Goal: Task Accomplishment & Management: Manage account settings

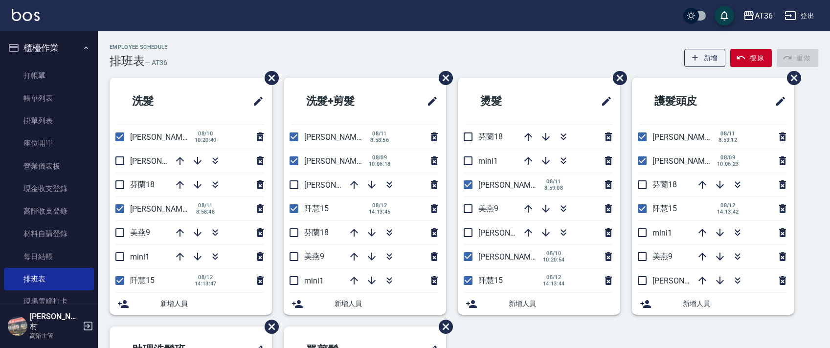
scroll to position [231, 0]
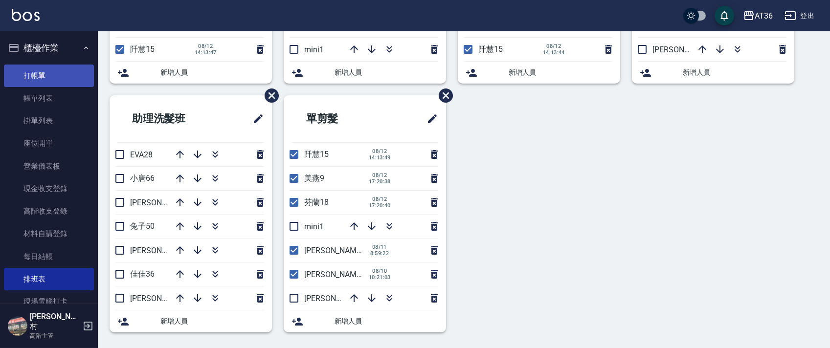
click at [75, 74] on link "打帳單" at bounding box center [49, 76] width 90 height 23
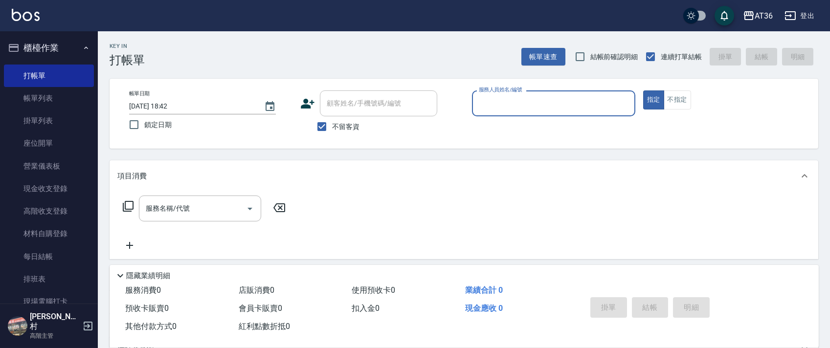
click at [489, 101] on input "服務人員姓名/編號" at bounding box center [554, 103] width 155 height 17
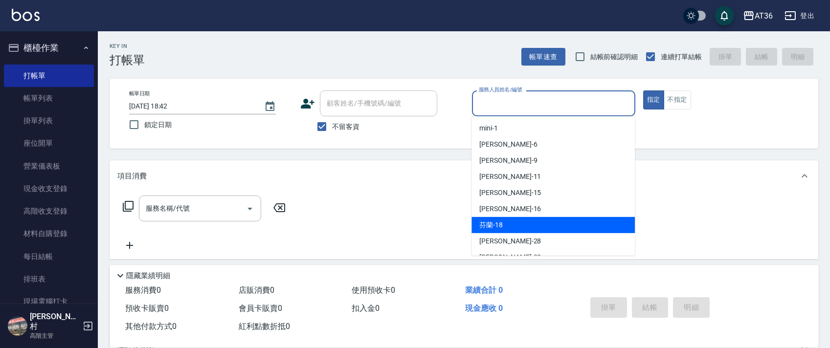
click at [500, 224] on span "芬蘭 -18" at bounding box center [490, 225] width 23 height 10
type input "芬蘭-18"
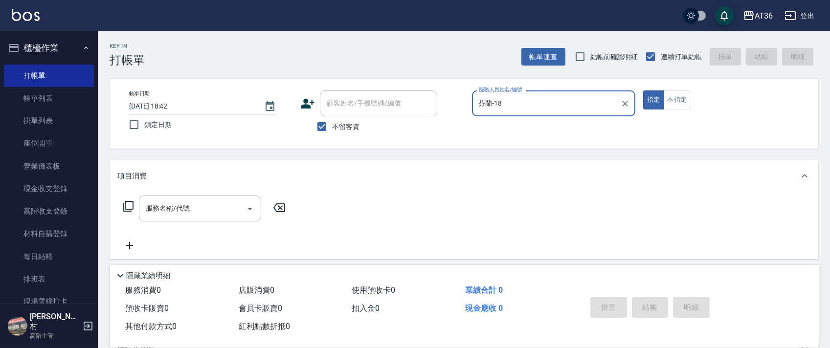
click at [131, 207] on icon at bounding box center [128, 207] width 12 height 12
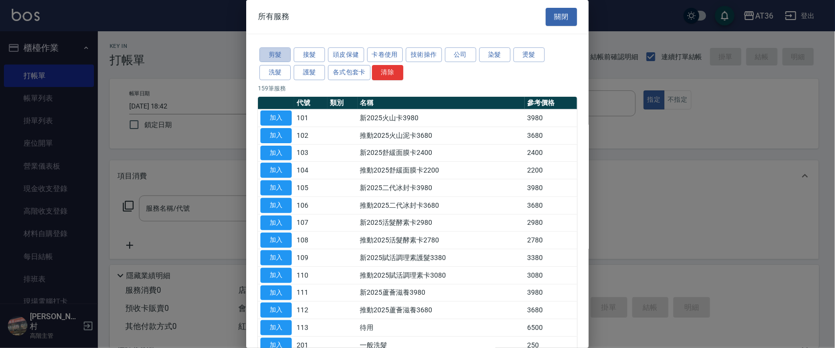
drag, startPoint x: 280, startPoint y: 54, endPoint x: 381, endPoint y: 108, distance: 114.0
click at [280, 55] on button "剪髮" at bounding box center [274, 54] width 31 height 15
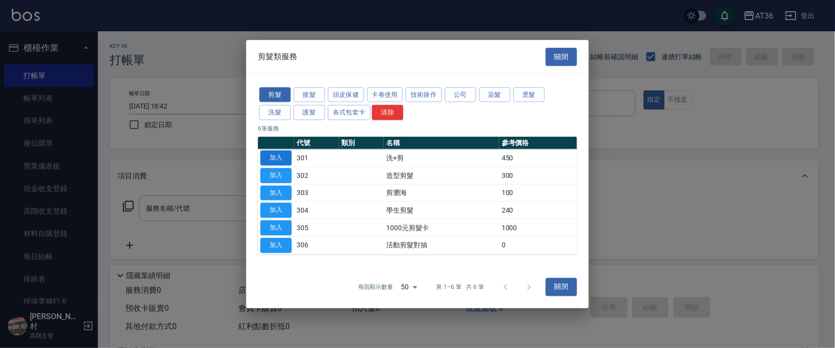
click at [278, 152] on button "加入" at bounding box center [275, 158] width 31 height 15
type input "洗+剪(301)"
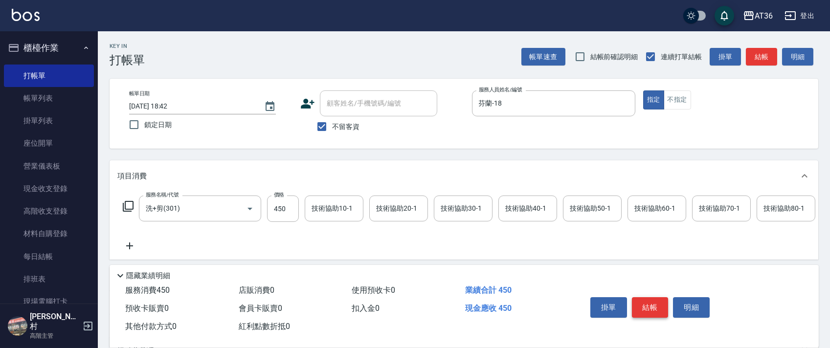
click at [642, 301] on button "結帳" at bounding box center [650, 307] width 37 height 21
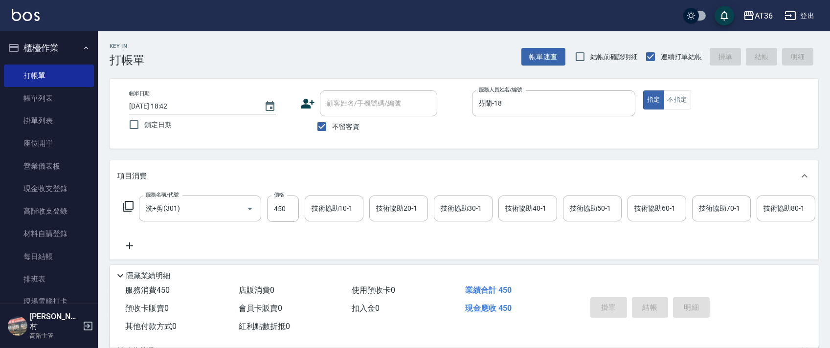
type input "[DATE] 18:43"
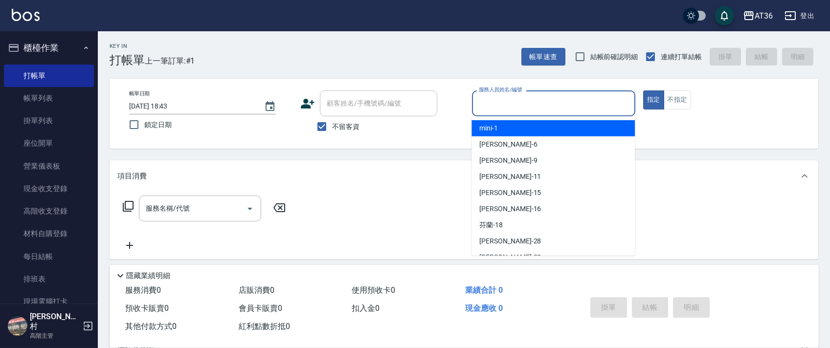
drag, startPoint x: 479, startPoint y: 100, endPoint x: 541, endPoint y: 154, distance: 81.5
click at [479, 101] on input "服務人員姓名/編號" at bounding box center [554, 103] width 155 height 17
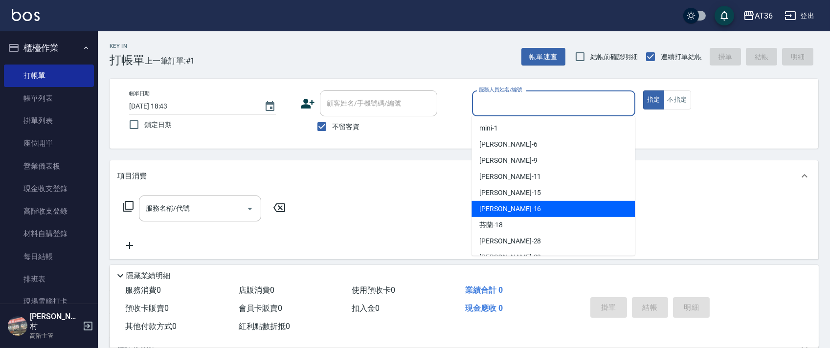
click at [526, 202] on div "[PERSON_NAME] -16" at bounding box center [553, 209] width 163 height 16
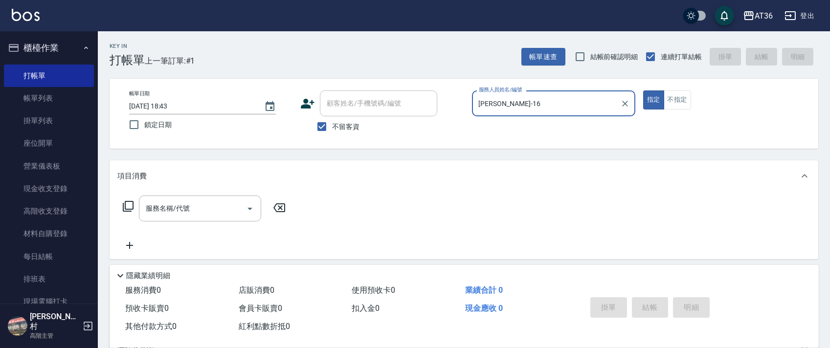
click at [509, 99] on input "[PERSON_NAME]-16" at bounding box center [547, 103] width 140 height 17
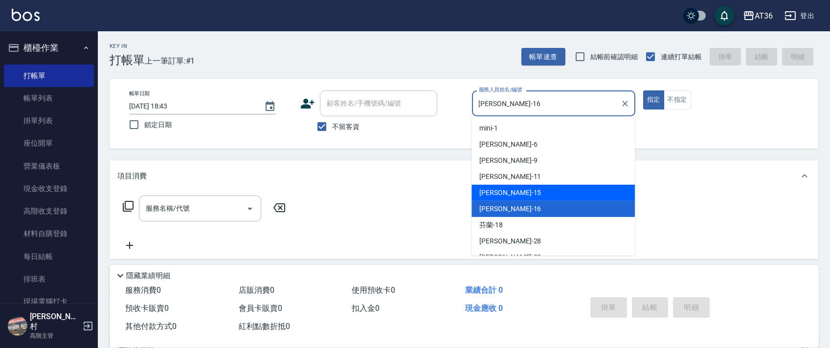
click at [502, 199] on div "[PERSON_NAME] -15" at bounding box center [553, 193] width 163 height 16
type input "[PERSON_NAME]-15"
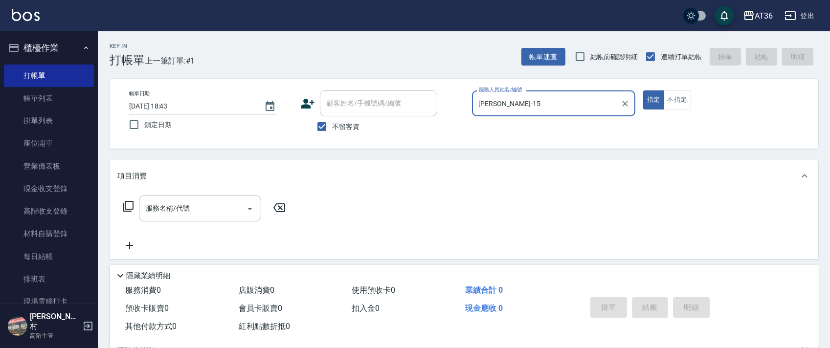
click at [125, 206] on icon at bounding box center [128, 207] width 12 height 12
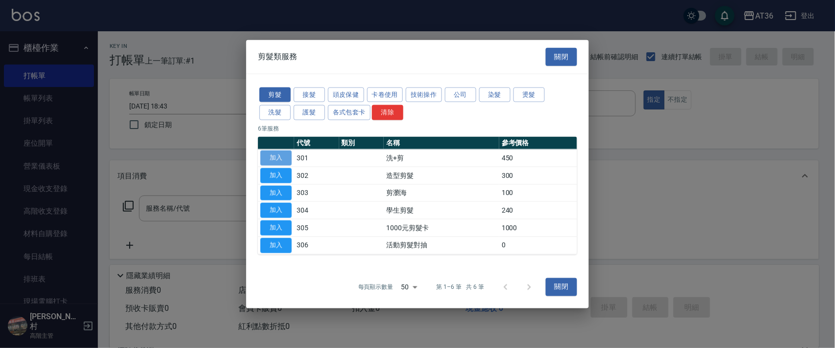
click at [282, 161] on button "加入" at bounding box center [275, 158] width 31 height 15
type input "洗+剪(301)"
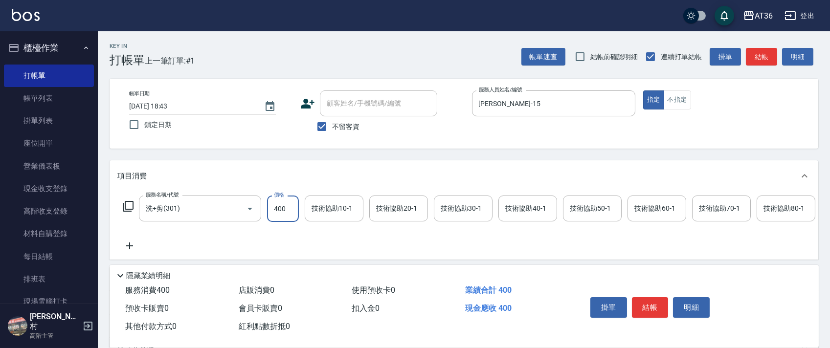
type input "400"
click at [526, 203] on div "技術協助40-1 技術協助40-1" at bounding box center [528, 209] width 59 height 26
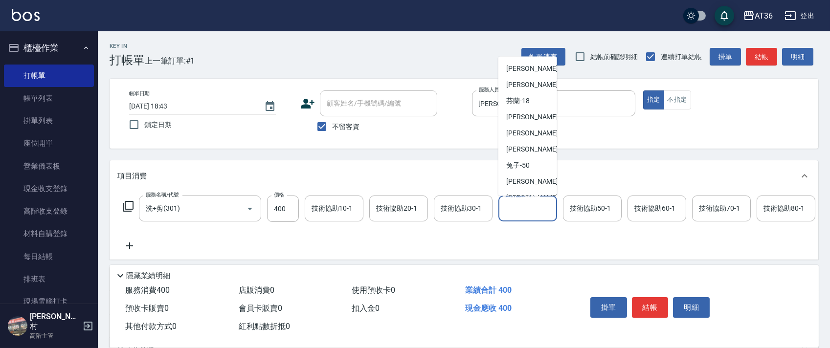
scroll to position [127, 0]
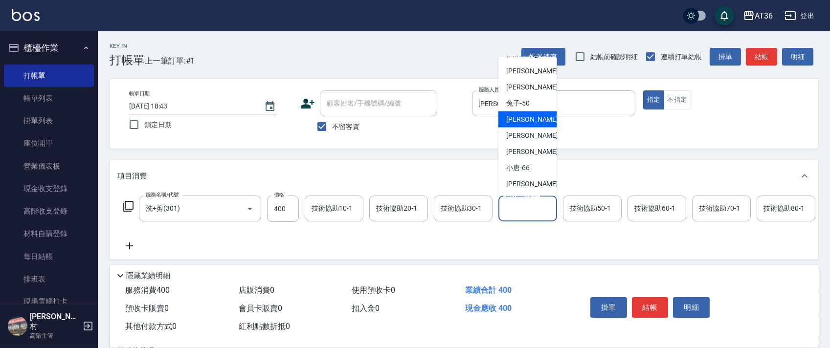
click at [530, 118] on div "[PERSON_NAME] -55" at bounding box center [528, 120] width 59 height 16
type input "[PERSON_NAME]-55"
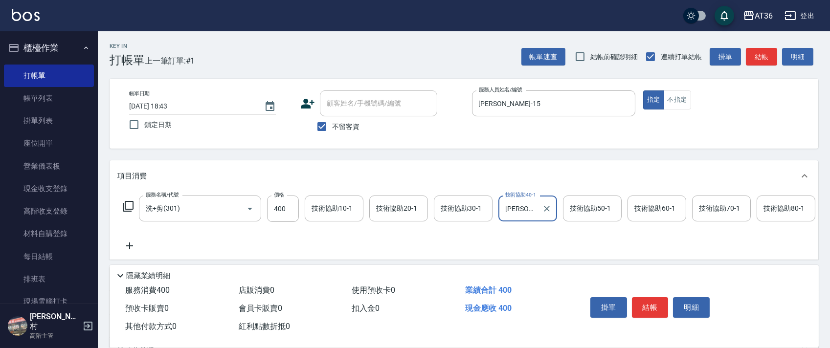
drag, startPoint x: 651, startPoint y: 306, endPoint x: 682, endPoint y: 291, distance: 34.6
click at [651, 305] on button "結帳" at bounding box center [650, 307] width 37 height 21
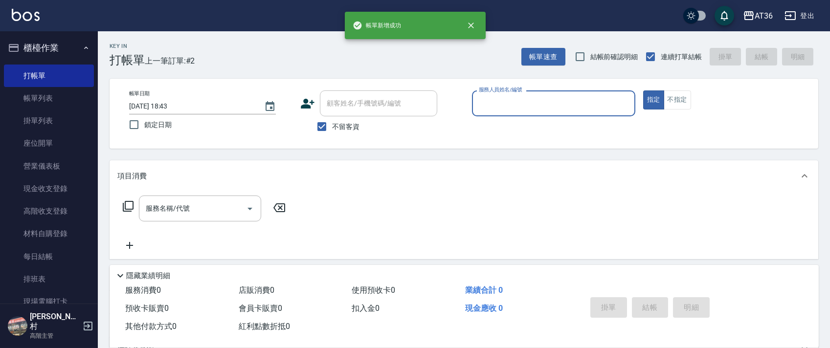
drag, startPoint x: 488, startPoint y: 102, endPoint x: 501, endPoint y: 115, distance: 19.0
click at [488, 103] on input "服務人員姓名/編號" at bounding box center [554, 103] width 155 height 17
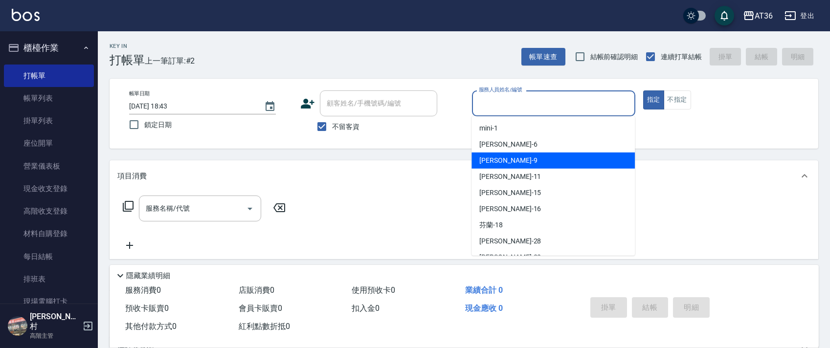
click at [509, 155] on div "美燕 -9" at bounding box center [553, 161] width 163 height 16
type input "美燕-9"
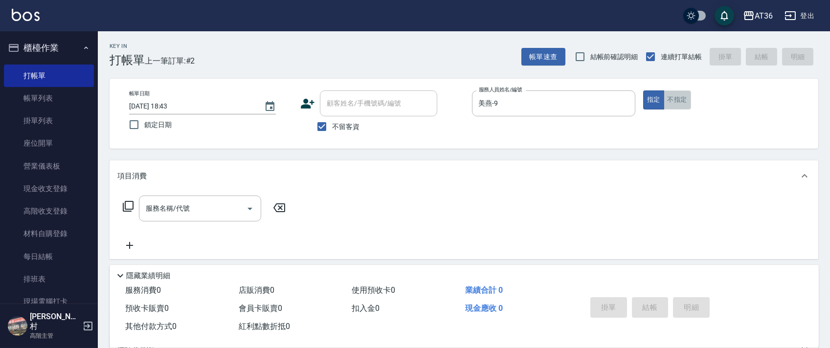
click at [677, 99] on button "不指定" at bounding box center [677, 100] width 27 height 19
click at [121, 205] on div "服務名稱/代號 服務名稱/代號" at bounding box center [204, 209] width 174 height 26
click at [130, 205] on icon at bounding box center [128, 207] width 12 height 12
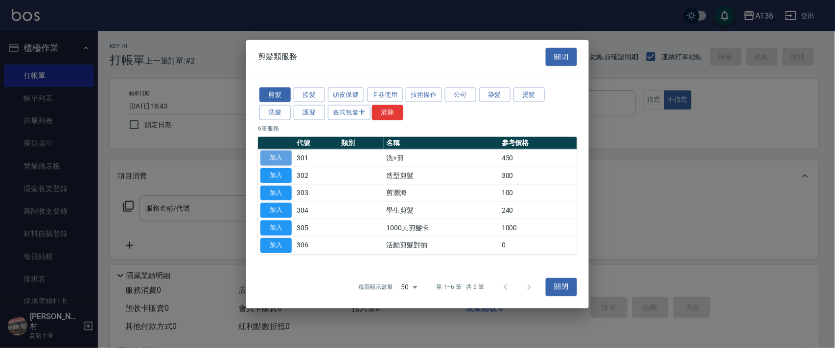
click at [283, 157] on button "加入" at bounding box center [275, 158] width 31 height 15
type input "洗+剪(301)"
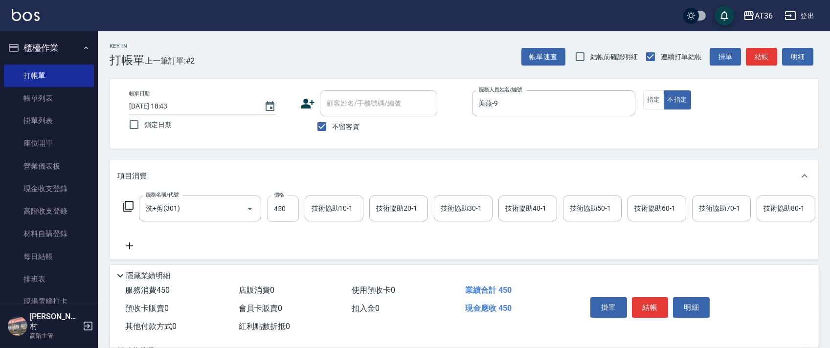
click at [274, 213] on input "450" at bounding box center [283, 209] width 32 height 26
type input "468"
click at [651, 310] on button "結帳" at bounding box center [650, 307] width 37 height 21
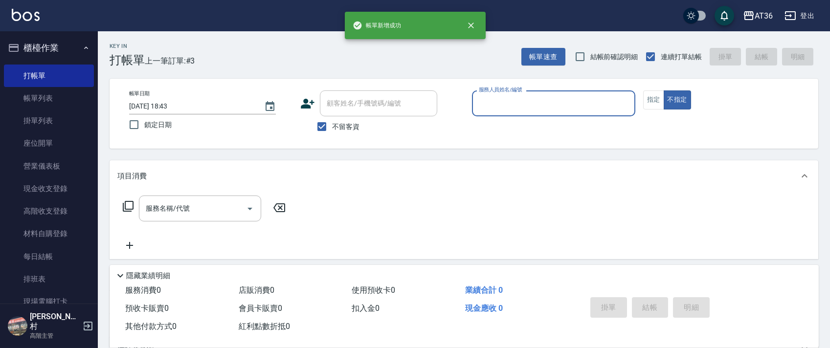
drag, startPoint x: 486, startPoint y: 105, endPoint x: 501, endPoint y: 111, distance: 16.3
click at [486, 105] on input "服務人員姓名/編號" at bounding box center [554, 103] width 155 height 17
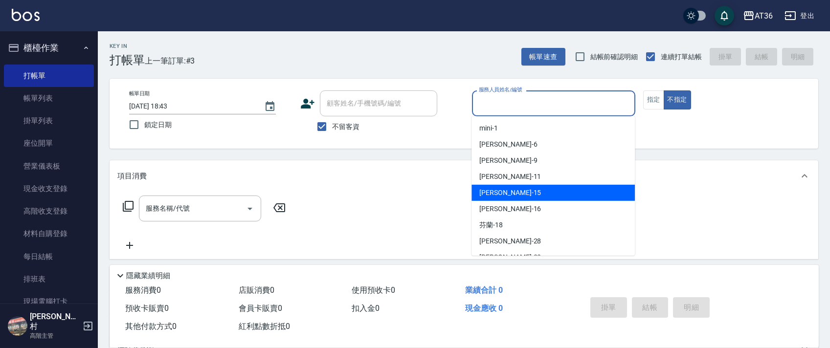
click at [506, 191] on div "[PERSON_NAME] -15" at bounding box center [553, 193] width 163 height 16
type input "[PERSON_NAME]-15"
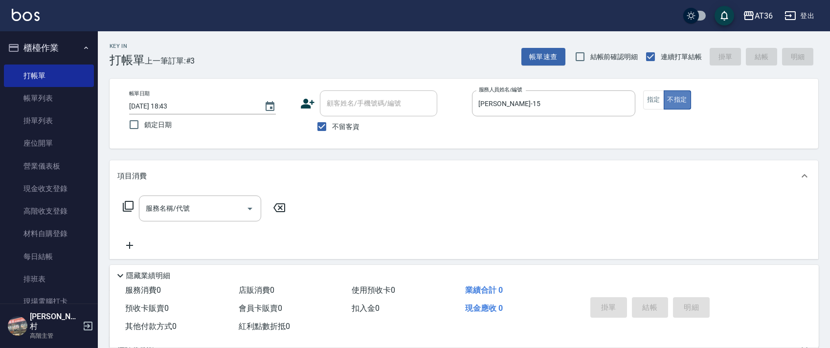
click at [664, 96] on button "不指定" at bounding box center [677, 100] width 27 height 19
click at [650, 98] on button "指定" at bounding box center [653, 100] width 21 height 19
click at [128, 207] on icon at bounding box center [128, 207] width 12 height 12
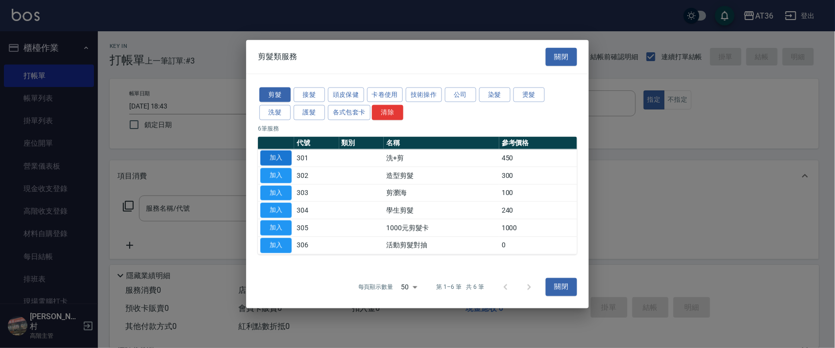
click at [266, 153] on button "加入" at bounding box center [275, 158] width 31 height 15
type input "洗+剪(301)"
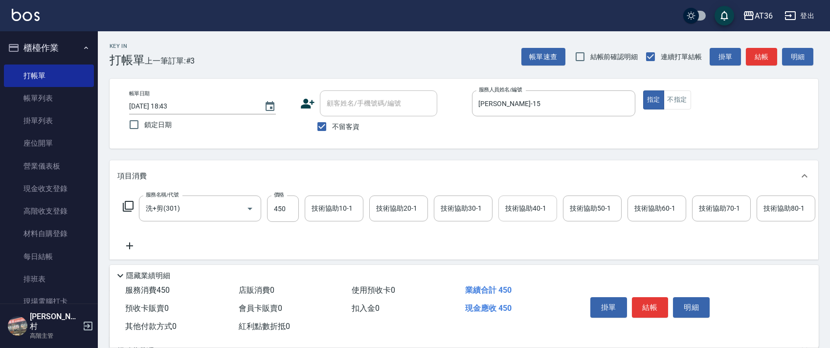
click at [510, 210] on div "技術協助40-1 技術協助40-1" at bounding box center [528, 209] width 59 height 26
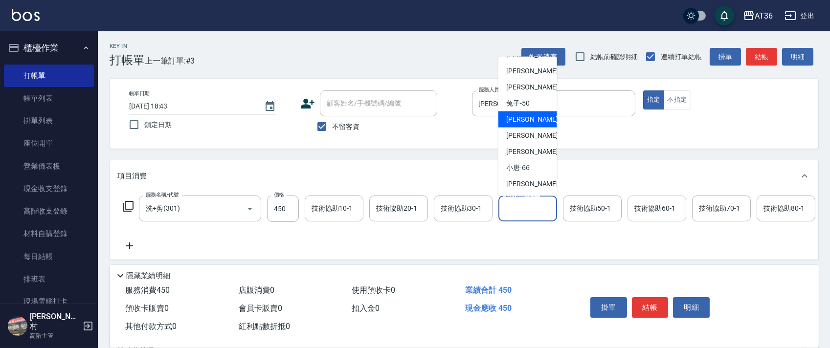
drag, startPoint x: 522, startPoint y: 116, endPoint x: 672, endPoint y: 211, distance: 177.9
click at [522, 118] on span "[PERSON_NAME] -55" at bounding box center [537, 119] width 62 height 10
type input "[PERSON_NAME]-55"
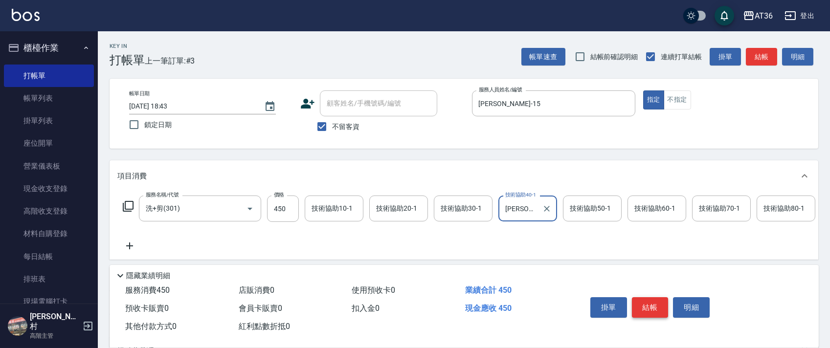
click at [660, 306] on button "結帳" at bounding box center [650, 307] width 37 height 21
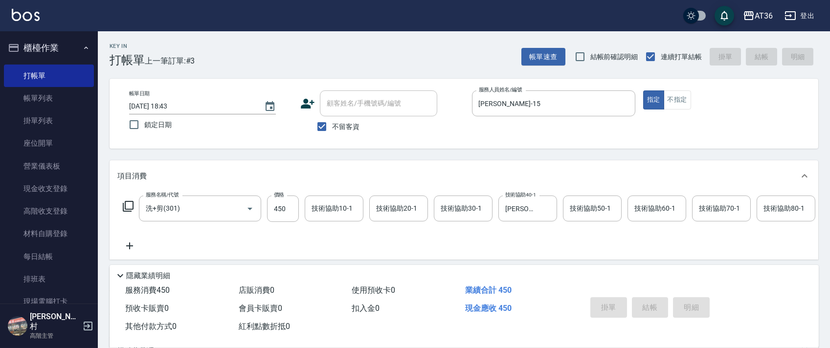
type input "[DATE] 18:44"
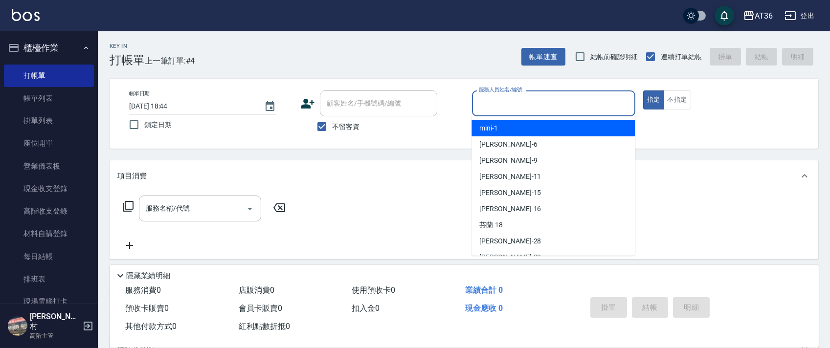
drag, startPoint x: 492, startPoint y: 99, endPoint x: 518, endPoint y: 127, distance: 37.7
click at [492, 101] on input "服務人員姓名/編號" at bounding box center [554, 103] width 155 height 17
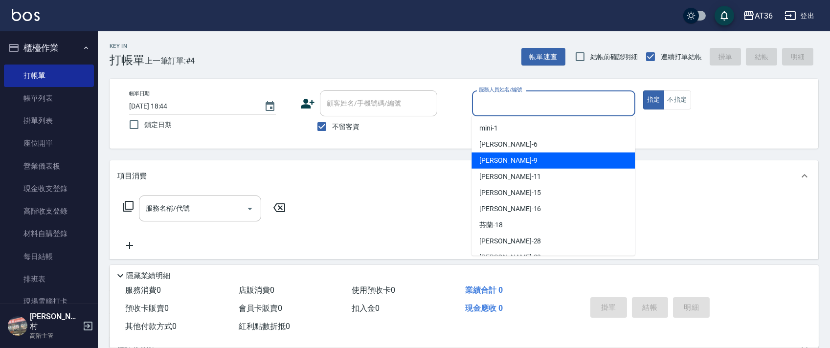
click at [507, 161] on div "美燕 -9" at bounding box center [553, 161] width 163 height 16
type input "美燕-9"
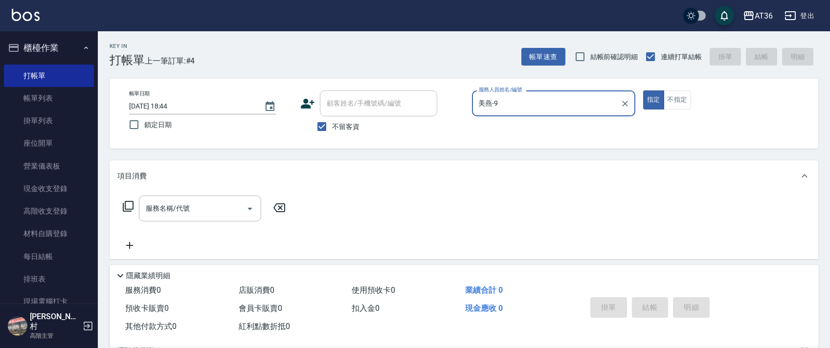
click at [127, 205] on icon at bounding box center [128, 207] width 12 height 12
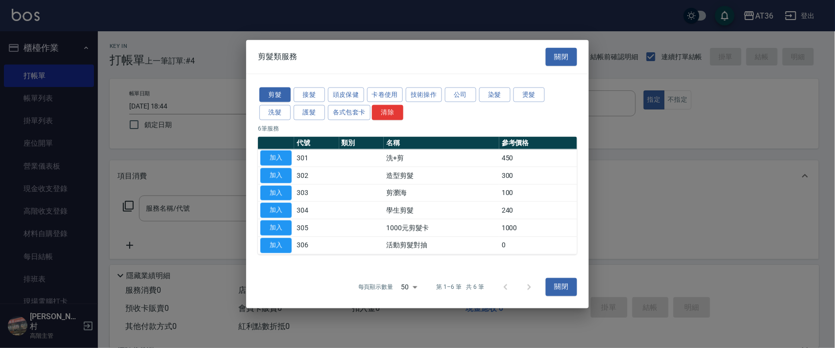
drag, startPoint x: 486, startPoint y: 96, endPoint x: 588, endPoint y: 176, distance: 129.2
click at [487, 96] on button "染髮" at bounding box center [494, 94] width 31 height 15
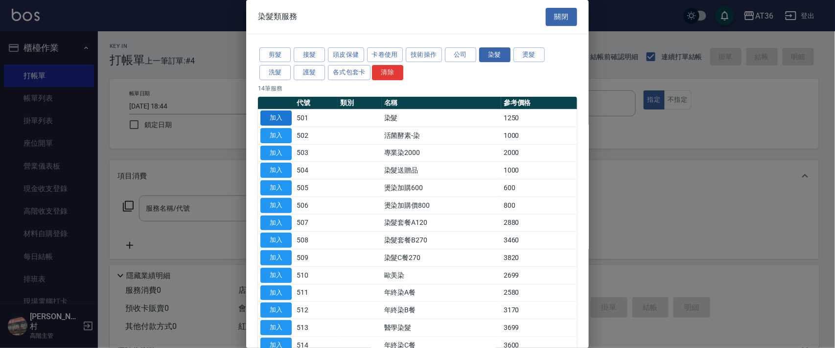
click at [285, 118] on button "加入" at bounding box center [275, 118] width 31 height 15
type input "染髮(501)"
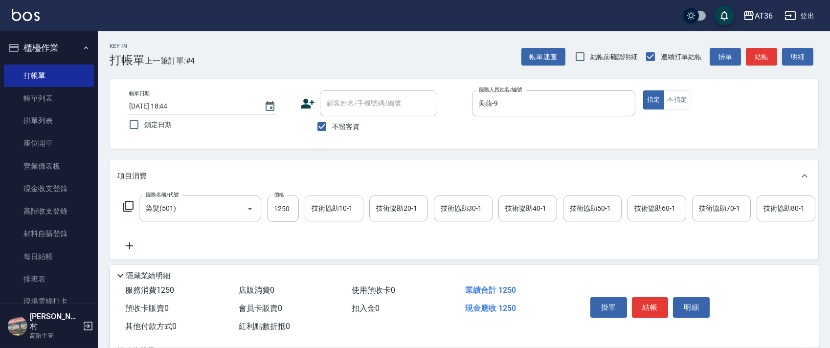
drag, startPoint x: 281, startPoint y: 201, endPoint x: 316, endPoint y: 198, distance: 34.8
click at [281, 202] on input "1250" at bounding box center [283, 209] width 32 height 26
type input "1790"
click at [515, 216] on input "技術協助40-1" at bounding box center [528, 208] width 50 height 17
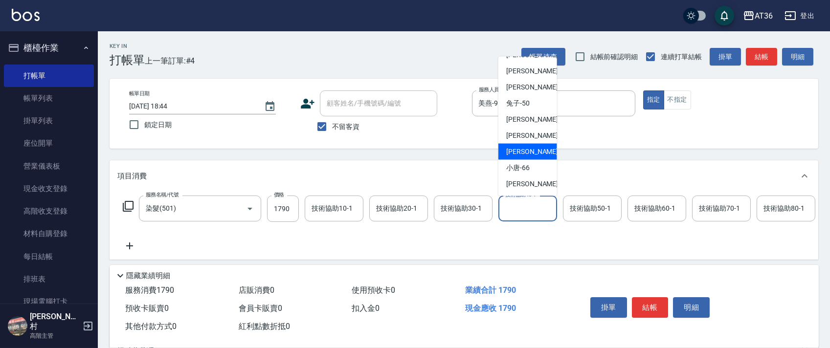
click at [536, 156] on div "[PERSON_NAME] -59" at bounding box center [528, 152] width 59 height 16
type input "[PERSON_NAME]-59"
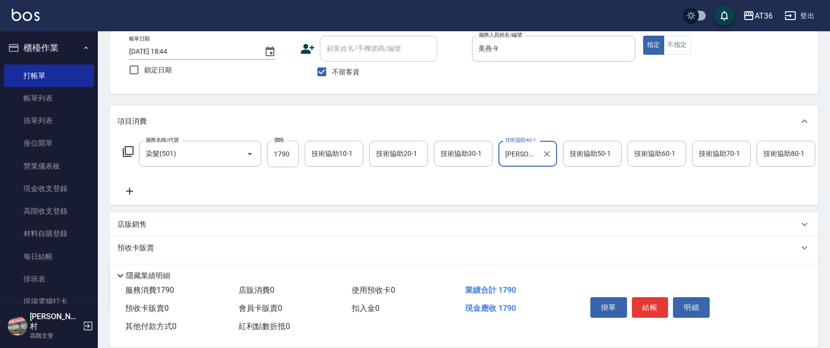
scroll to position [115, 0]
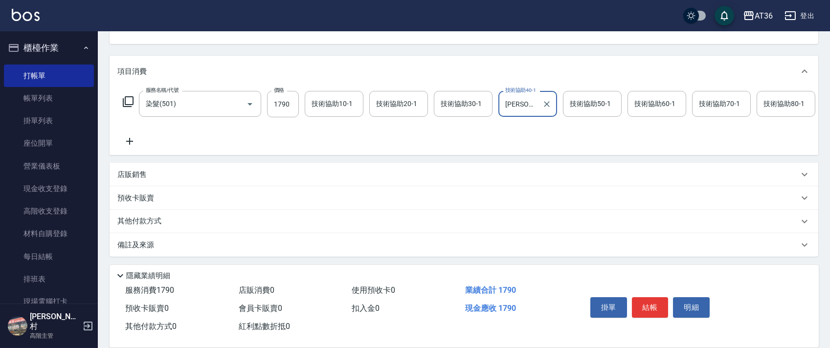
click at [160, 220] on p "其他付款方式" at bounding box center [141, 221] width 49 height 11
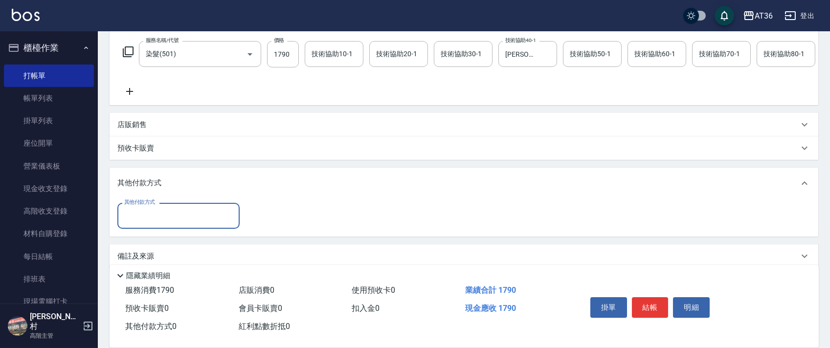
scroll to position [177, 0]
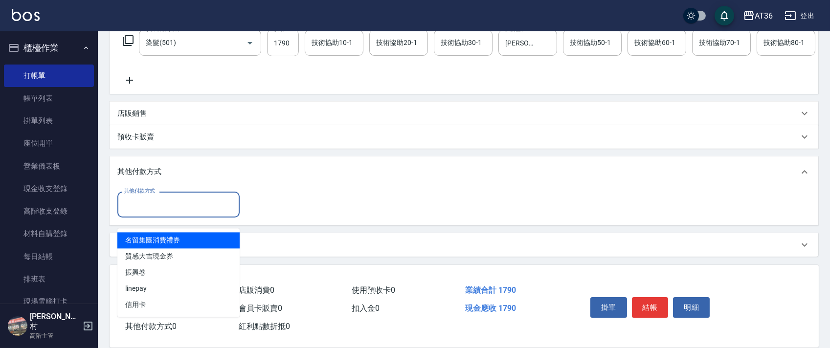
click at [179, 208] on input "其他付款方式" at bounding box center [178, 204] width 113 height 17
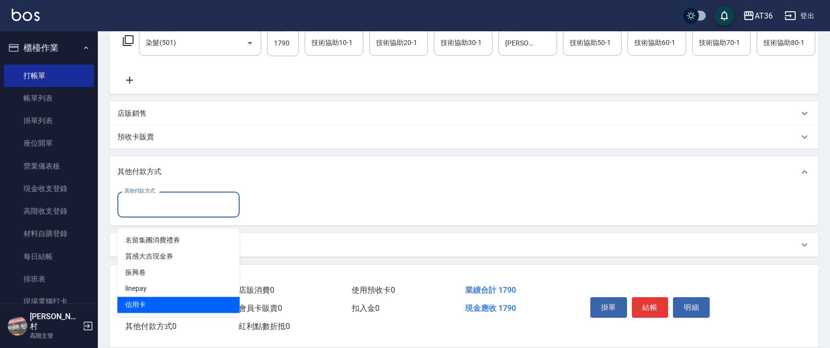
click at [136, 297] on span "信用卡" at bounding box center [178, 305] width 122 height 16
type input "信用卡"
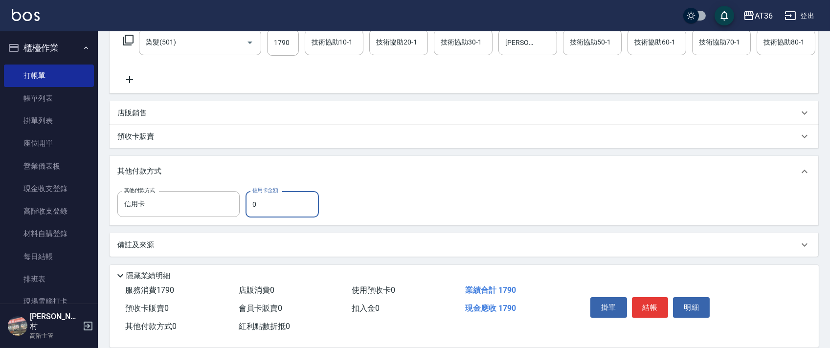
click at [252, 206] on input "0" at bounding box center [282, 204] width 73 height 26
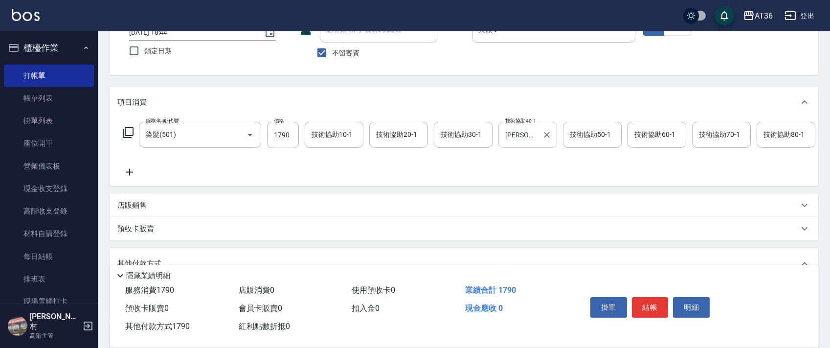
scroll to position [0, 0]
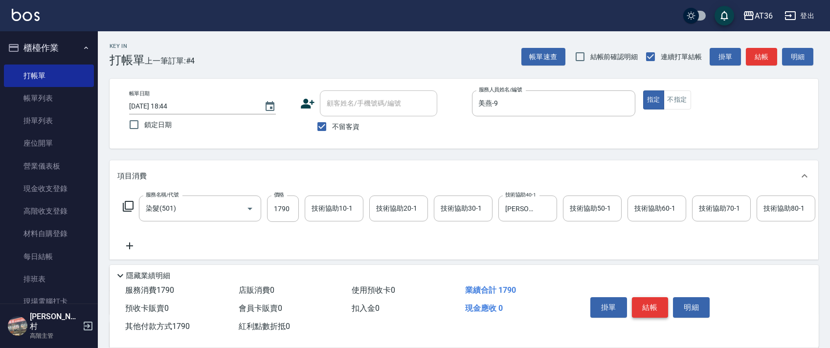
type input "1790"
drag, startPoint x: 643, startPoint y: 306, endPoint x: 647, endPoint y: 290, distance: 16.3
click at [643, 306] on button "結帳" at bounding box center [650, 307] width 37 height 21
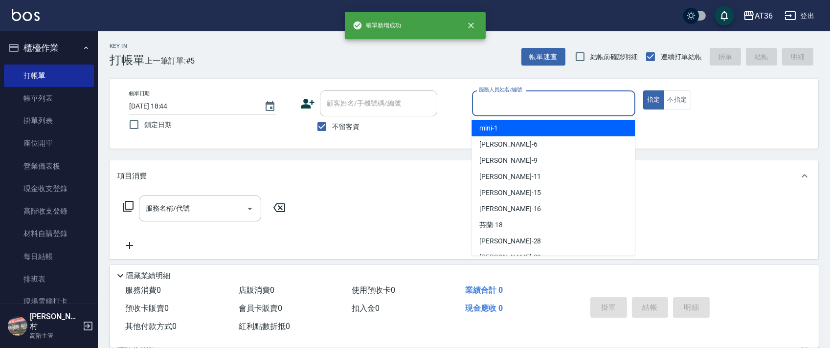
drag, startPoint x: 483, startPoint y: 102, endPoint x: 564, endPoint y: 144, distance: 90.4
click at [483, 105] on input "服務人員姓名/編號" at bounding box center [554, 103] width 155 height 17
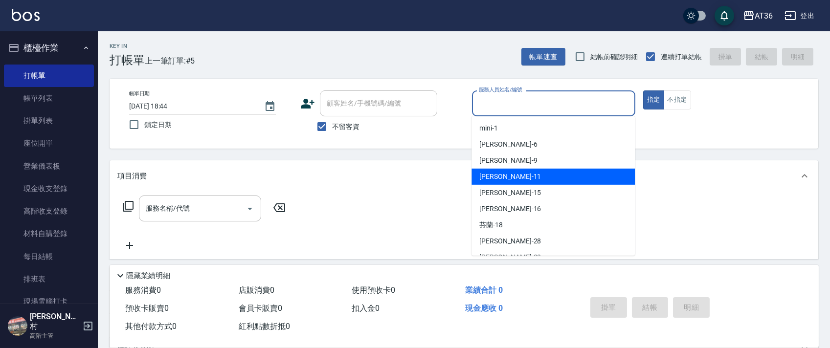
click at [526, 183] on div "[PERSON_NAME] -11" at bounding box center [553, 177] width 163 height 16
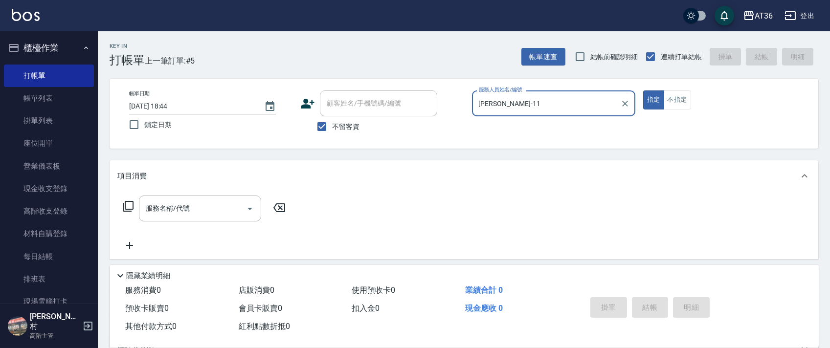
click at [513, 93] on label "服務人員姓名/編號" at bounding box center [500, 89] width 43 height 7
click at [513, 95] on input "[PERSON_NAME]-11" at bounding box center [547, 103] width 140 height 17
drag, startPoint x: 486, startPoint y: 108, endPoint x: 487, endPoint y: 115, distance: 7.4
click at [484, 110] on input "[PERSON_NAME]-11" at bounding box center [547, 103] width 140 height 17
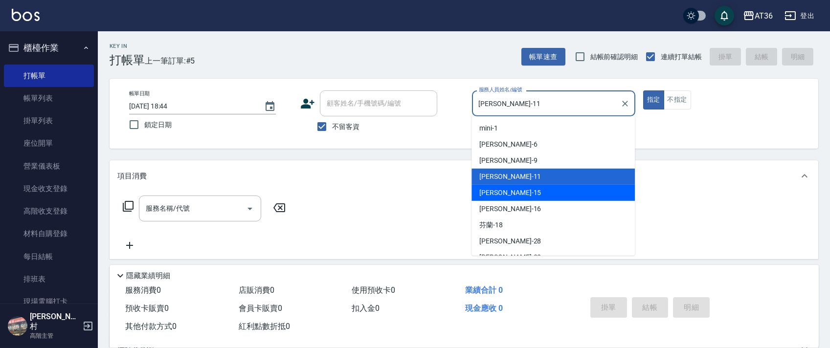
click at [506, 196] on div "[PERSON_NAME] -15" at bounding box center [553, 193] width 163 height 16
type input "[PERSON_NAME]-15"
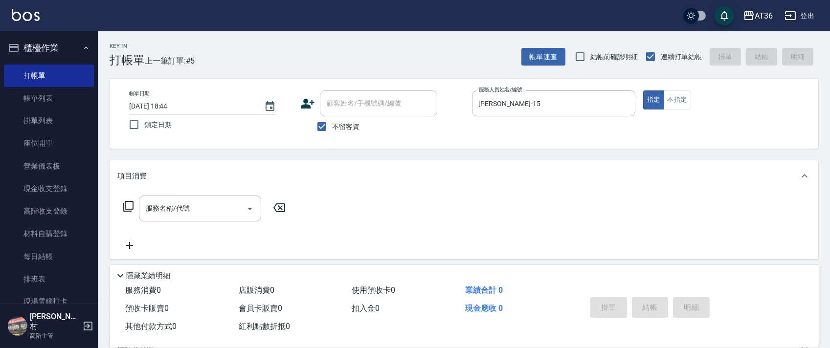
click at [124, 209] on icon at bounding box center [128, 207] width 12 height 12
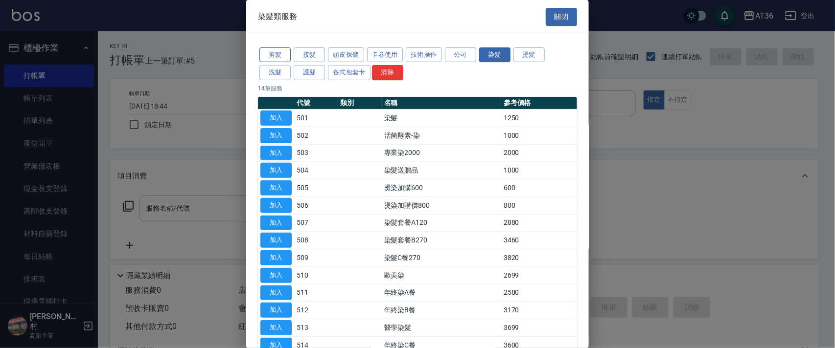
click at [272, 55] on button "剪髮" at bounding box center [274, 54] width 31 height 15
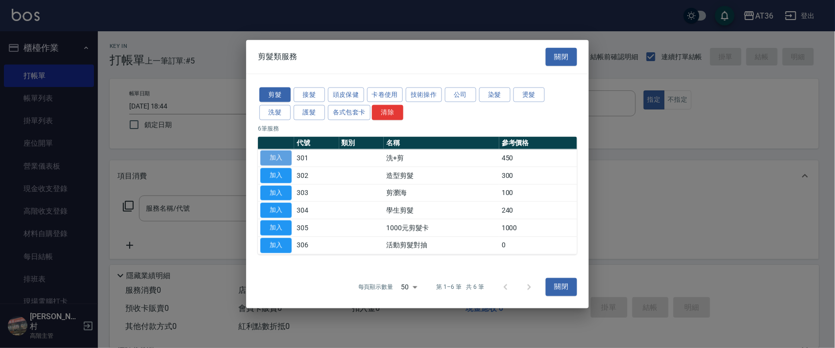
click at [278, 160] on button "加入" at bounding box center [275, 158] width 31 height 15
type input "洗+剪(301)"
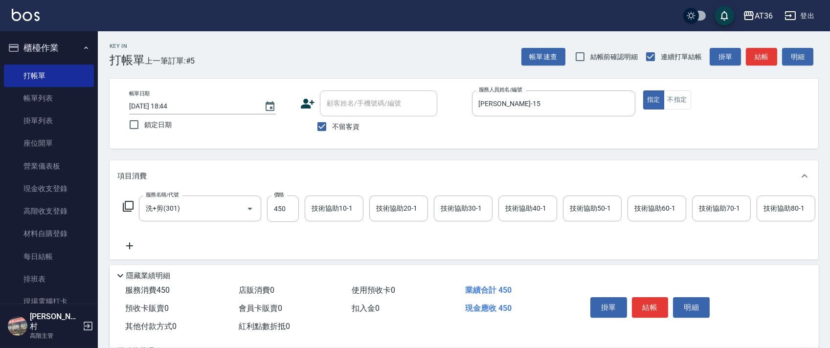
drag, startPoint x: 651, startPoint y: 309, endPoint x: 651, endPoint y: 299, distance: 9.8
click at [650, 308] on button "結帳" at bounding box center [650, 307] width 37 height 21
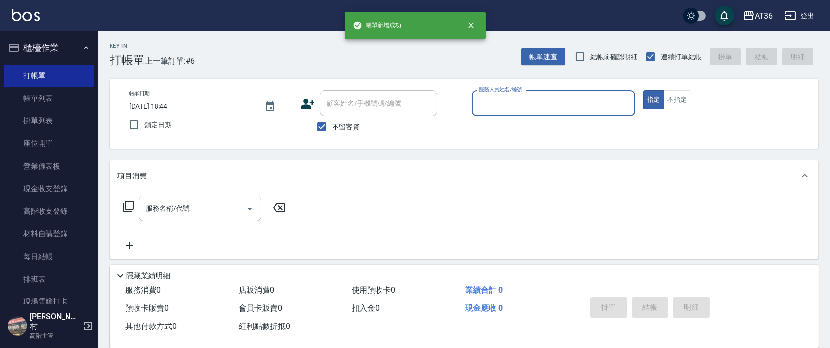
click at [498, 105] on input "服務人員姓名/編號" at bounding box center [554, 103] width 155 height 17
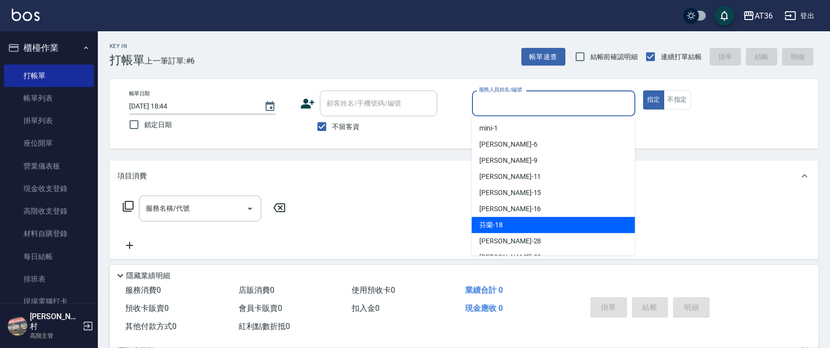
click at [500, 222] on span "芬蘭 -18" at bounding box center [490, 225] width 23 height 10
type input "芬蘭-18"
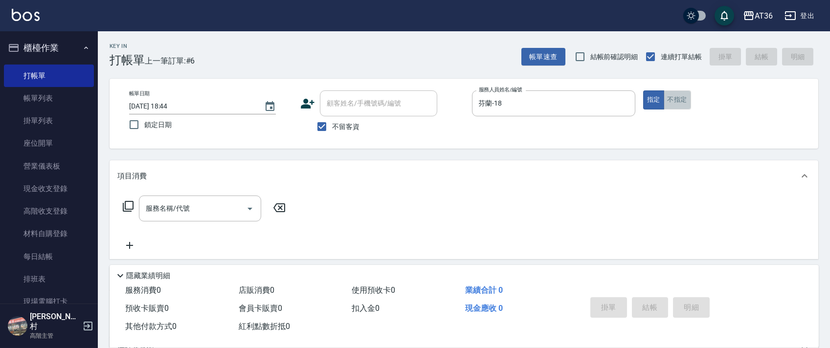
click at [677, 98] on button "不指定" at bounding box center [677, 100] width 27 height 19
click at [127, 205] on icon at bounding box center [128, 207] width 12 height 12
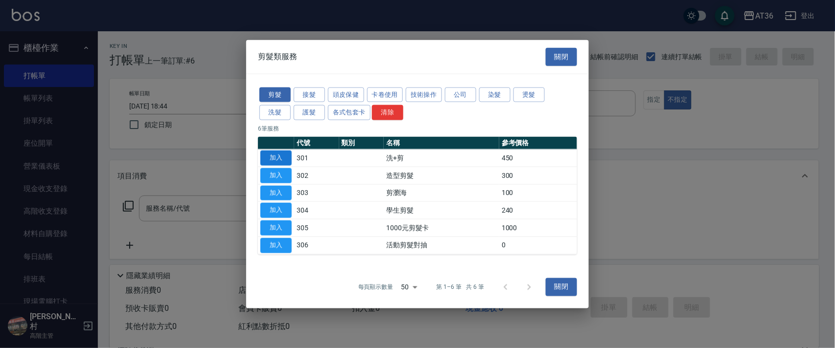
click at [286, 159] on button "加入" at bounding box center [275, 158] width 31 height 15
type input "洗+剪(301)"
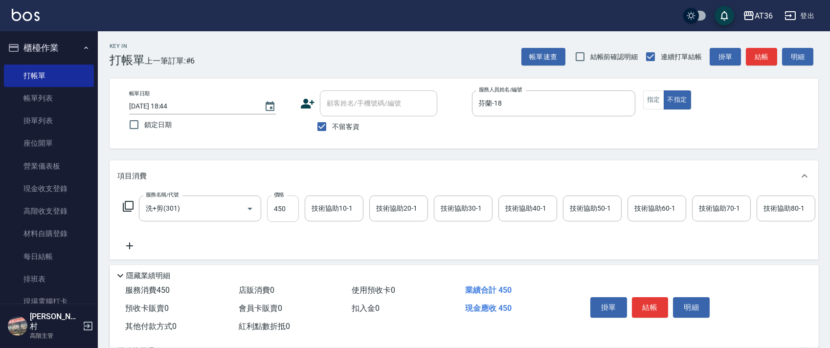
click at [283, 210] on input "450" at bounding box center [283, 209] width 32 height 26
type input "468"
click at [653, 307] on button "結帳" at bounding box center [650, 307] width 37 height 21
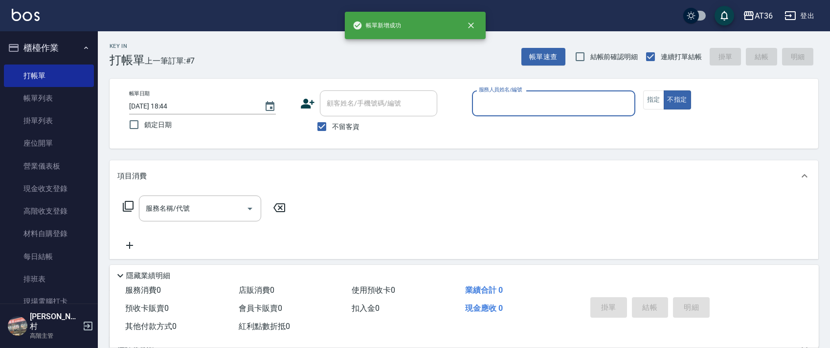
drag, startPoint x: 489, startPoint y: 104, endPoint x: 511, endPoint y: 113, distance: 23.9
click at [488, 105] on input "服務人員姓名/編號" at bounding box center [554, 103] width 155 height 17
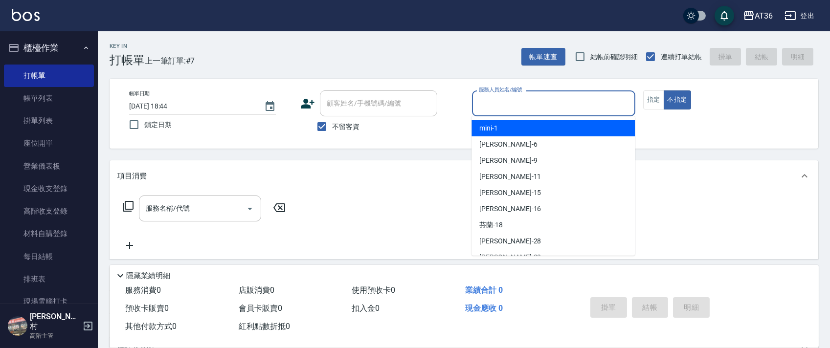
click at [499, 133] on div "mini -1" at bounding box center [553, 128] width 163 height 16
type input "mini-1"
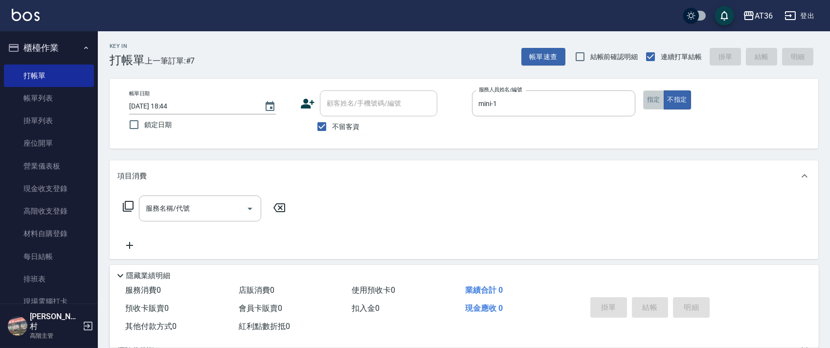
click at [658, 103] on button "指定" at bounding box center [653, 100] width 21 height 19
click at [132, 207] on icon at bounding box center [128, 207] width 12 height 12
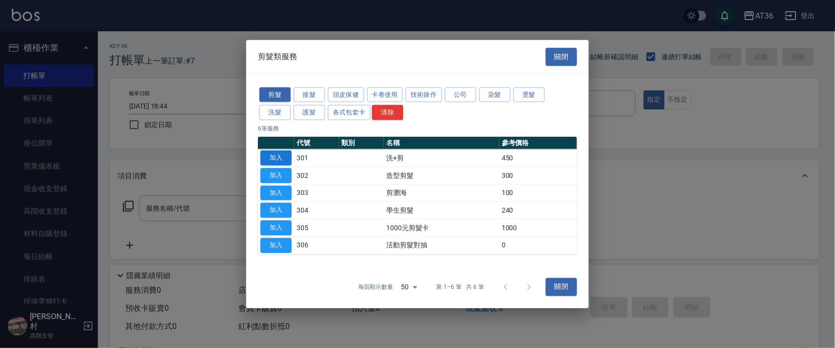
click at [273, 157] on button "加入" at bounding box center [275, 158] width 31 height 15
type input "洗+剪(301)"
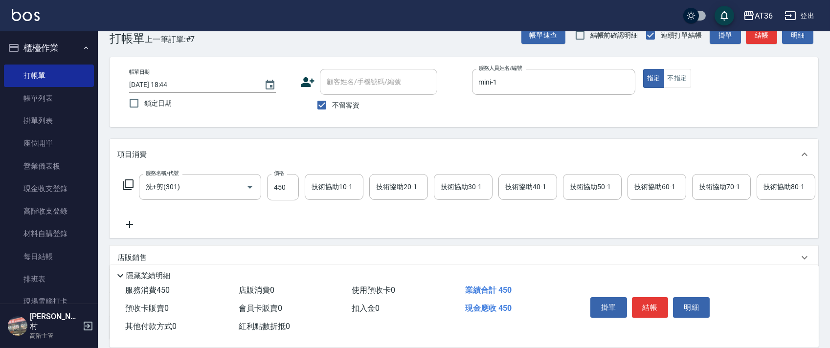
scroll to position [115, 0]
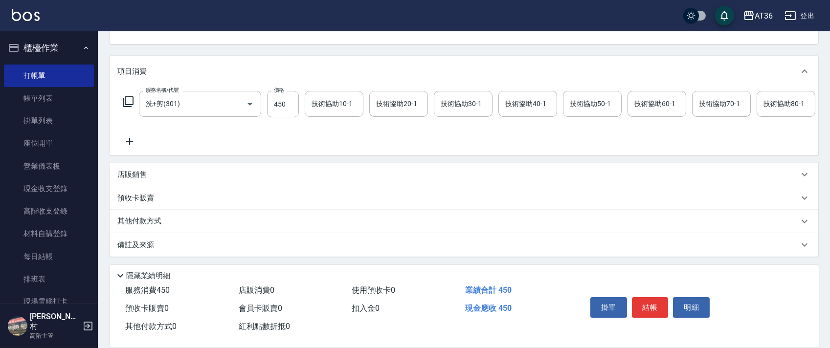
drag, startPoint x: 141, startPoint y: 173, endPoint x: 197, endPoint y: 181, distance: 56.3
click at [141, 174] on p "店販銷售" at bounding box center [131, 175] width 29 height 10
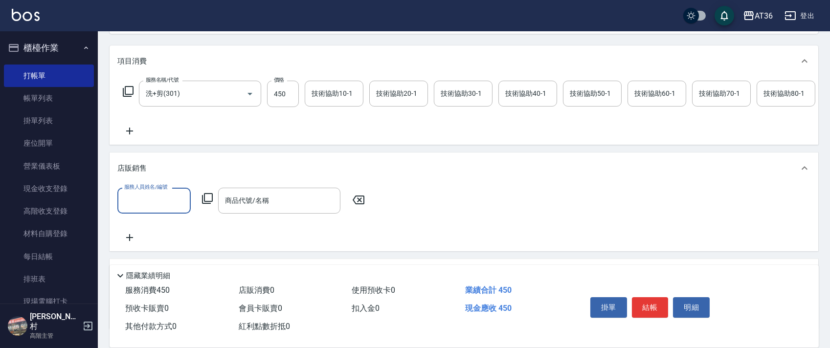
scroll to position [0, 0]
click at [158, 206] on input "服務人員姓名/編號" at bounding box center [154, 200] width 65 height 17
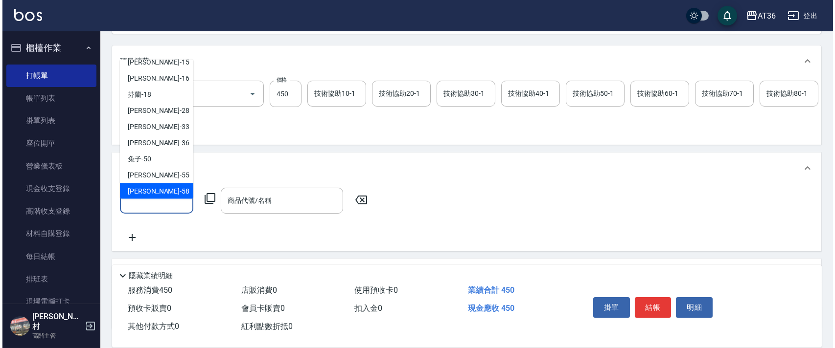
scroll to position [127, 0]
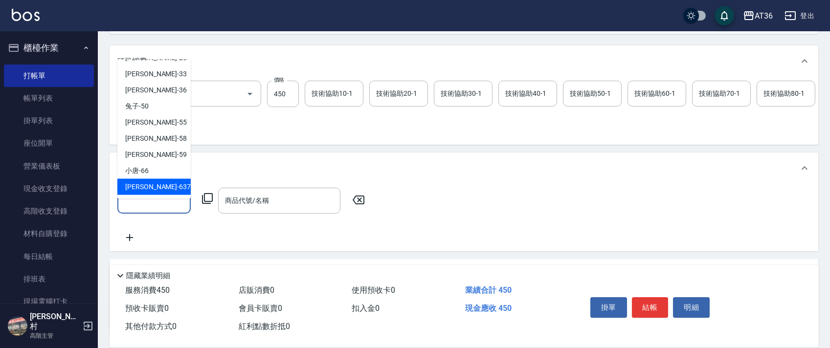
click at [151, 184] on span "憶琳 -637" at bounding box center [158, 187] width 66 height 10
type input "憶琳-637"
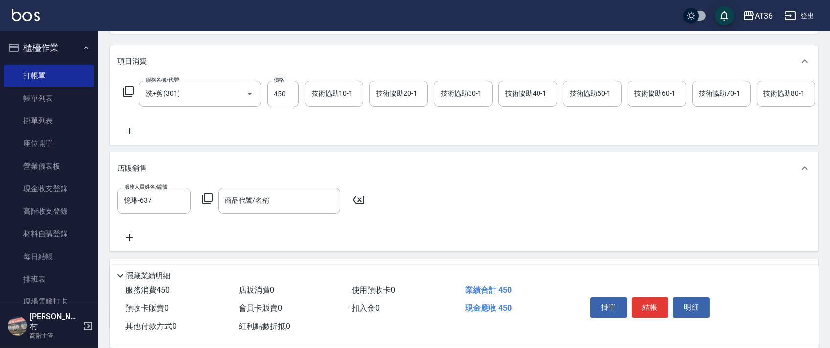
click at [205, 204] on icon at bounding box center [207, 198] width 11 height 11
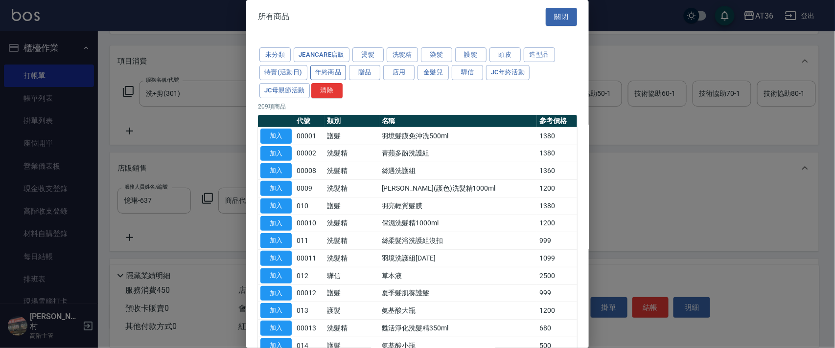
click at [331, 74] on button "年終商品" at bounding box center [328, 72] width 36 height 15
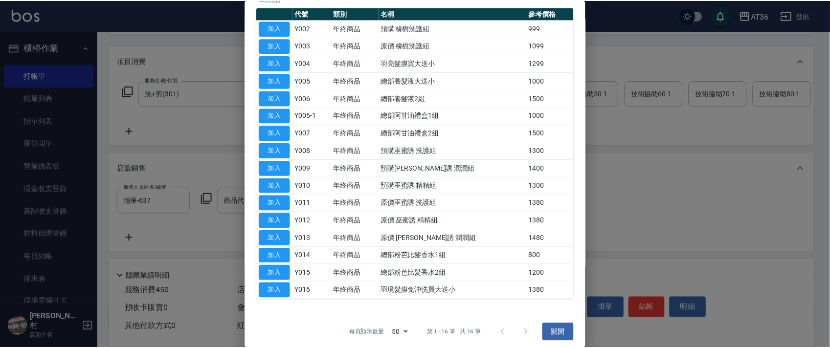
scroll to position [113, 0]
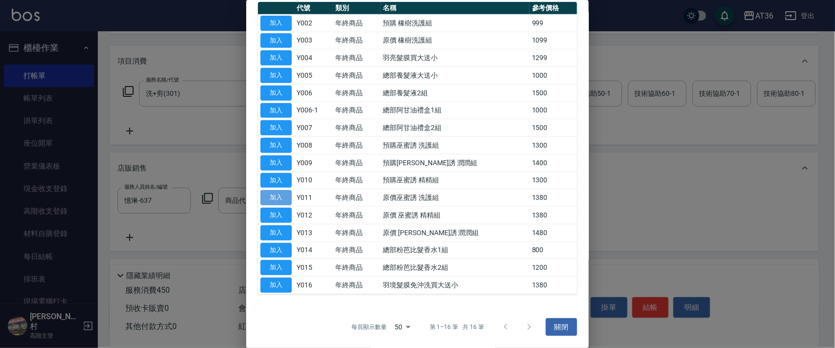
click at [275, 194] on button "加入" at bounding box center [275, 197] width 31 height 15
type input "原價巫蜜誘 洗護組"
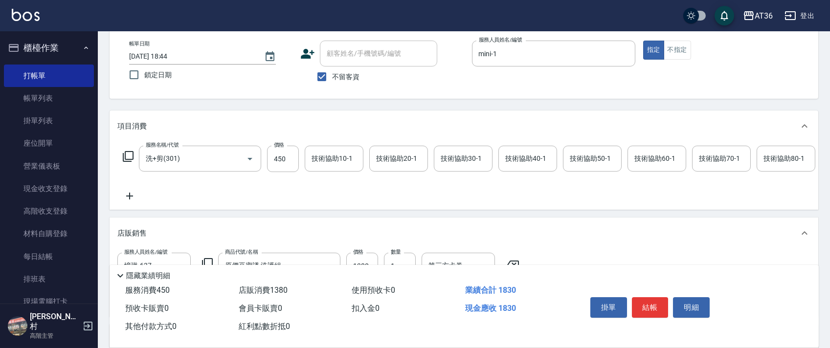
scroll to position [0, 0]
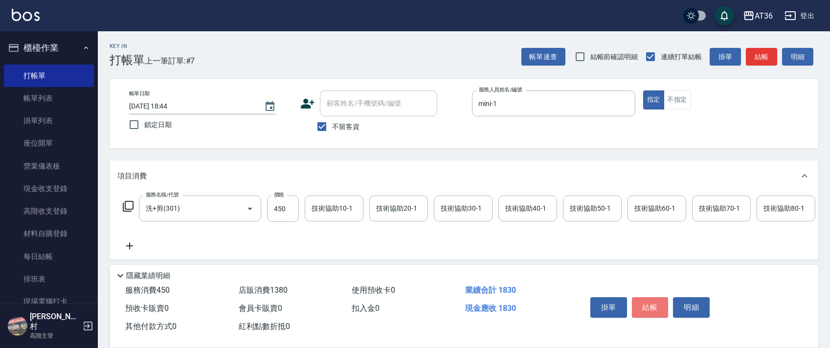
drag, startPoint x: 645, startPoint y: 302, endPoint x: 650, endPoint y: 296, distance: 7.6
click at [644, 303] on button "結帳" at bounding box center [650, 307] width 37 height 21
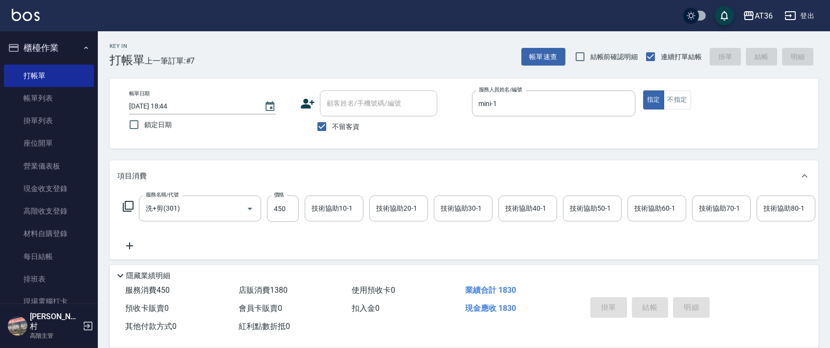
type input "[DATE] 18:45"
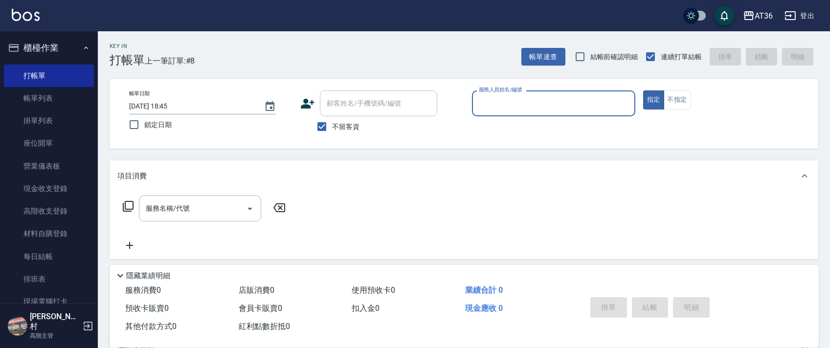
drag, startPoint x: 488, startPoint y: 104, endPoint x: 499, endPoint y: 113, distance: 14.6
click at [488, 108] on input "服務人員姓名/編號" at bounding box center [554, 103] width 155 height 17
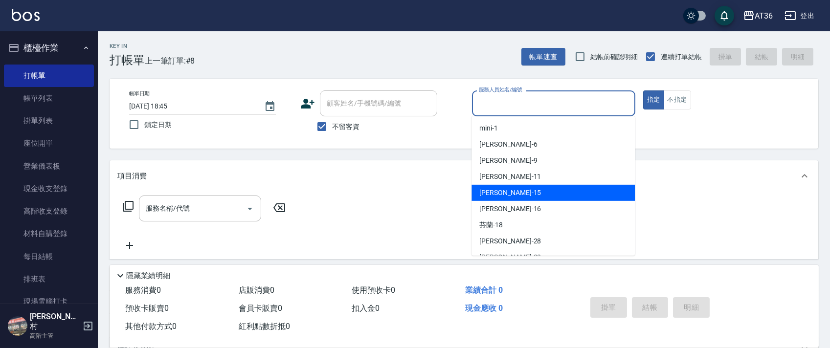
click at [537, 186] on div "[PERSON_NAME] -15" at bounding box center [553, 193] width 163 height 16
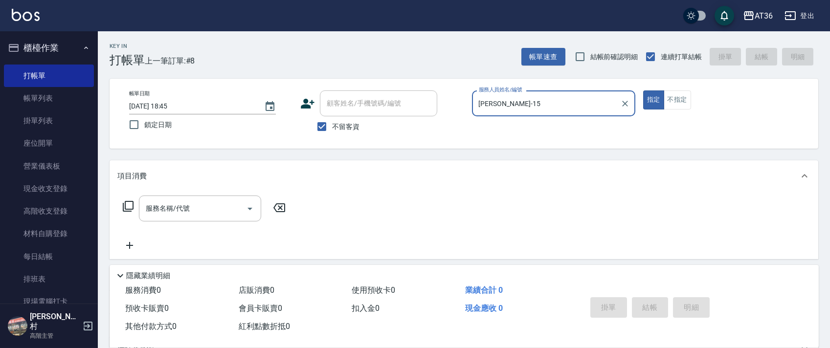
drag, startPoint x: 512, startPoint y: 92, endPoint x: 545, endPoint y: 134, distance: 53.3
click at [512, 92] on label "服務人員姓名/編號" at bounding box center [500, 89] width 43 height 7
click at [512, 95] on input "[PERSON_NAME]-15" at bounding box center [547, 103] width 140 height 17
drag, startPoint x: 510, startPoint y: 97, endPoint x: 529, endPoint y: 113, distance: 25.0
click at [510, 98] on input "[PERSON_NAME]-15" at bounding box center [547, 103] width 140 height 17
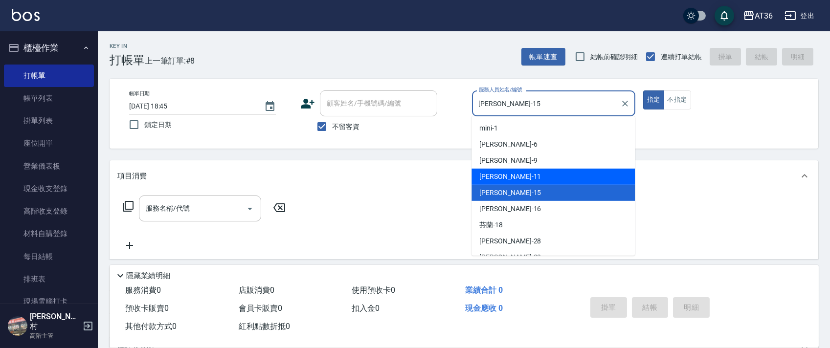
click at [527, 174] on div "[PERSON_NAME] -11" at bounding box center [553, 177] width 163 height 16
type input "[PERSON_NAME]-11"
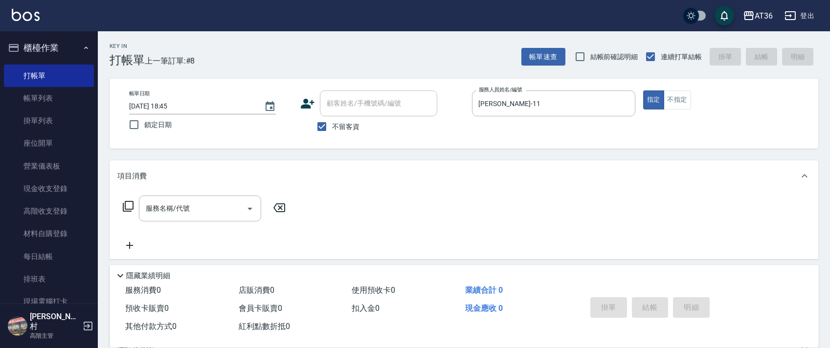
click at [127, 210] on icon at bounding box center [128, 207] width 12 height 12
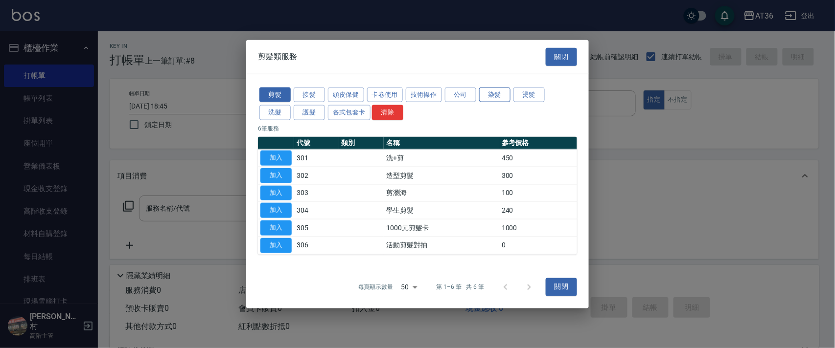
click at [497, 94] on button "染髮" at bounding box center [494, 94] width 31 height 15
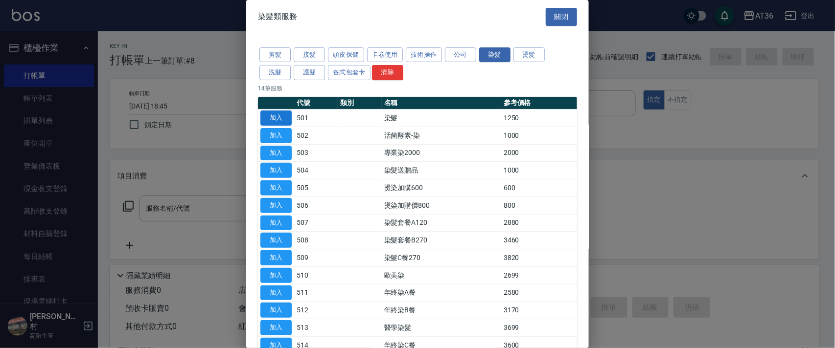
click at [287, 119] on button "加入" at bounding box center [275, 118] width 31 height 15
type input "染髮(501)"
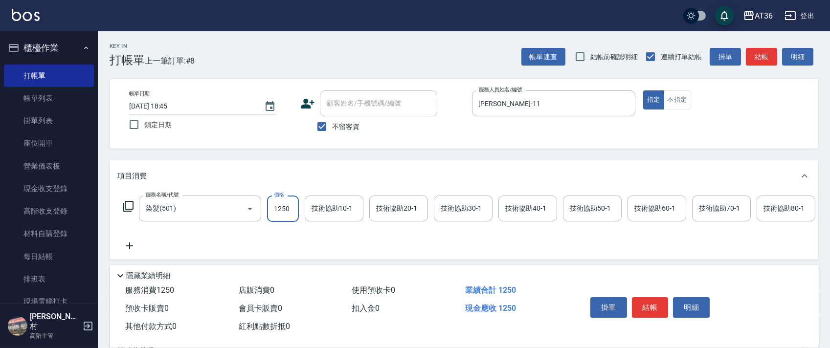
drag, startPoint x: 282, startPoint y: 204, endPoint x: 294, endPoint y: 197, distance: 13.6
click at [282, 204] on input "1250" at bounding box center [283, 209] width 32 height 26
type input "1790"
click at [126, 207] on icon at bounding box center [128, 207] width 12 height 12
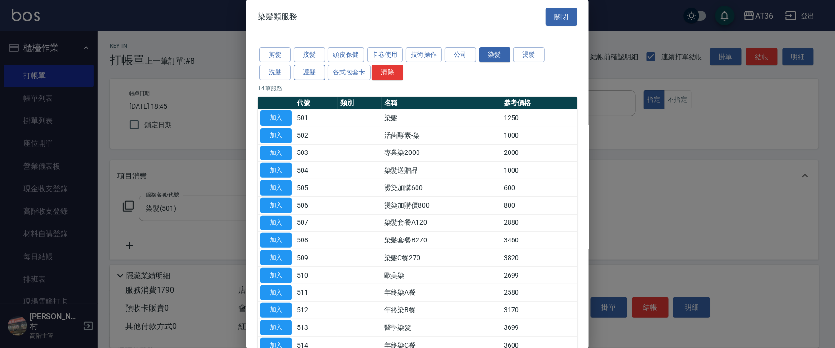
click at [311, 71] on button "護髮" at bounding box center [309, 72] width 31 height 15
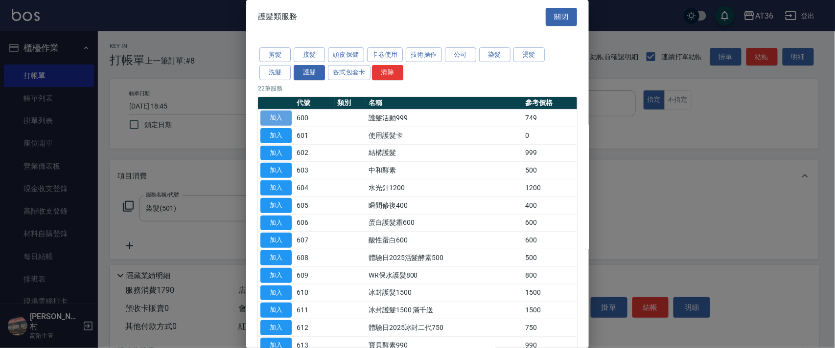
click at [280, 117] on button "加入" at bounding box center [275, 118] width 31 height 15
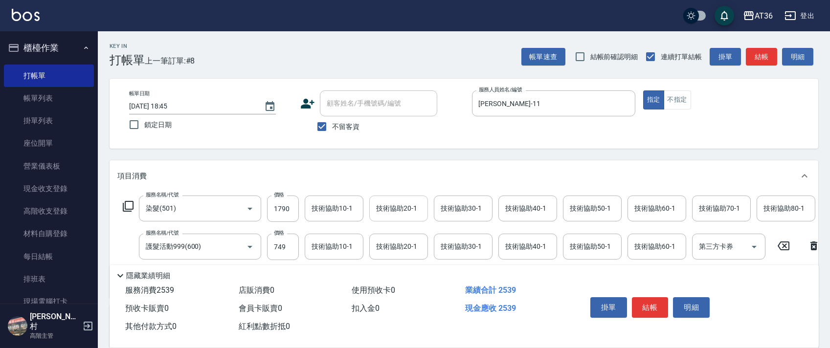
click at [385, 205] on div "技術協助20-1 技術協助20-1" at bounding box center [398, 209] width 59 height 26
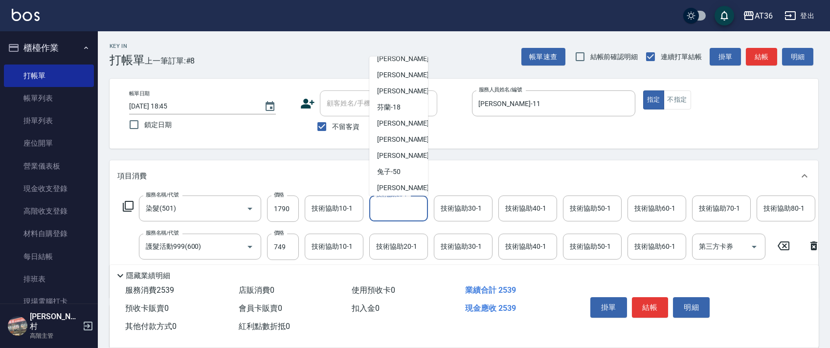
scroll to position [127, 0]
click at [405, 120] on div "[PERSON_NAME] -55" at bounding box center [398, 120] width 59 height 16
type input "[PERSON_NAME]-55"
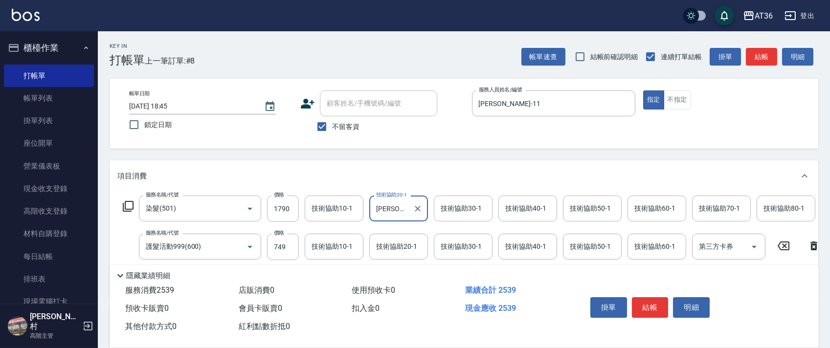
drag, startPoint x: 653, startPoint y: 308, endPoint x: 669, endPoint y: 297, distance: 19.7
click at [653, 308] on button "結帳" at bounding box center [650, 307] width 37 height 21
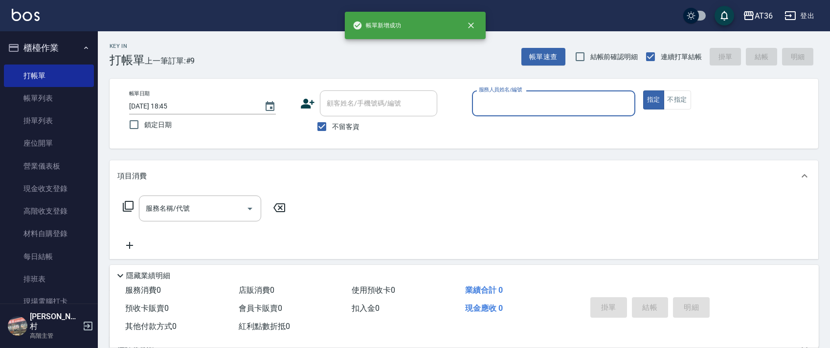
click at [478, 104] on input "服務人員姓名/編號" at bounding box center [554, 103] width 155 height 17
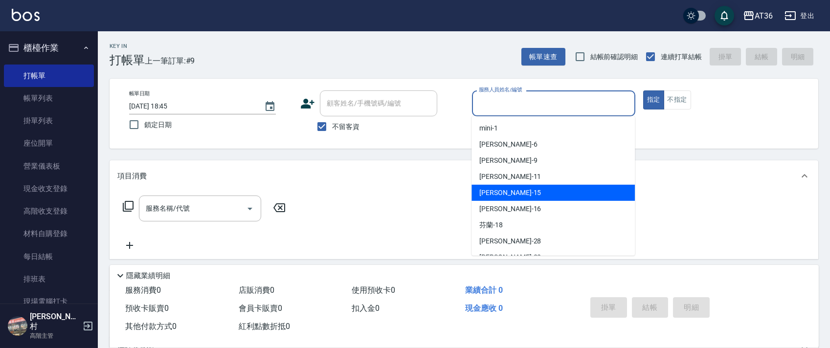
drag, startPoint x: 507, startPoint y: 197, endPoint x: 535, endPoint y: 149, distance: 55.9
click at [508, 197] on div "[PERSON_NAME] -15" at bounding box center [553, 193] width 163 height 16
type input "[PERSON_NAME]-15"
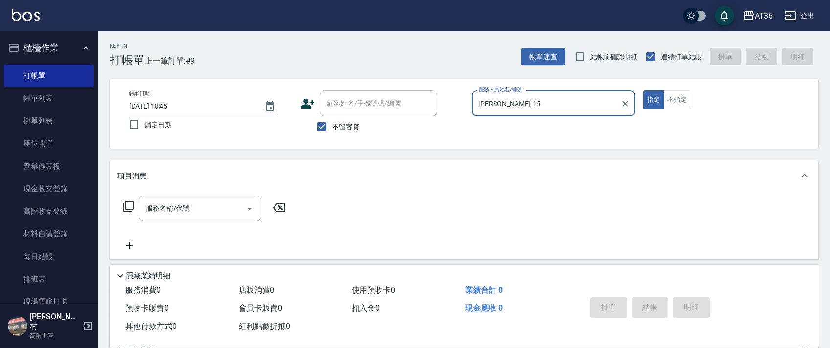
click at [131, 206] on icon at bounding box center [128, 207] width 12 height 12
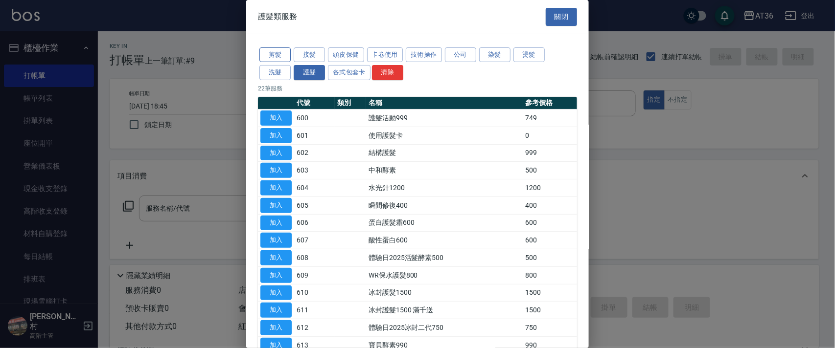
click at [274, 59] on button "剪髮" at bounding box center [274, 54] width 31 height 15
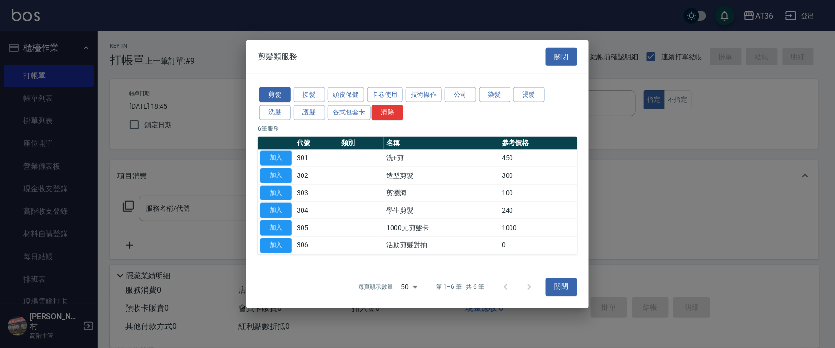
click at [276, 167] on tbody "加入 301 洗+剪 450 加入 302 造型剪髮 300 加入 303 剪瀏海 100 加入 304 學生剪髮 240 加入 305 1000元剪髮卡 1…" at bounding box center [417, 201] width 319 height 105
click at [280, 175] on button "加入" at bounding box center [275, 175] width 31 height 15
type input "造型剪髮(302)"
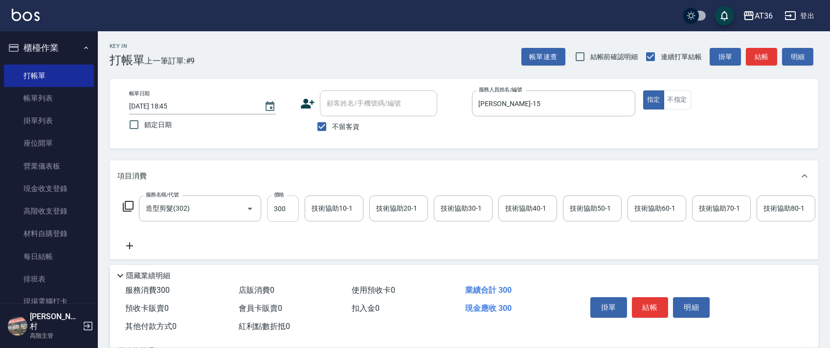
click at [275, 204] on input "300" at bounding box center [283, 209] width 32 height 26
type input "280"
click at [649, 307] on button "結帳" at bounding box center [650, 307] width 37 height 21
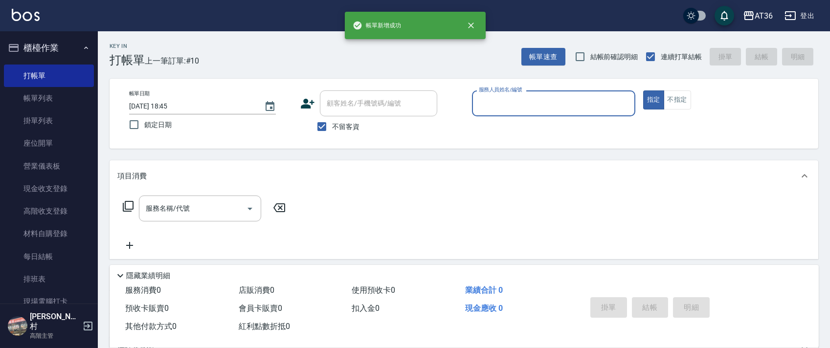
click at [483, 107] on input "服務人員姓名/編號" at bounding box center [554, 103] width 155 height 17
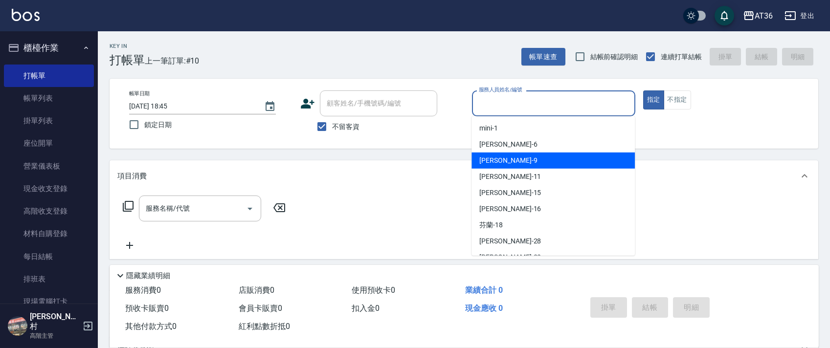
drag, startPoint x: 501, startPoint y: 157, endPoint x: 321, endPoint y: 152, distance: 180.1
click at [500, 158] on div "美燕 -9" at bounding box center [553, 161] width 163 height 16
type input "美燕-9"
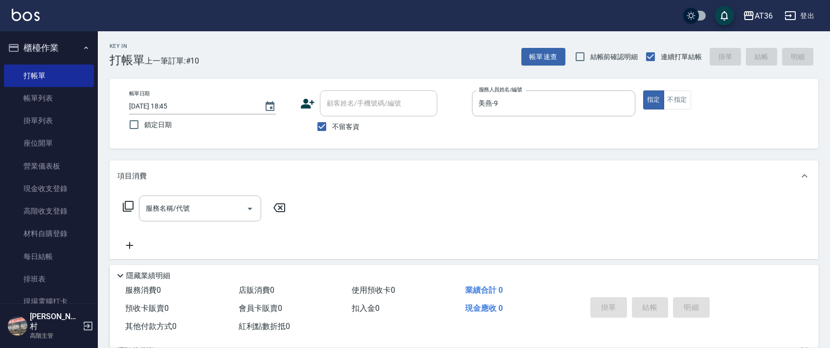
click at [124, 207] on icon at bounding box center [128, 207] width 12 height 12
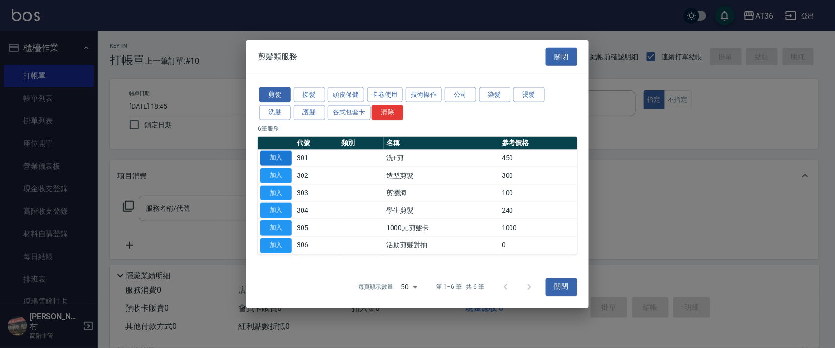
click at [276, 151] on button "加入" at bounding box center [275, 158] width 31 height 15
type input "洗+剪(301)"
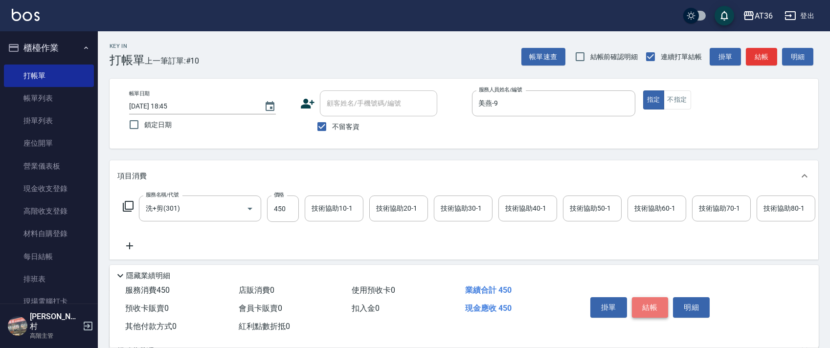
click at [651, 301] on button "結帳" at bounding box center [650, 307] width 37 height 21
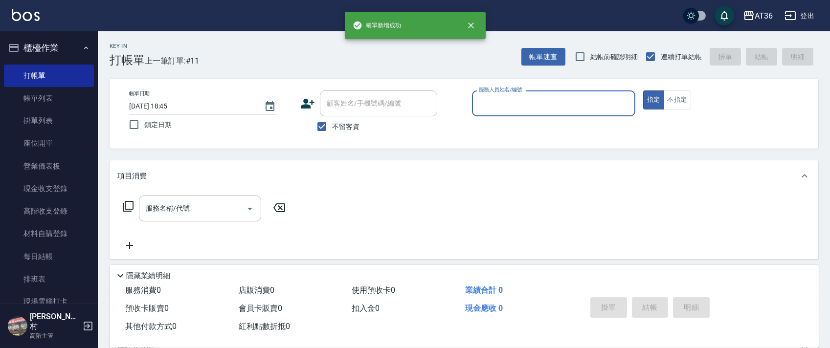
drag, startPoint x: 486, startPoint y: 102, endPoint x: 501, endPoint y: 113, distance: 18.6
click at [486, 103] on input "服務人員姓名/編號" at bounding box center [554, 103] width 155 height 17
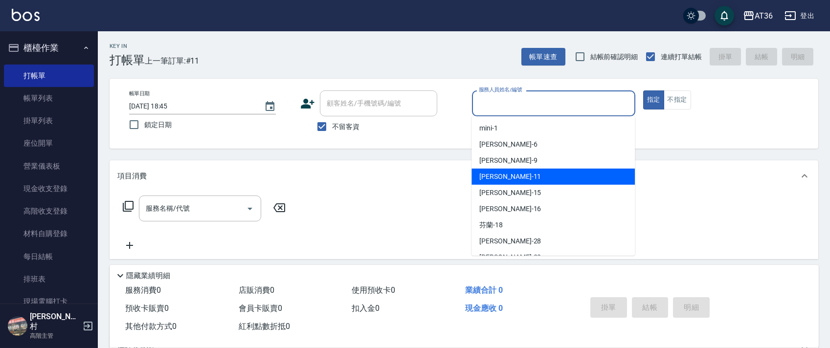
click at [498, 169] on div "[PERSON_NAME] -11" at bounding box center [553, 177] width 163 height 16
type input "[PERSON_NAME]-11"
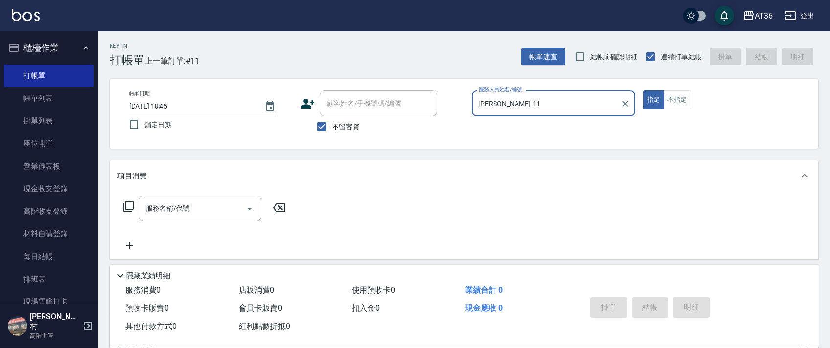
click at [124, 210] on icon at bounding box center [128, 207] width 12 height 12
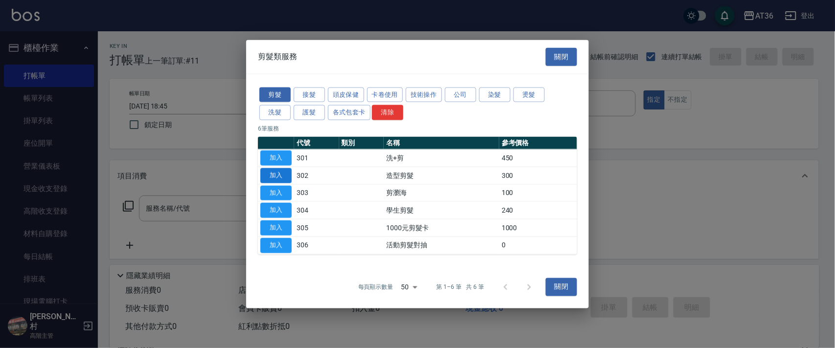
click at [274, 170] on button "加入" at bounding box center [275, 175] width 31 height 15
type input "造型剪髮(302)"
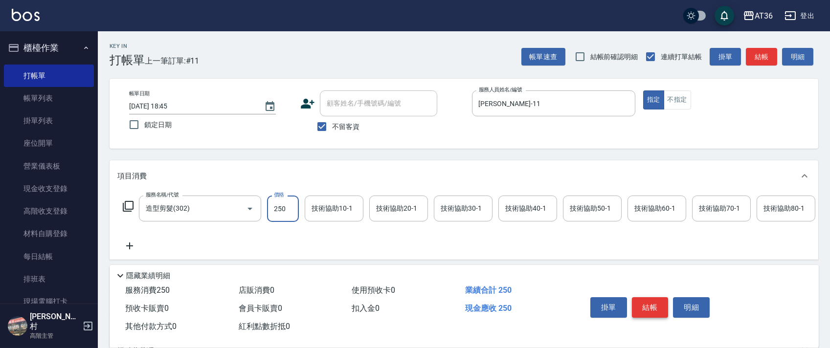
type input "250"
click at [646, 304] on button "結帳" at bounding box center [650, 307] width 37 height 21
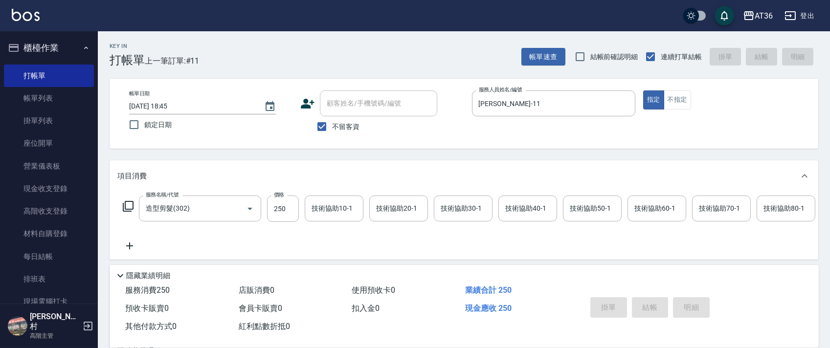
type input "[DATE] 18:46"
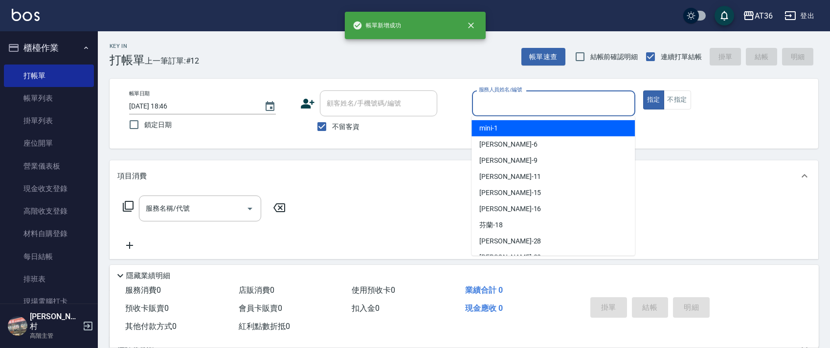
drag, startPoint x: 496, startPoint y: 103, endPoint x: 554, endPoint y: 145, distance: 71.8
click at [499, 108] on input "服務人員姓名/編號" at bounding box center [554, 103] width 155 height 17
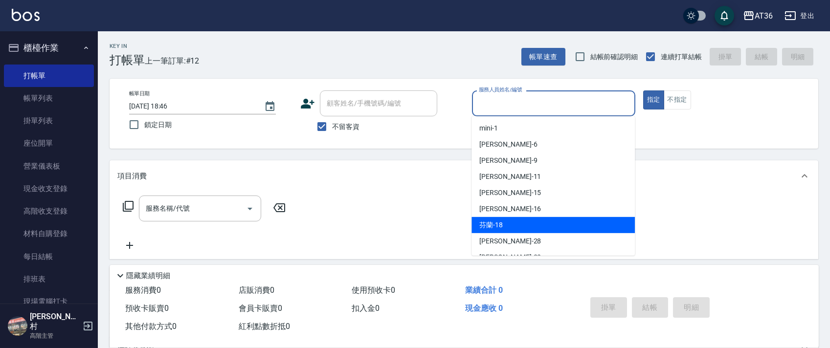
drag, startPoint x: 508, startPoint y: 219, endPoint x: 518, endPoint y: 205, distance: 17.5
click at [508, 220] on div "芬蘭 -18" at bounding box center [553, 225] width 163 height 16
type input "芬蘭-18"
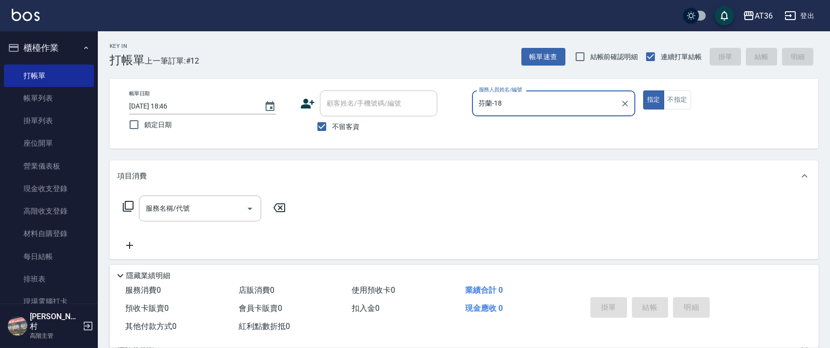
click at [133, 206] on icon at bounding box center [128, 206] width 11 height 11
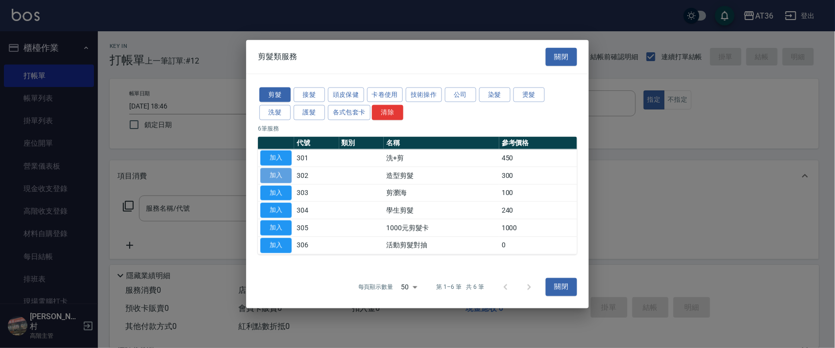
click at [266, 177] on button "加入" at bounding box center [275, 175] width 31 height 15
type input "造型剪髮(302)"
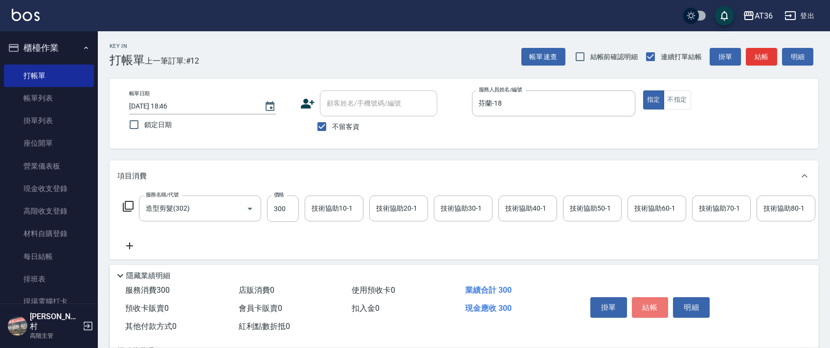
click at [642, 305] on button "結帳" at bounding box center [650, 307] width 37 height 21
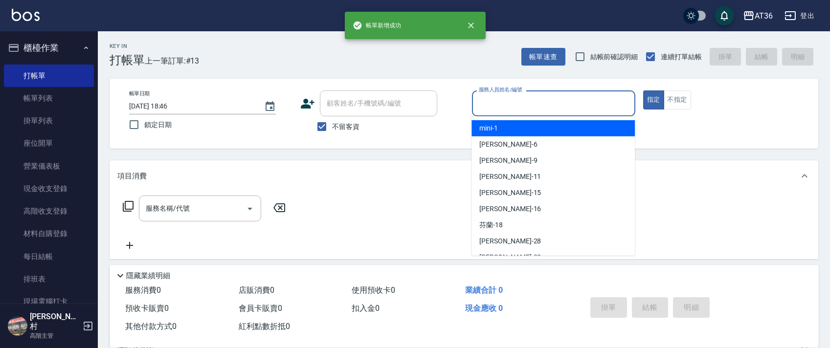
click at [483, 111] on input "服務人員姓名/編號" at bounding box center [554, 103] width 155 height 17
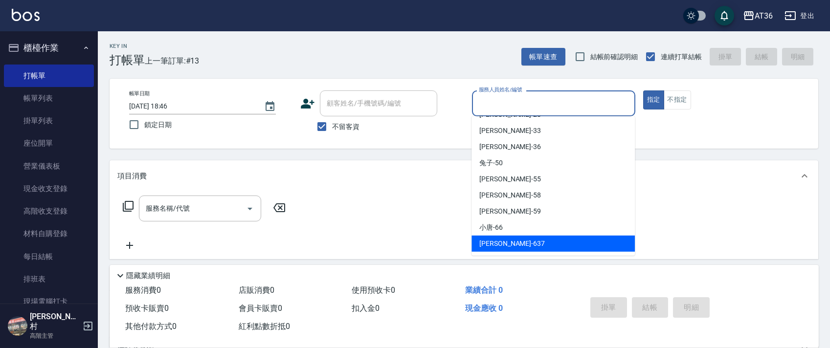
click at [494, 245] on span "憶琳 -637" at bounding box center [512, 244] width 66 height 10
type input "憶琳-637"
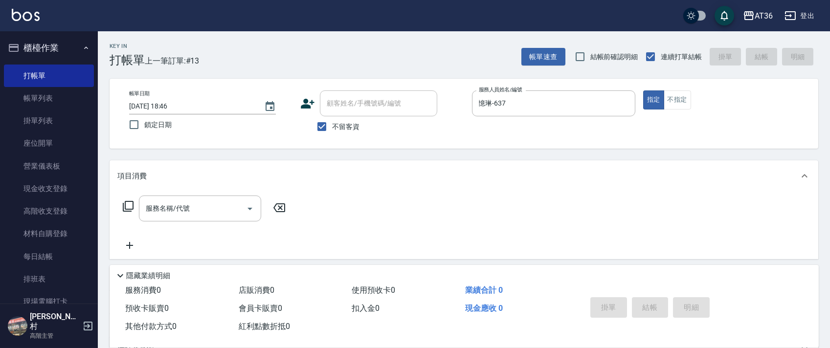
click at [128, 210] on icon at bounding box center [128, 206] width 11 height 11
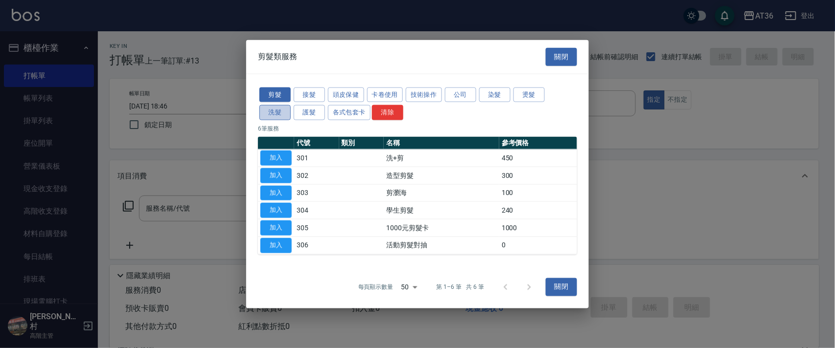
click at [277, 114] on button "洗髮" at bounding box center [274, 112] width 31 height 15
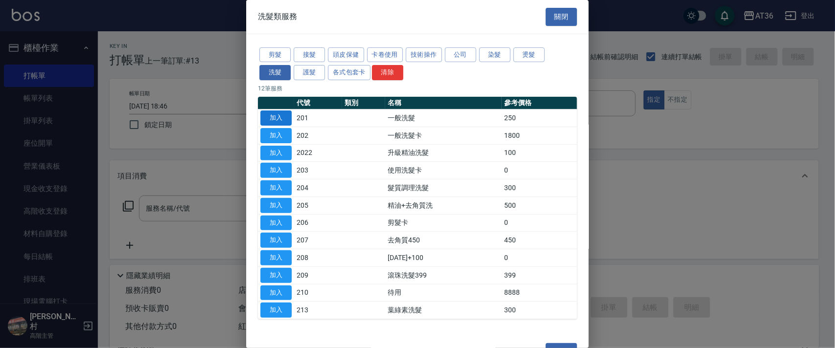
click at [283, 118] on button "加入" at bounding box center [275, 118] width 31 height 15
type input "一般洗髮(201)"
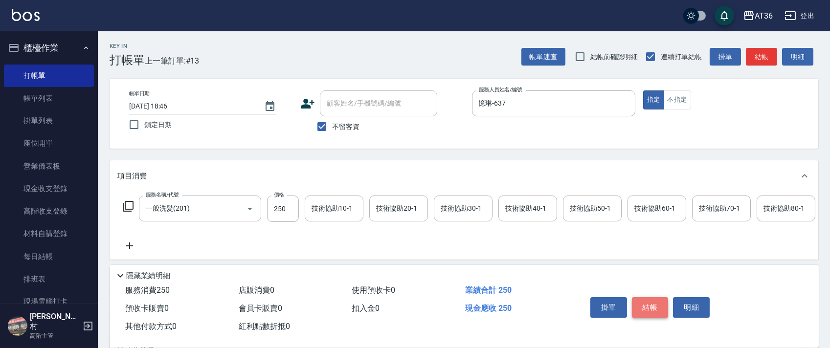
click at [655, 314] on button "結帳" at bounding box center [650, 307] width 37 height 21
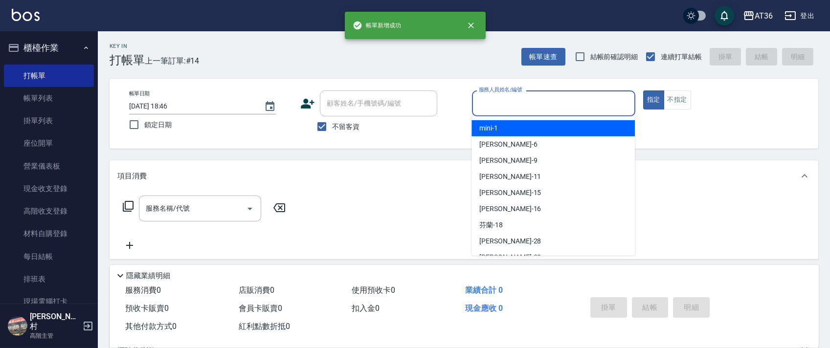
click at [482, 108] on input "服務人員姓名/編號" at bounding box center [554, 103] width 155 height 17
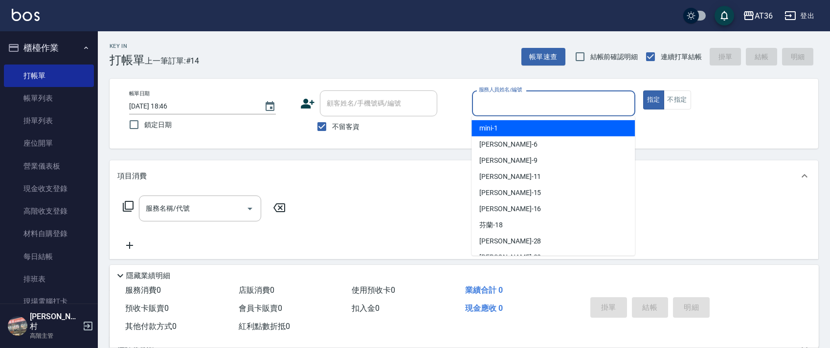
click at [496, 127] on span "mini -1" at bounding box center [488, 128] width 19 height 10
type input "mini-1"
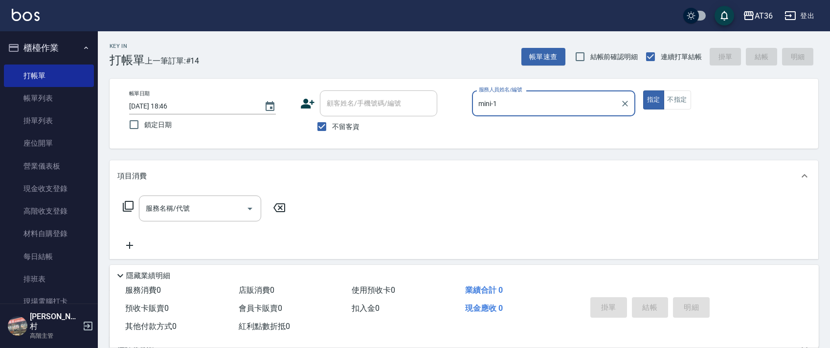
drag, startPoint x: 676, startPoint y: 101, endPoint x: 514, endPoint y: 97, distance: 162.5
click at [677, 101] on button "不指定" at bounding box center [677, 100] width 27 height 19
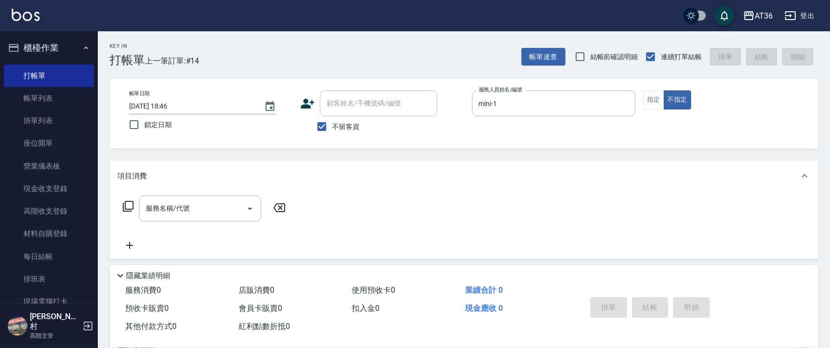
click at [131, 205] on icon at bounding box center [128, 207] width 12 height 12
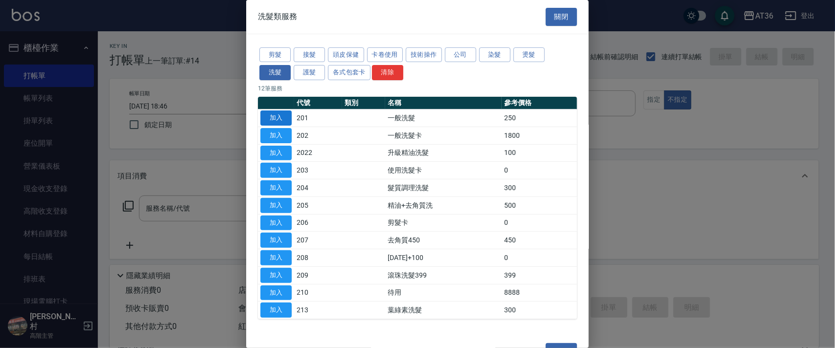
click at [283, 117] on button "加入" at bounding box center [275, 118] width 31 height 15
type input "一般洗髮(201)"
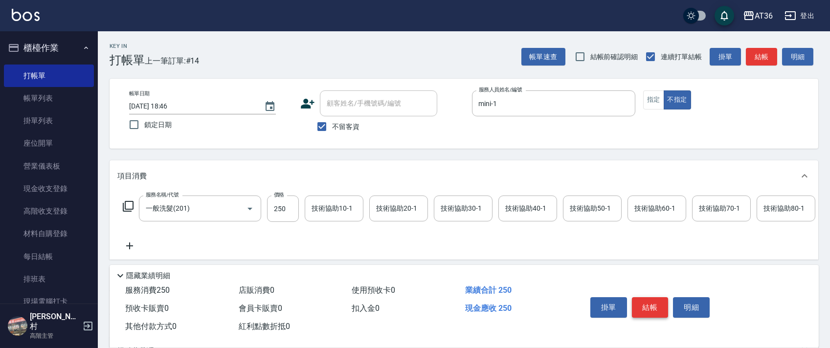
click at [645, 306] on button "結帳" at bounding box center [650, 307] width 37 height 21
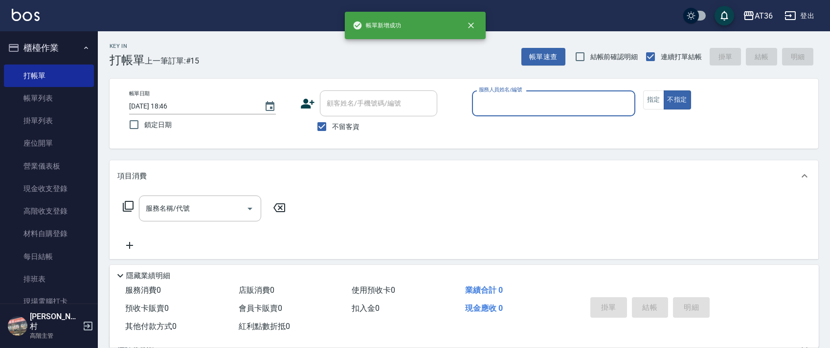
drag, startPoint x: 482, startPoint y: 101, endPoint x: 526, endPoint y: 115, distance: 46.4
click at [482, 101] on input "服務人員姓名/編號" at bounding box center [554, 103] width 155 height 17
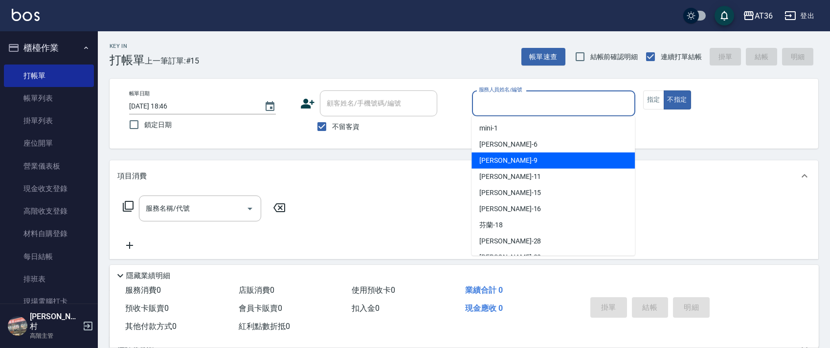
click at [510, 156] on div "美燕 -9" at bounding box center [553, 161] width 163 height 16
type input "美燕-9"
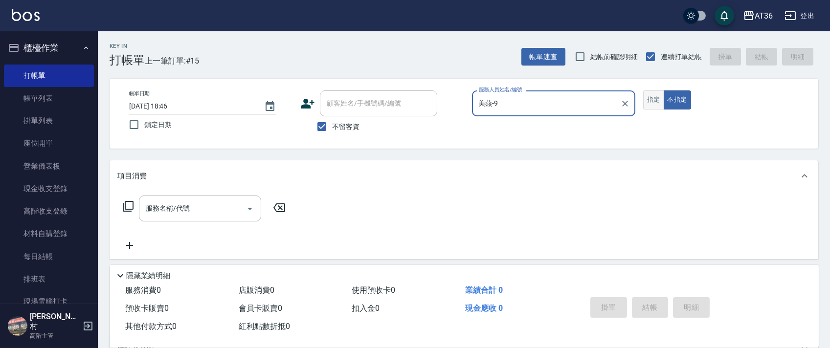
click at [652, 105] on button "指定" at bounding box center [653, 100] width 21 height 19
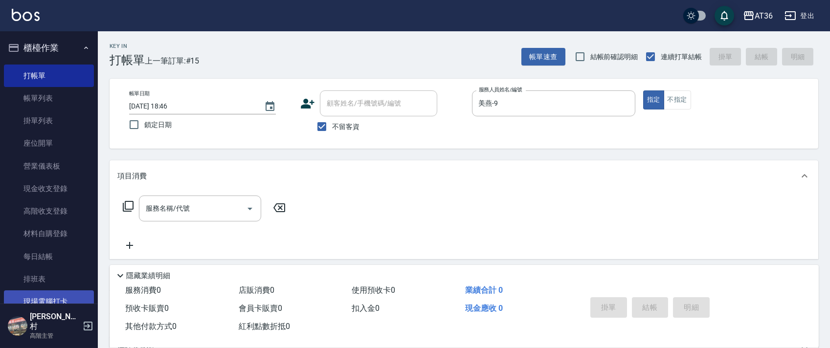
drag, startPoint x: 42, startPoint y: 297, endPoint x: 83, endPoint y: 307, distance: 42.6
drag, startPoint x: 83, startPoint y: 307, endPoint x: 337, endPoint y: 204, distance: 273.9
click at [446, 204] on div "服務名稱/代號 服務名稱/代號" at bounding box center [464, 226] width 709 height 68
click at [130, 205] on icon at bounding box center [128, 207] width 12 height 12
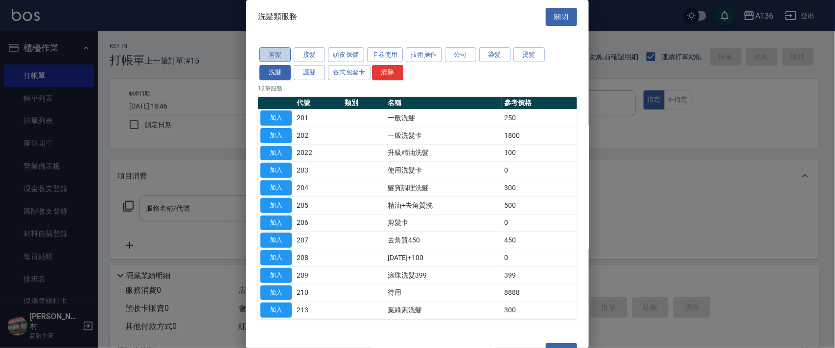
drag, startPoint x: 277, startPoint y: 53, endPoint x: 376, endPoint y: 107, distance: 112.1
click at [277, 54] on button "剪髮" at bounding box center [274, 54] width 31 height 15
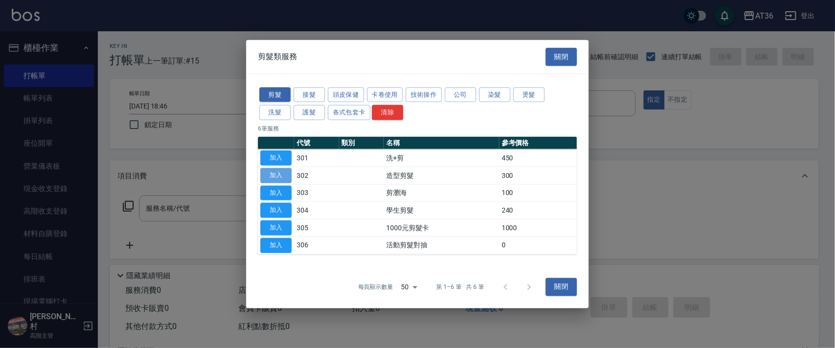
click at [277, 176] on button "加入" at bounding box center [275, 175] width 31 height 15
type input "造型剪髮(302)"
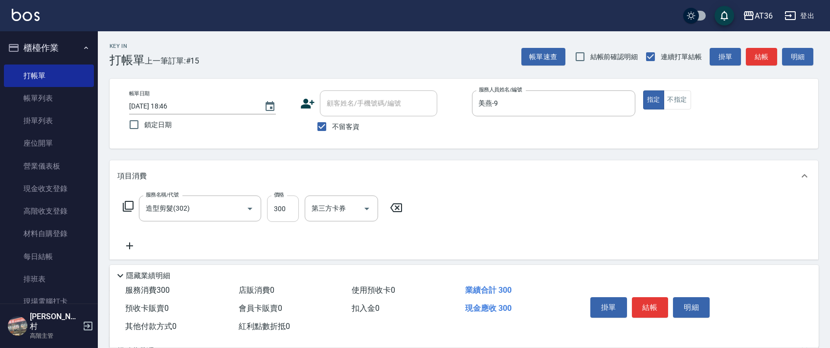
click at [280, 221] on input "300" at bounding box center [283, 209] width 32 height 26
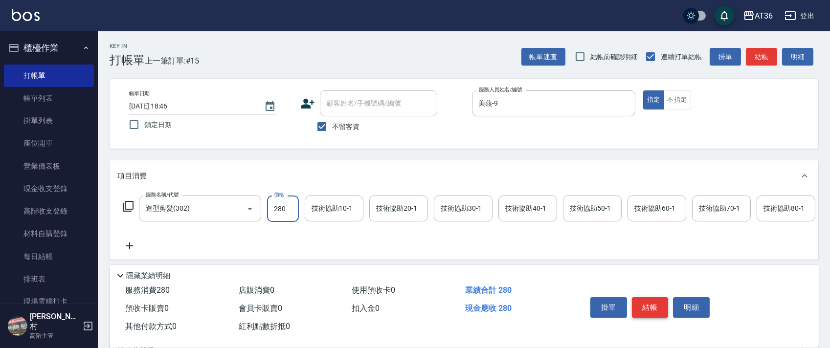
type input "280"
click at [649, 309] on button "結帳" at bounding box center [650, 307] width 37 height 21
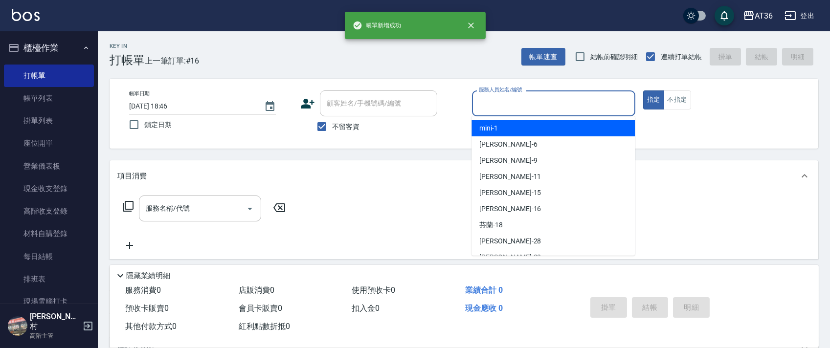
click at [492, 104] on input "服務人員姓名/編號" at bounding box center [554, 103] width 155 height 17
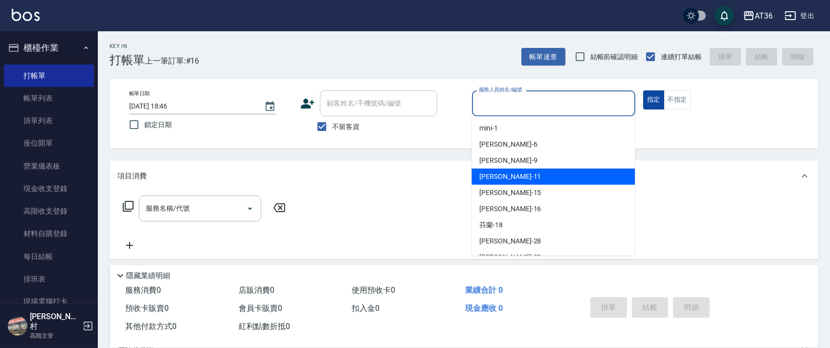
drag, startPoint x: 507, startPoint y: 178, endPoint x: 654, endPoint y: 94, distance: 168.9
click at [508, 178] on div "[PERSON_NAME] -11" at bounding box center [553, 177] width 163 height 16
type input "[PERSON_NAME]-11"
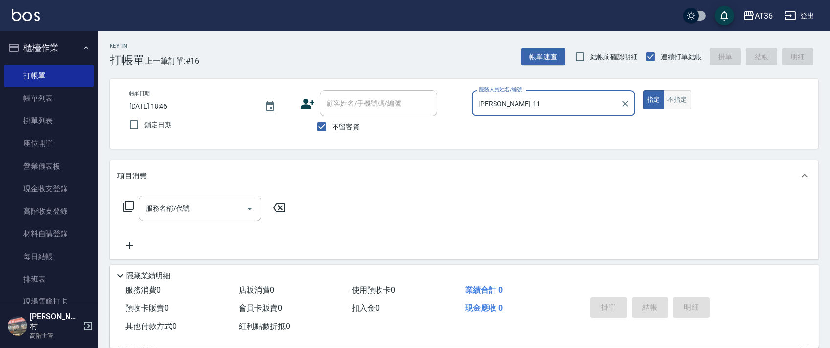
click at [674, 102] on button "不指定" at bounding box center [677, 100] width 27 height 19
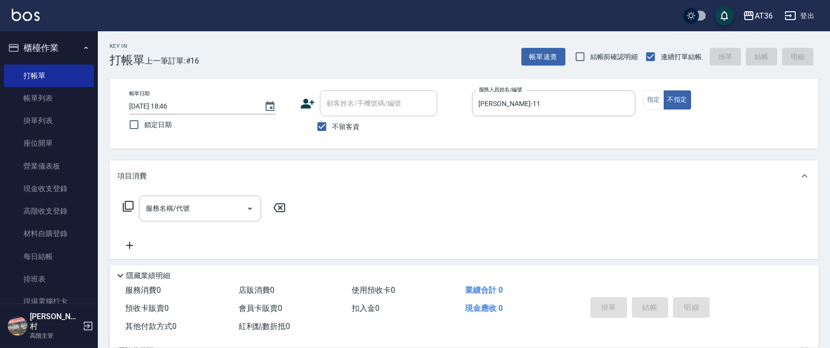
click at [126, 208] on icon at bounding box center [128, 207] width 12 height 12
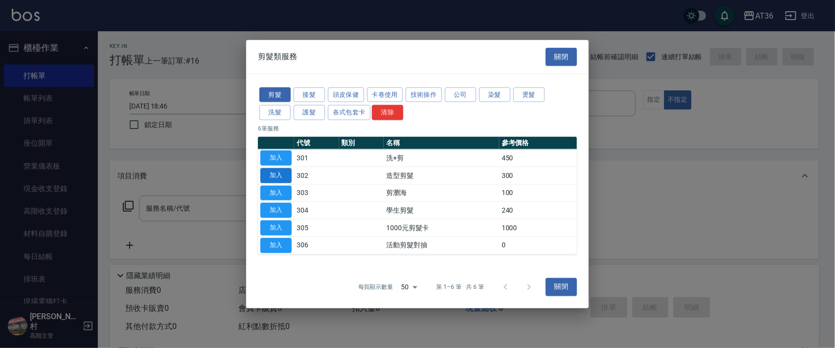
click at [273, 175] on button "加入" at bounding box center [275, 175] width 31 height 15
type input "造型剪髮(302)"
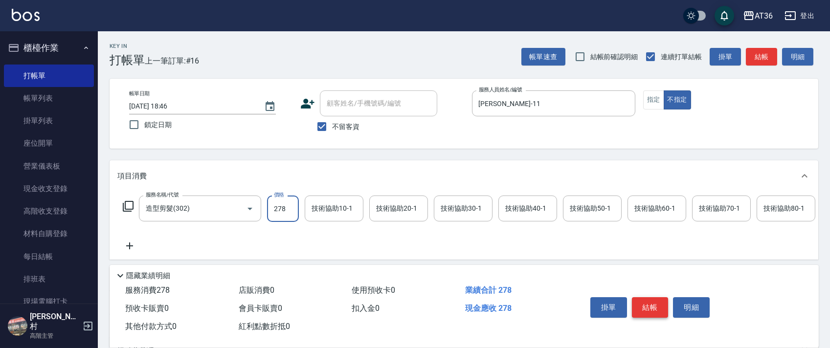
type input "278"
click at [656, 311] on button "結帳" at bounding box center [650, 307] width 37 height 21
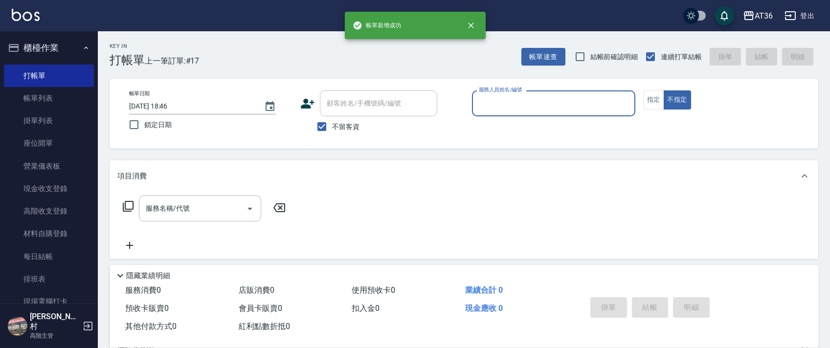
drag, startPoint x: 477, startPoint y: 93, endPoint x: 501, endPoint y: 105, distance: 27.3
click at [478, 97] on div "服務人員姓名/編號" at bounding box center [553, 104] width 163 height 26
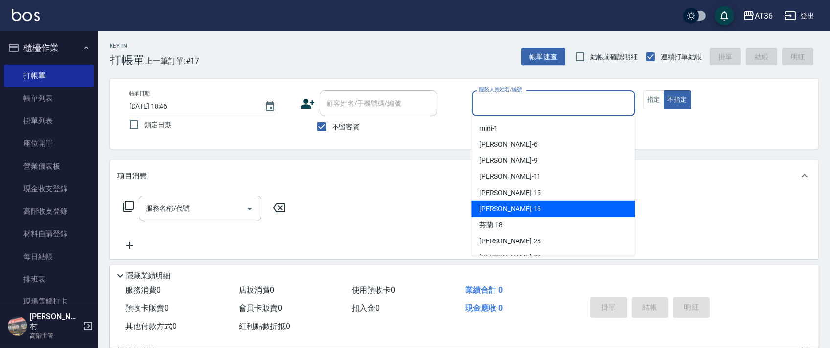
click at [499, 207] on span "[PERSON_NAME] -16" at bounding box center [510, 209] width 62 height 10
type input "[PERSON_NAME]-16"
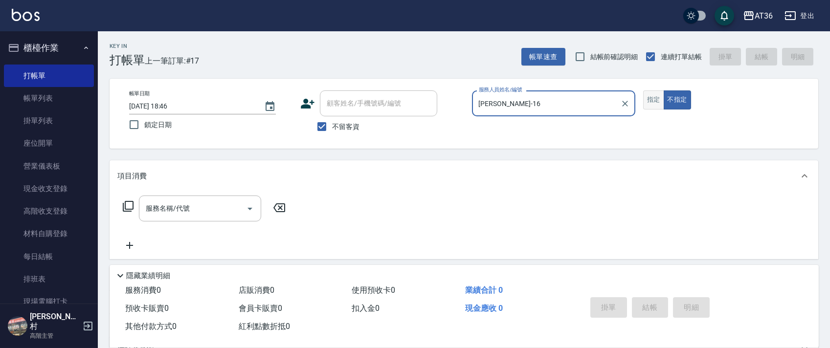
click at [652, 95] on button "指定" at bounding box center [653, 100] width 21 height 19
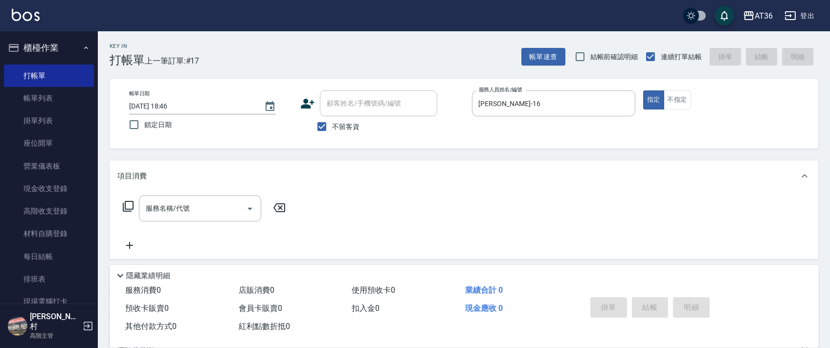
click at [128, 205] on icon at bounding box center [128, 207] width 12 height 12
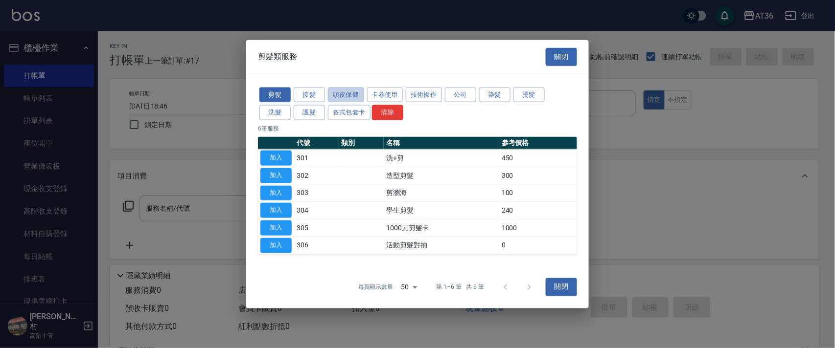
drag, startPoint x: 347, startPoint y: 92, endPoint x: 514, endPoint y: 156, distance: 178.3
click at [347, 92] on button "頭皮保健" at bounding box center [346, 94] width 36 height 15
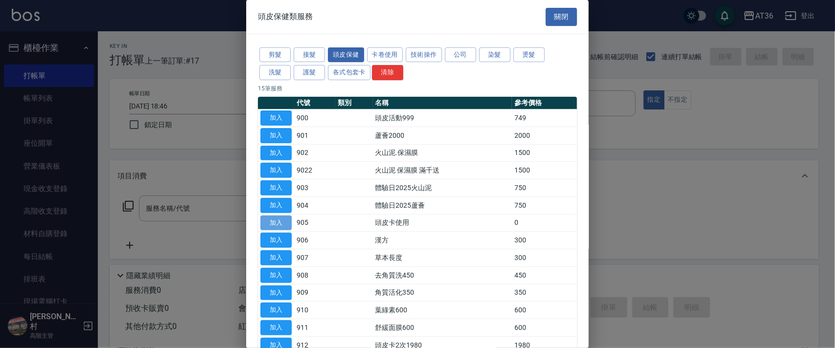
click at [283, 222] on button "加入" at bounding box center [275, 223] width 31 height 15
type input "頭皮卡使用(905)"
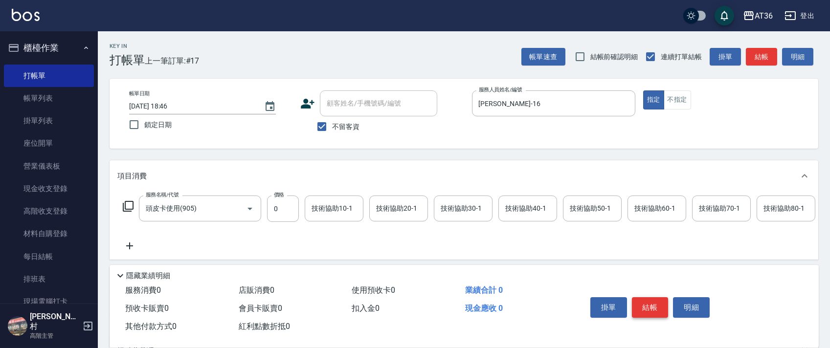
click at [648, 305] on button "結帳" at bounding box center [650, 307] width 37 height 21
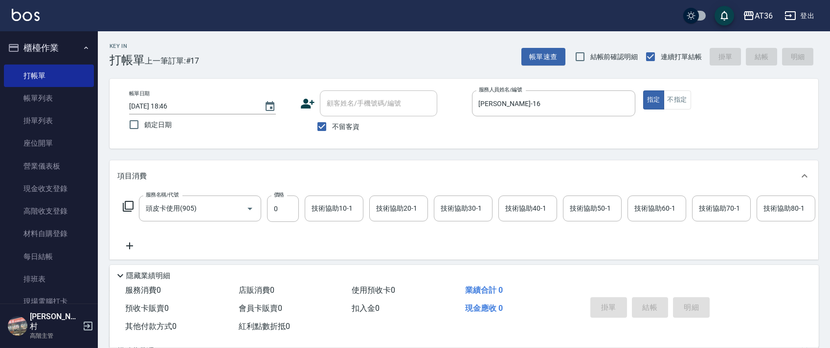
type input "[DATE] 18:47"
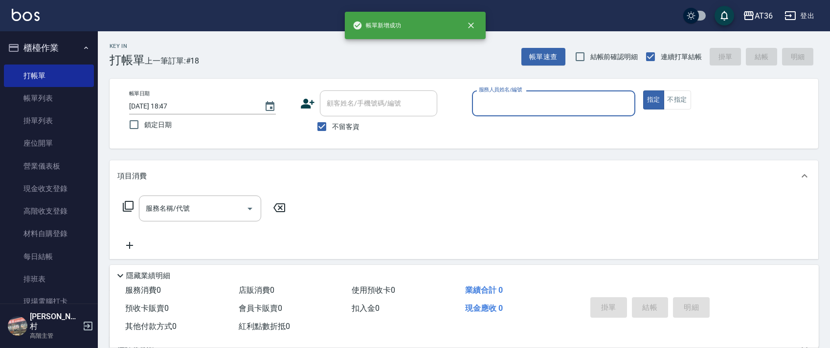
click at [487, 106] on input "服務人員姓名/編號" at bounding box center [554, 103] width 155 height 17
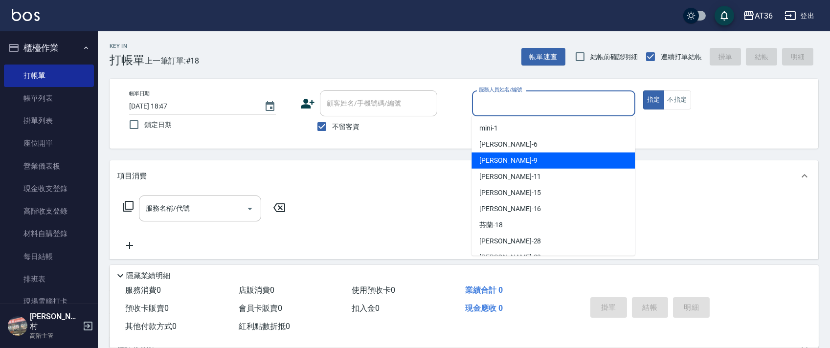
click at [507, 158] on div "美燕 -9" at bounding box center [553, 161] width 163 height 16
type input "美燕-9"
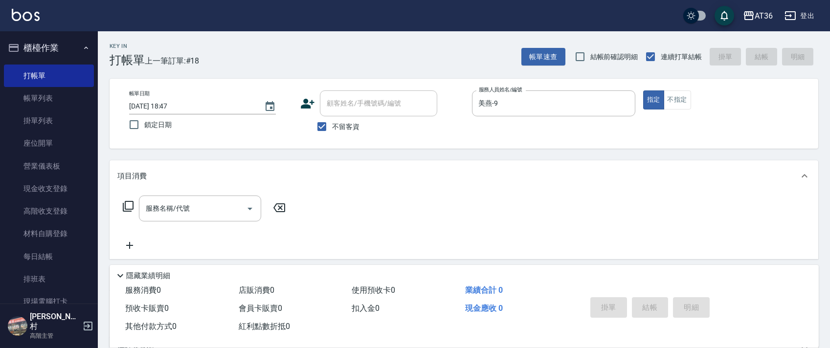
click at [128, 208] on icon at bounding box center [128, 207] width 12 height 12
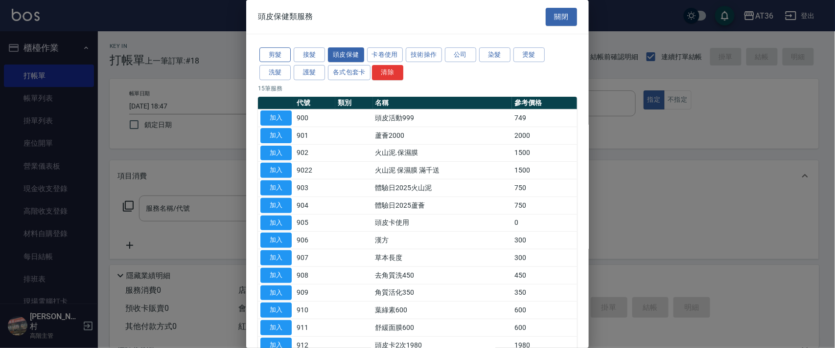
click at [279, 59] on button "剪髮" at bounding box center [274, 54] width 31 height 15
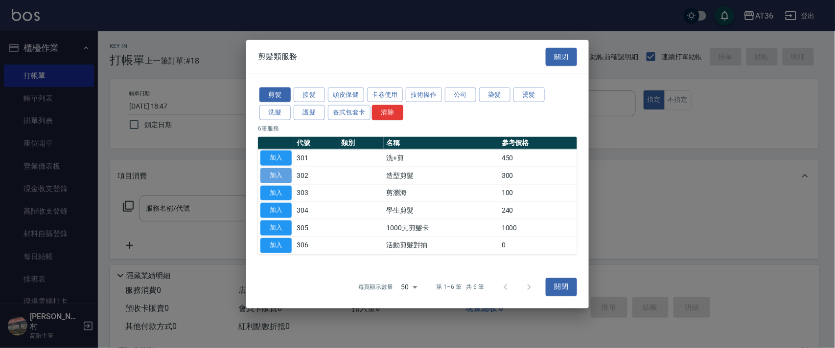
click at [279, 173] on button "加入" at bounding box center [275, 175] width 31 height 15
type input "造型剪髮(302)"
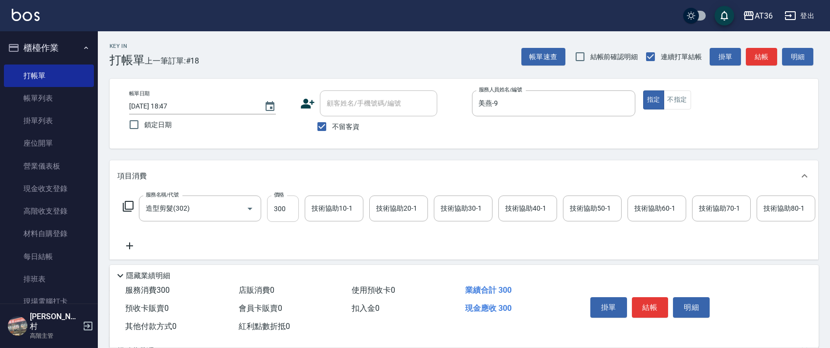
click at [291, 204] on input "300" at bounding box center [283, 209] width 32 height 26
type input "200"
click at [647, 309] on button "結帳" at bounding box center [650, 307] width 37 height 21
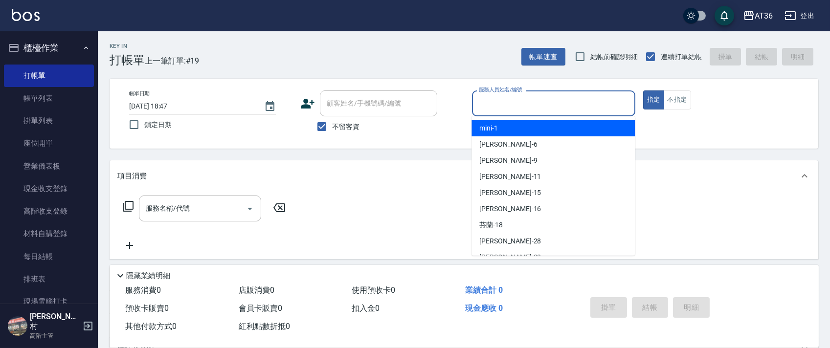
drag, startPoint x: 483, startPoint y: 103, endPoint x: 495, endPoint y: 122, distance: 22.8
click at [482, 103] on input "服務人員姓名/編號" at bounding box center [554, 103] width 155 height 17
click at [492, 123] on span "mini -1" at bounding box center [488, 128] width 19 height 10
type input "mini-1"
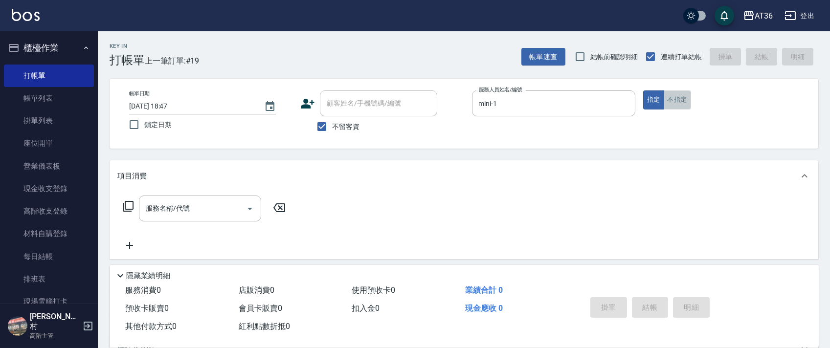
click at [672, 100] on button "不指定" at bounding box center [677, 100] width 27 height 19
click at [129, 204] on icon at bounding box center [128, 207] width 12 height 12
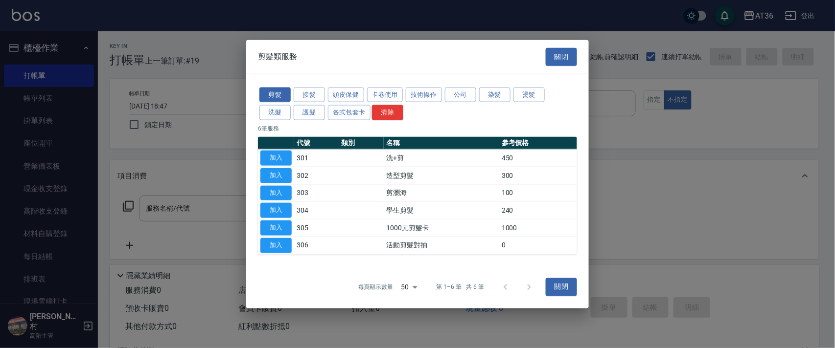
drag, startPoint x: 278, startPoint y: 113, endPoint x: 348, endPoint y: 76, distance: 78.8
click at [278, 113] on button "洗髮" at bounding box center [274, 112] width 31 height 15
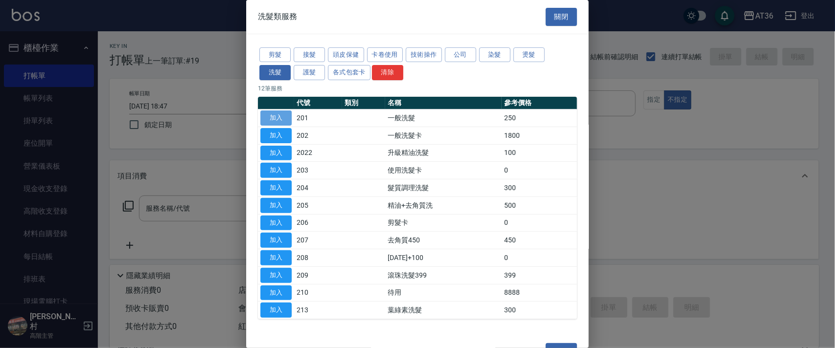
click at [275, 119] on button "加入" at bounding box center [275, 118] width 31 height 15
type input "一般洗髮(201)"
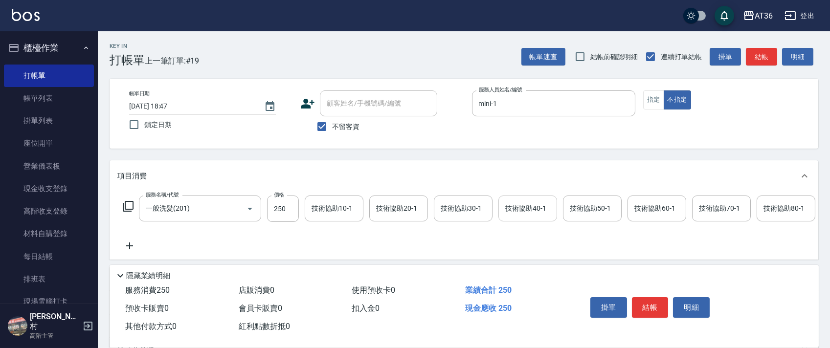
click at [511, 210] on div "技術協助40-1 技術協助40-1" at bounding box center [528, 209] width 59 height 26
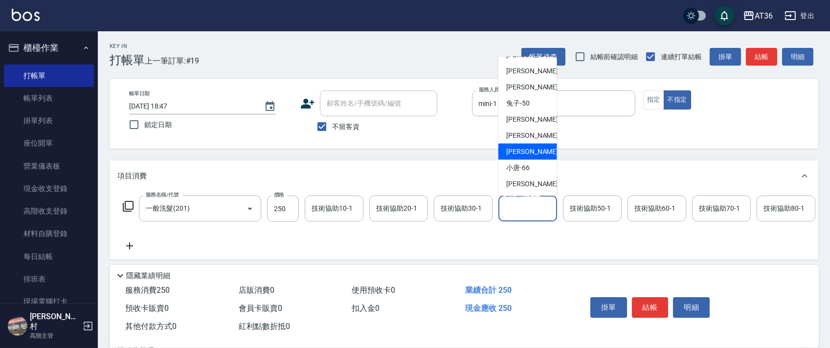
click at [530, 156] on div "[PERSON_NAME] -59" at bounding box center [528, 152] width 59 height 16
type input "[PERSON_NAME]-59"
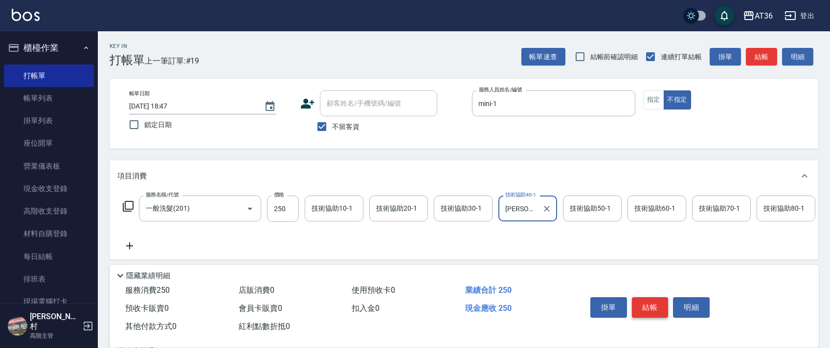
click at [650, 305] on button "結帳" at bounding box center [650, 307] width 37 height 21
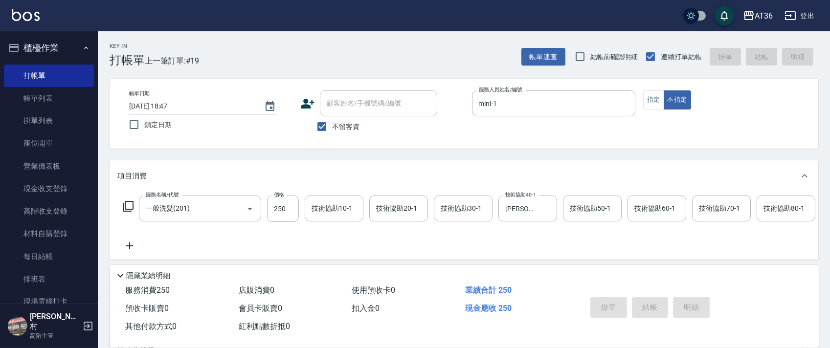
type input "[DATE] 18:53"
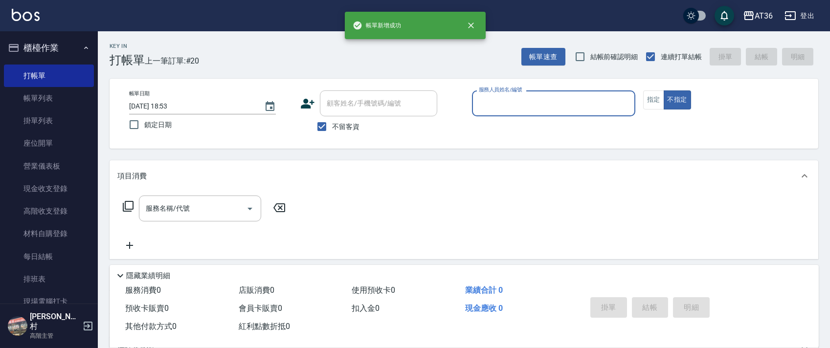
click at [490, 105] on input "服務人員姓名/編號" at bounding box center [554, 103] width 155 height 17
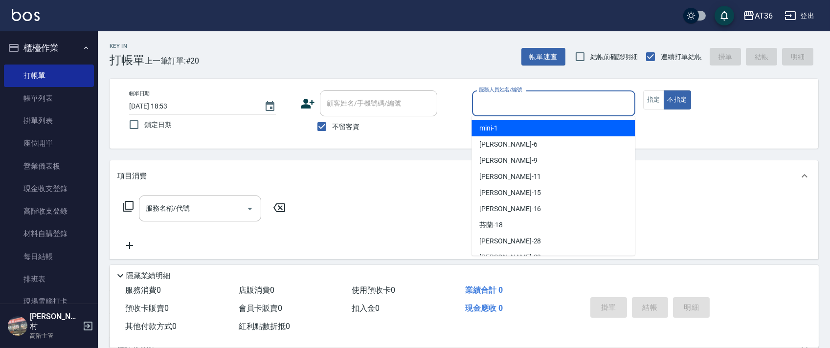
click at [499, 130] on div "mini -1" at bounding box center [553, 128] width 163 height 16
type input "mini-1"
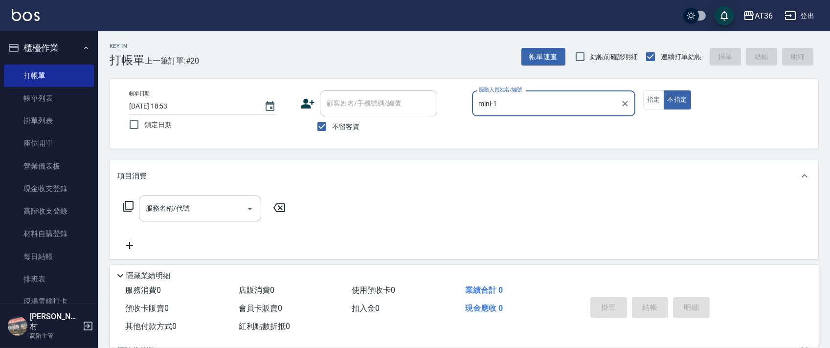
click at [128, 203] on icon at bounding box center [128, 207] width 12 height 12
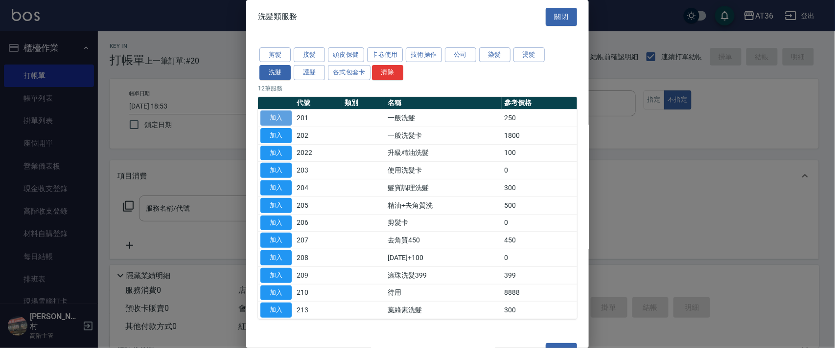
click at [282, 118] on button "加入" at bounding box center [275, 118] width 31 height 15
type input "一般洗髮(201)"
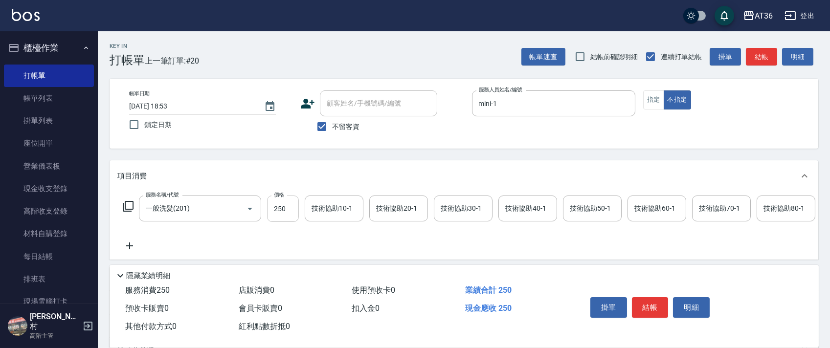
click at [276, 205] on input "250" at bounding box center [283, 209] width 32 height 26
type input "350"
drag, startPoint x: 650, startPoint y: 103, endPoint x: 721, endPoint y: 157, distance: 89.7
click at [650, 103] on button "指定" at bounding box center [653, 100] width 21 height 19
click at [655, 304] on button "結帳" at bounding box center [650, 307] width 37 height 21
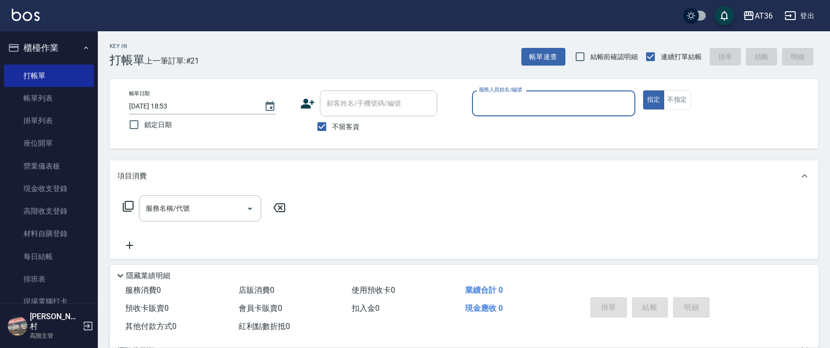
drag, startPoint x: 41, startPoint y: 100, endPoint x: 332, endPoint y: 156, distance: 296.3
click at [41, 99] on link "帳單列表" at bounding box center [49, 98] width 90 height 23
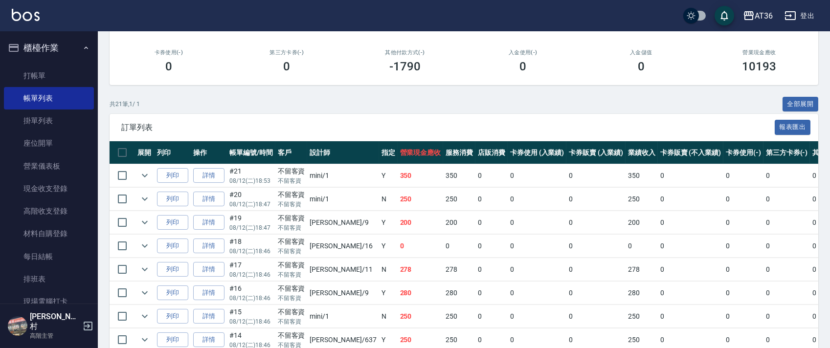
scroll to position [261, 0]
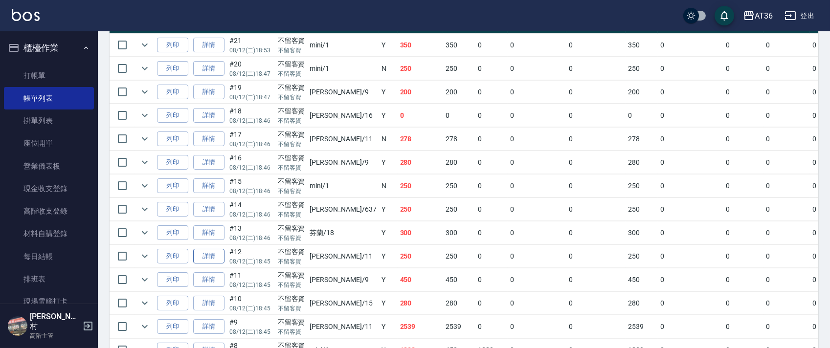
click at [216, 259] on link "詳情" at bounding box center [208, 256] width 31 height 15
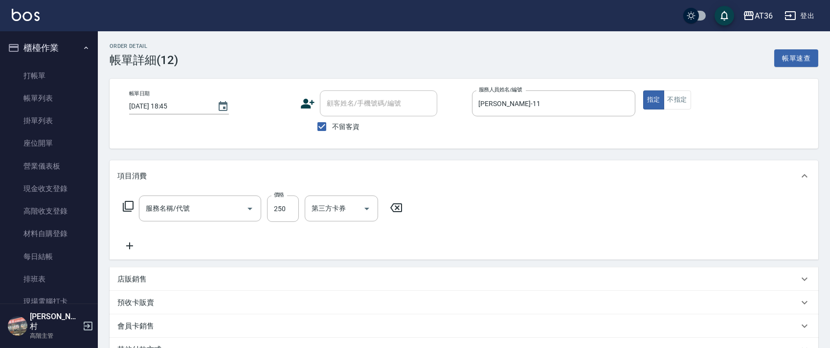
type input "[DATE] 18:45"
checkbox input "true"
type input "[PERSON_NAME]-11"
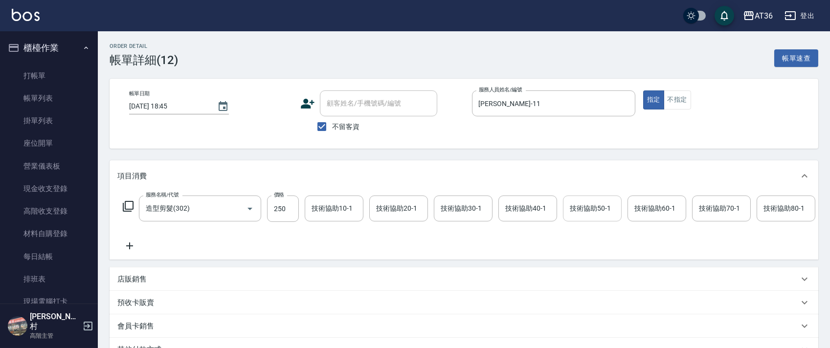
type input "造型剪髮(302)"
drag, startPoint x: 509, startPoint y: 207, endPoint x: 517, endPoint y: 199, distance: 11.1
click at [510, 207] on div "技術協助40-1 技術協助40-1" at bounding box center [528, 209] width 59 height 26
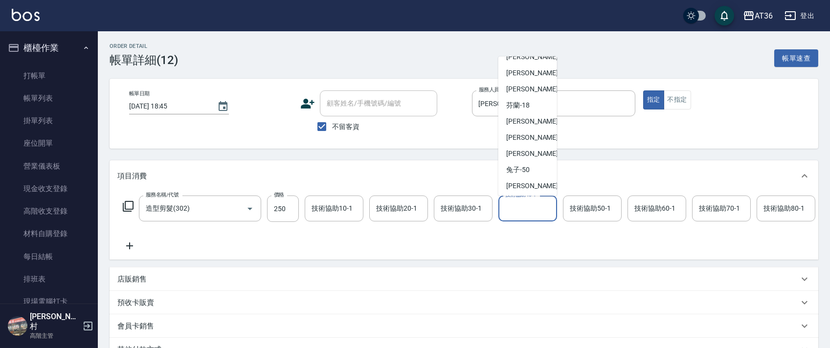
scroll to position [127, 0]
click at [522, 150] on span "[PERSON_NAME] -59" at bounding box center [537, 152] width 62 height 10
type input "[PERSON_NAME]-59"
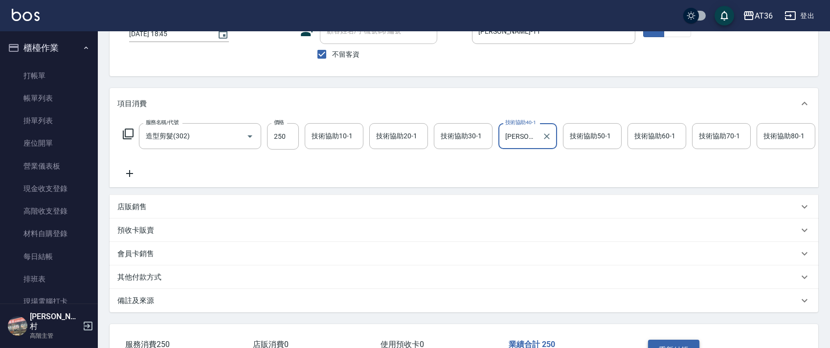
scroll to position [151, 0]
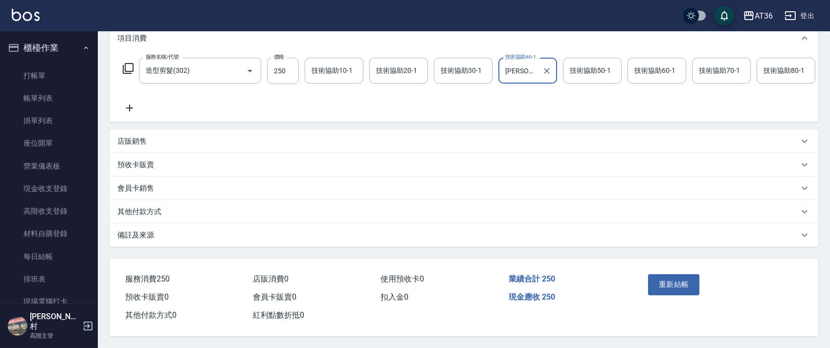
click at [668, 287] on button "重新結帳" at bounding box center [674, 284] width 52 height 21
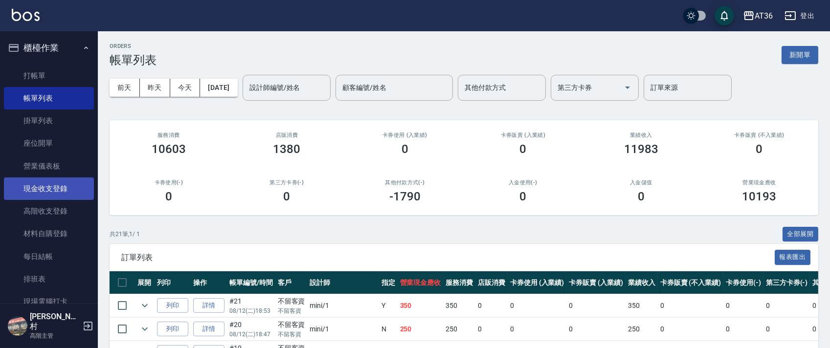
click at [63, 183] on link "現金收支登錄" at bounding box center [49, 189] width 90 height 23
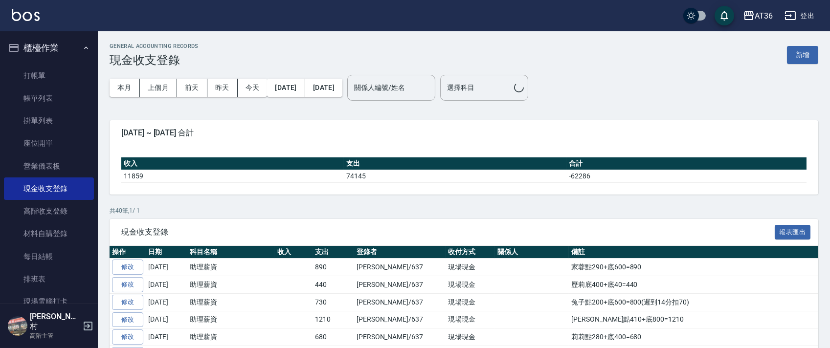
click at [800, 55] on button "新增" at bounding box center [802, 55] width 31 height 18
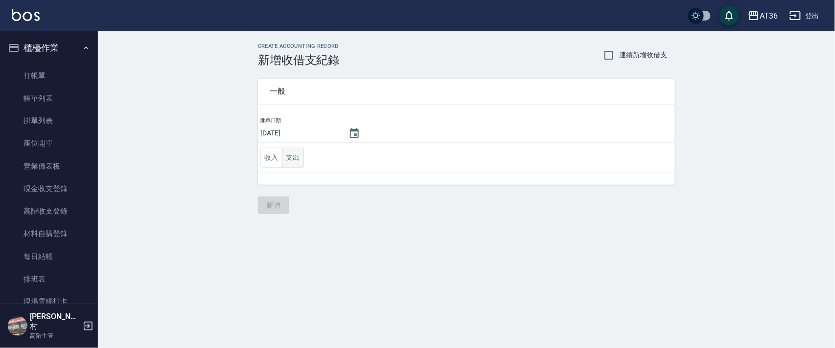
click at [292, 159] on button "支出" at bounding box center [293, 158] width 22 height 20
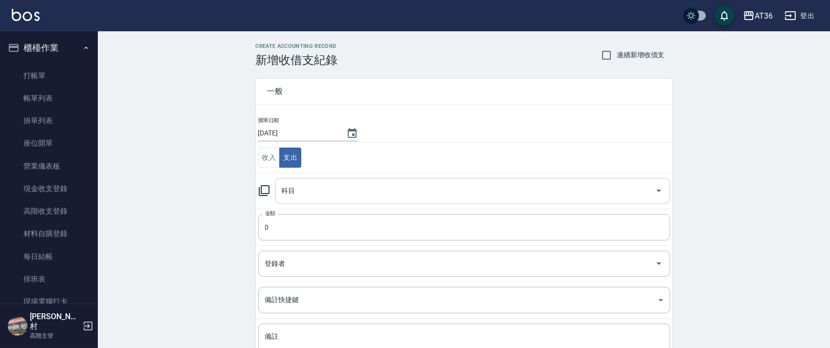
drag, startPoint x: 295, startPoint y: 190, endPoint x: 298, endPoint y: 196, distance: 7.2
click at [295, 190] on input "科目" at bounding box center [465, 190] width 372 height 17
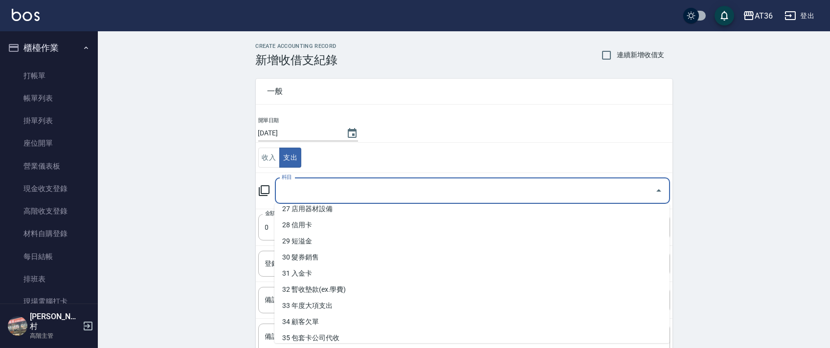
scroll to position [498, 0]
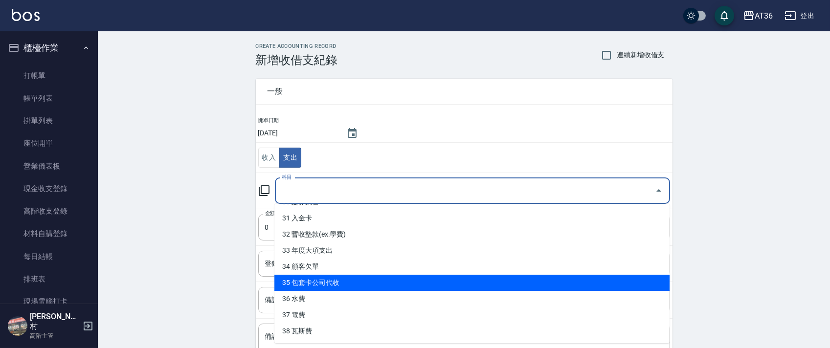
click at [348, 281] on li "35 包套卡公司代收" at bounding box center [471, 283] width 395 height 16
type input "35 包套卡公司代收"
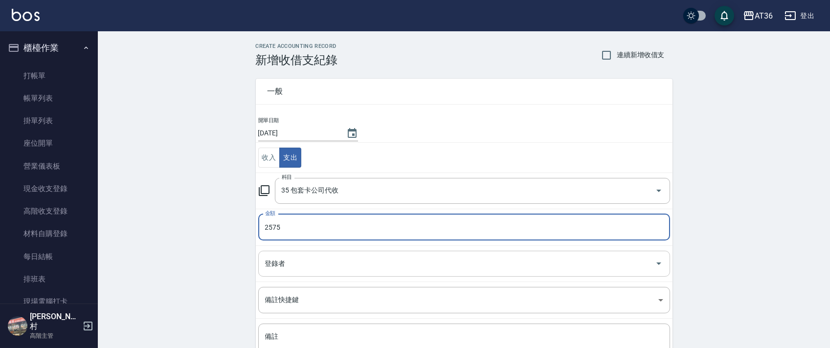
type input "2575"
click at [275, 265] on div "登錄者 登錄者" at bounding box center [464, 264] width 412 height 26
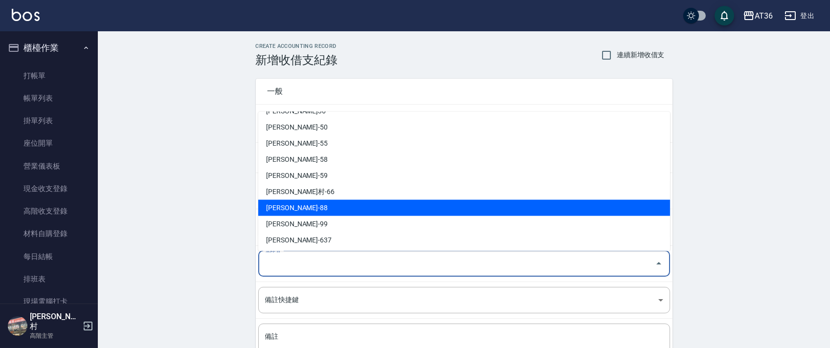
scroll to position [159, 0]
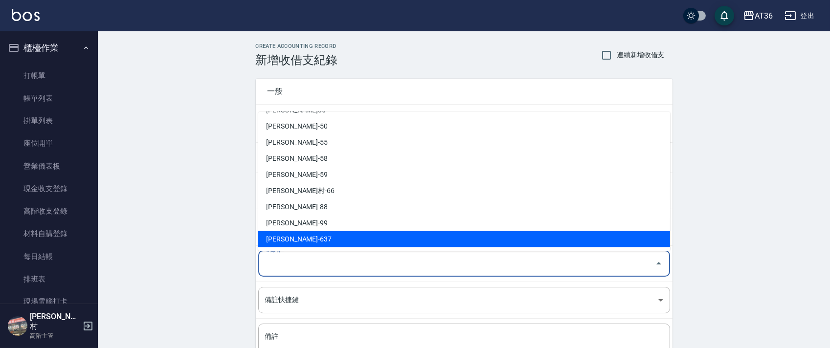
click at [285, 236] on li "[PERSON_NAME]-637" at bounding box center [464, 239] width 412 height 16
type input "[PERSON_NAME]-637"
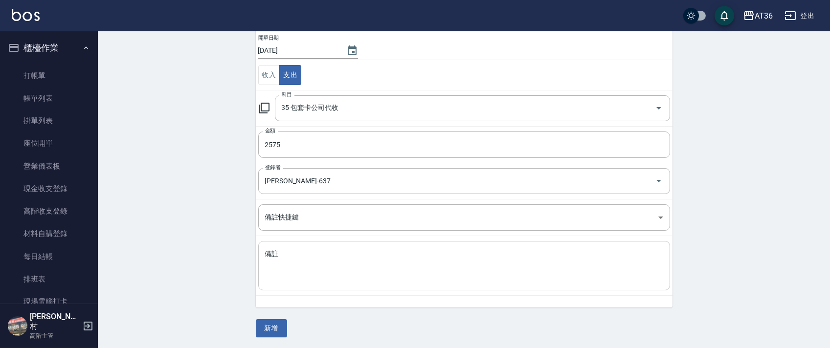
scroll to position [83, 0]
click at [275, 335] on button "新增" at bounding box center [271, 328] width 31 height 18
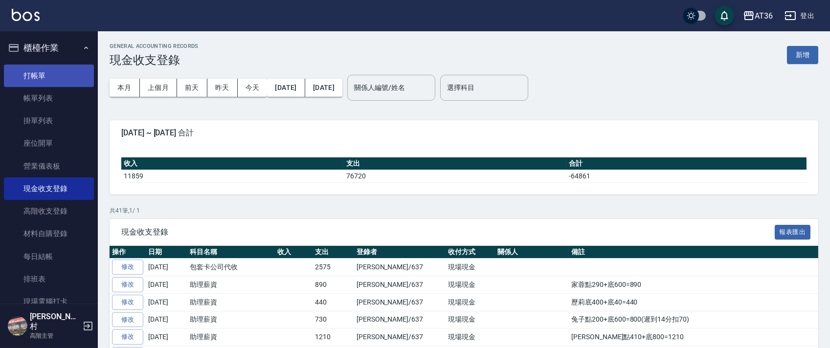
click at [57, 73] on link "打帳單" at bounding box center [49, 76] width 90 height 23
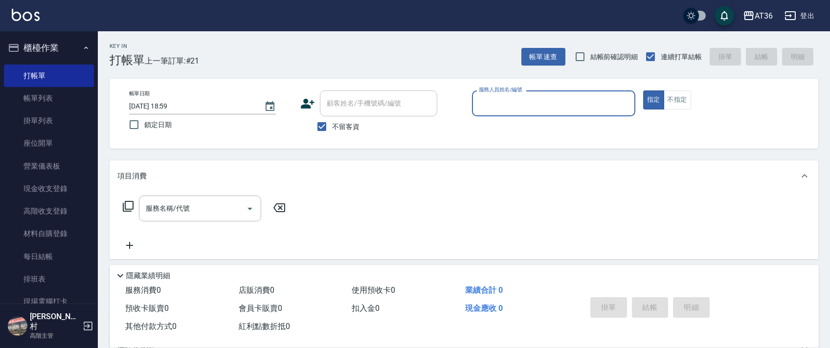
drag, startPoint x: 490, startPoint y: 109, endPoint x: 495, endPoint y: 112, distance: 6.1
click at [490, 110] on input "服務人員姓名/編號" at bounding box center [554, 103] width 155 height 17
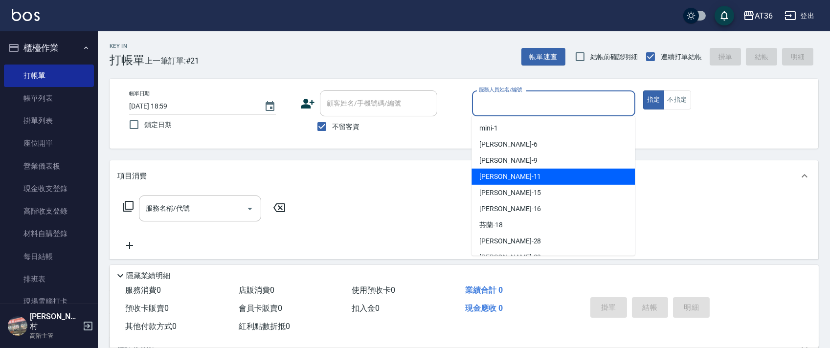
click at [502, 181] on div "[PERSON_NAME] -11" at bounding box center [553, 177] width 163 height 16
type input "[PERSON_NAME]-11"
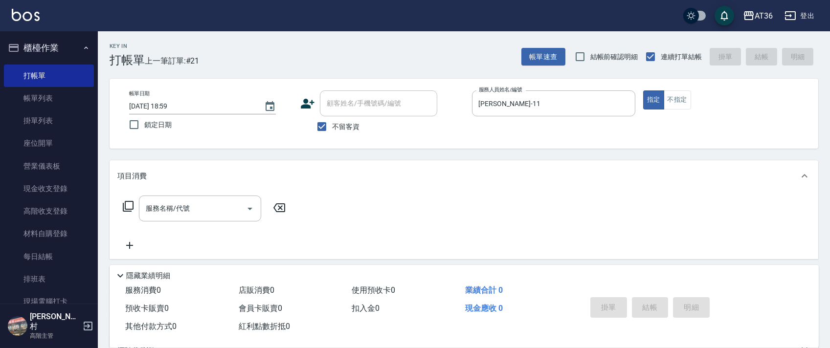
click at [126, 207] on icon at bounding box center [128, 207] width 12 height 12
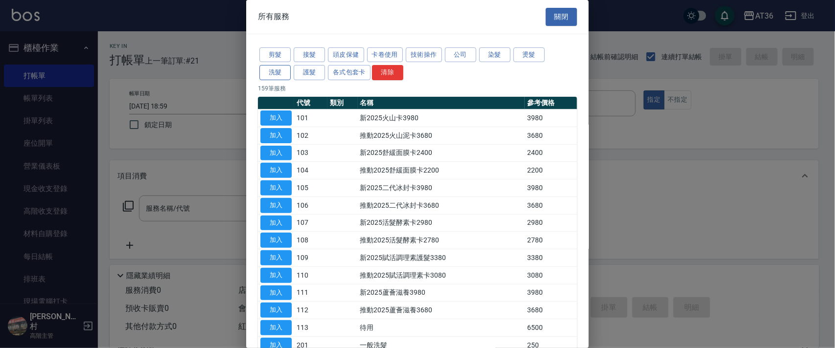
click at [275, 77] on button "洗髮" at bounding box center [274, 72] width 31 height 15
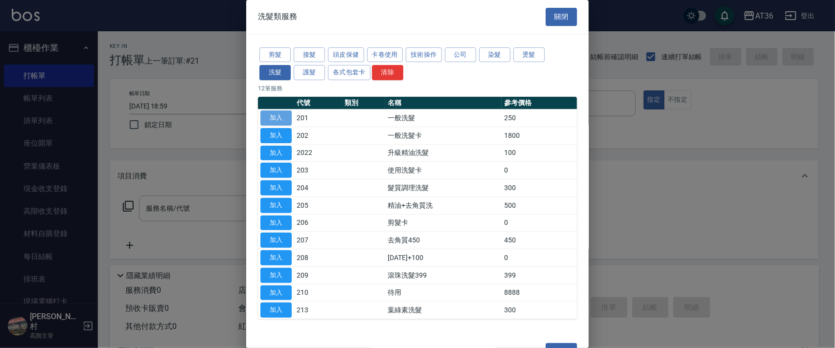
click at [282, 116] on button "加入" at bounding box center [275, 118] width 31 height 15
type input "一般洗髮(201)"
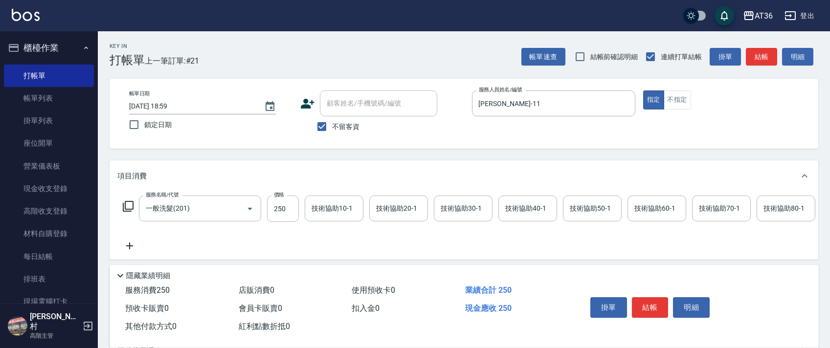
drag, startPoint x: 282, startPoint y: 210, endPoint x: 302, endPoint y: 204, distance: 21.0
click at [281, 210] on input "250" at bounding box center [283, 209] width 32 height 26
type input "350"
click at [642, 309] on button "結帳" at bounding box center [650, 307] width 37 height 21
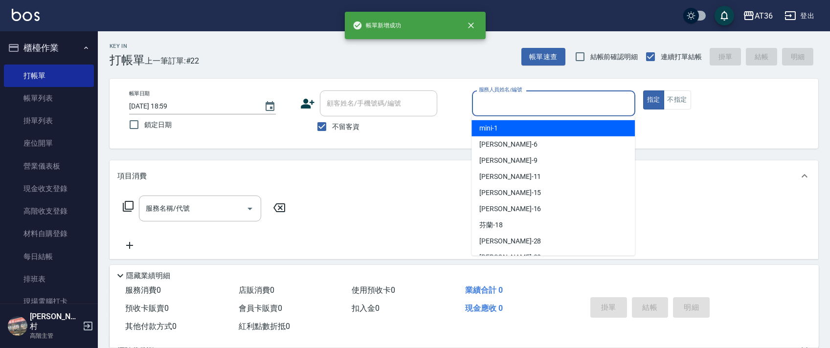
click at [488, 110] on input "服務人員姓名/編號" at bounding box center [554, 103] width 155 height 17
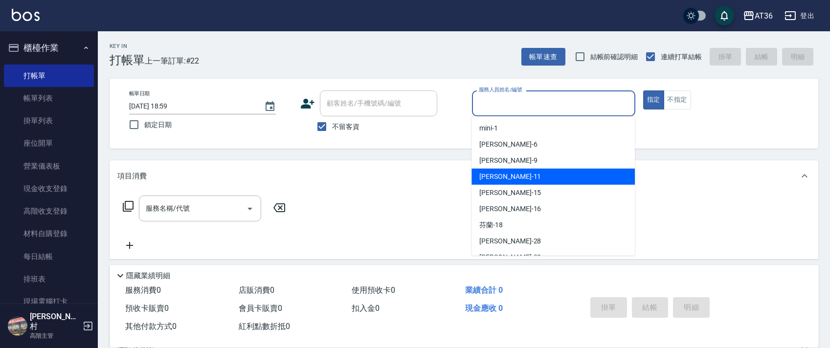
click at [504, 173] on div "[PERSON_NAME] -11" at bounding box center [553, 177] width 163 height 16
type input "[PERSON_NAME]-11"
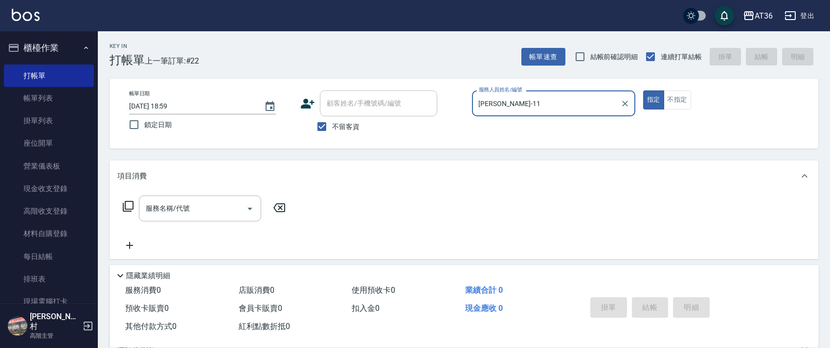
click at [130, 207] on icon at bounding box center [128, 207] width 12 height 12
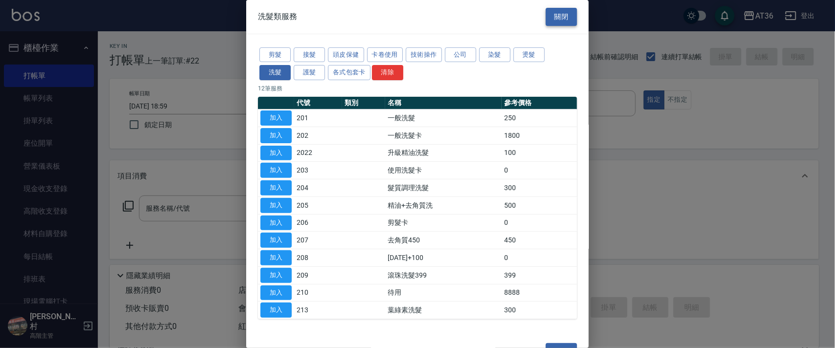
click at [556, 18] on button "關閉" at bounding box center [560, 17] width 31 height 18
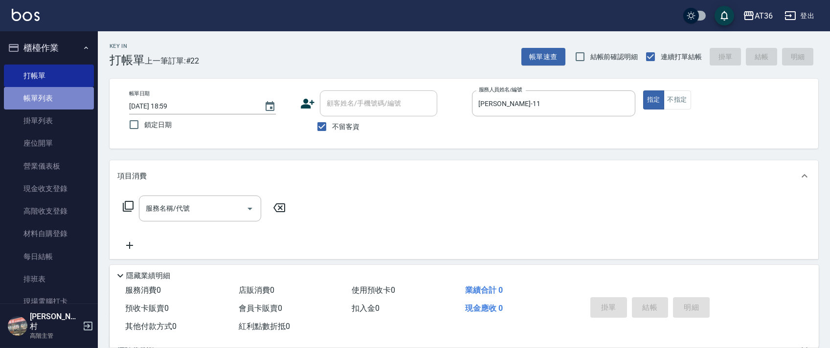
click at [63, 94] on link "帳單列表" at bounding box center [49, 98] width 90 height 23
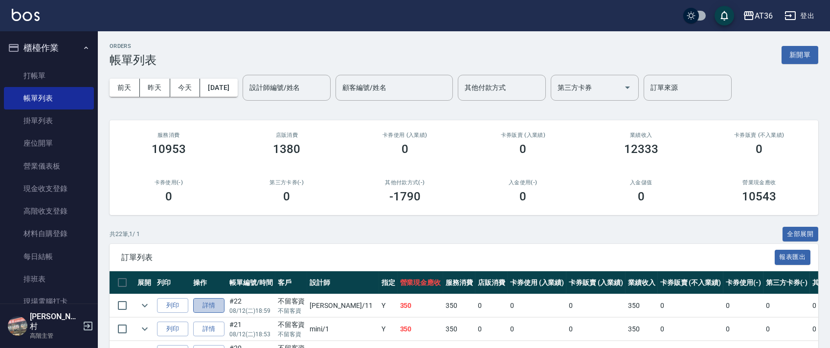
click at [209, 303] on link "詳情" at bounding box center [208, 305] width 31 height 15
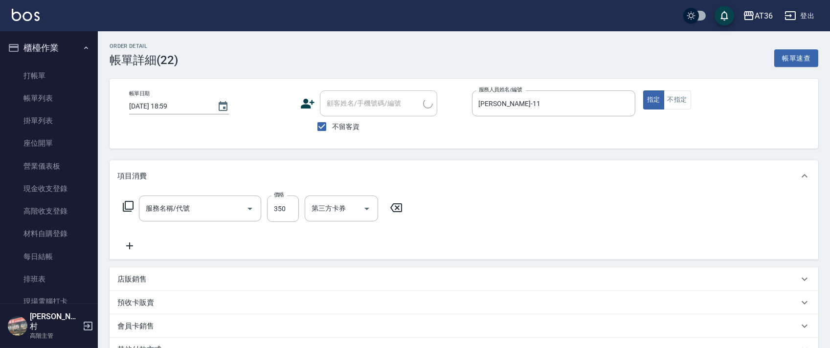
checkbox input "true"
type input "[PERSON_NAME]-11"
type input "一般洗髮(201)"
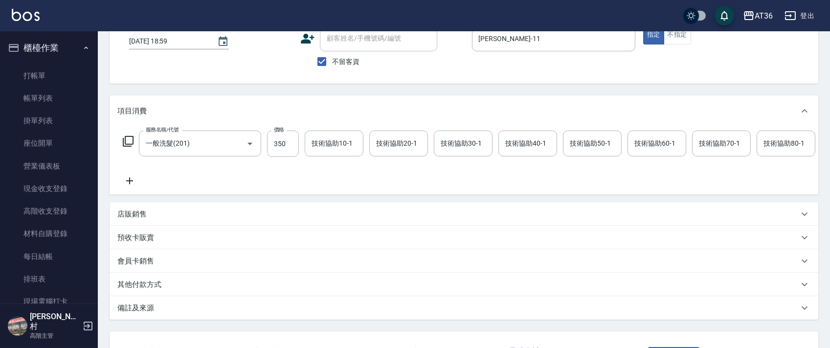
scroll to position [0, 501]
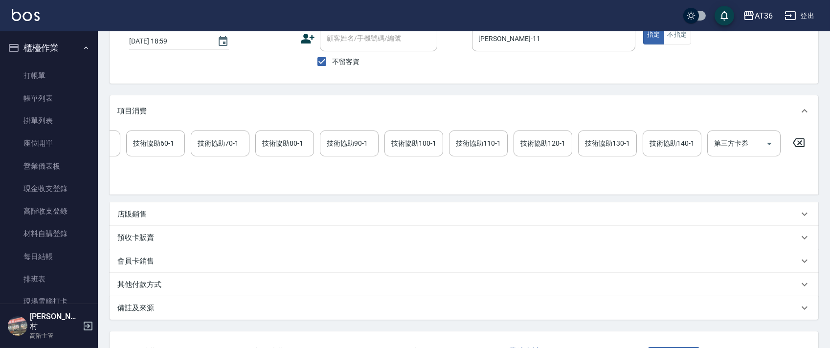
click at [799, 144] on icon at bounding box center [799, 142] width 12 height 9
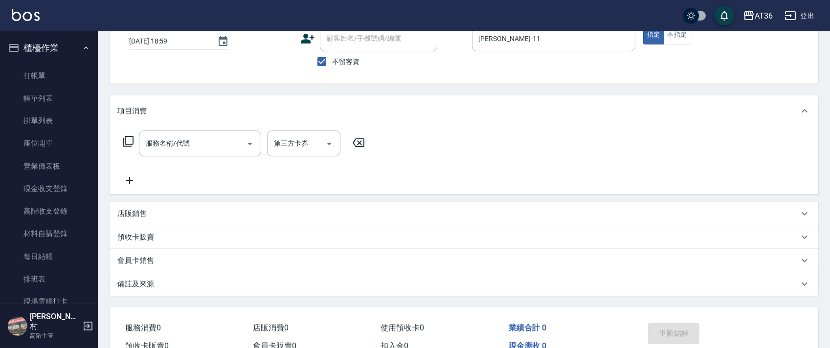
scroll to position [0, 0]
click at [129, 143] on icon at bounding box center [128, 142] width 12 height 12
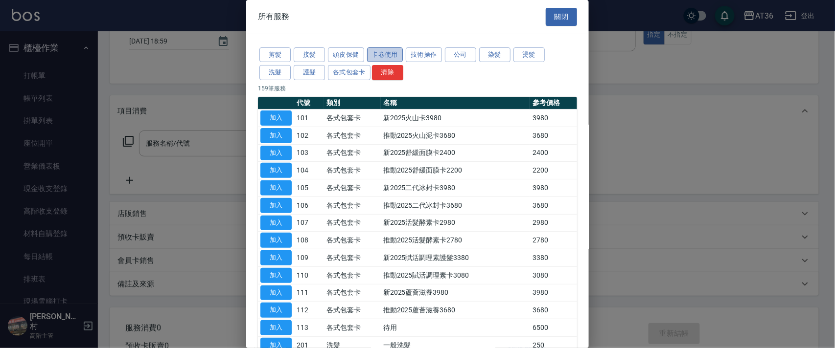
click at [386, 57] on button "卡卷使用" at bounding box center [385, 54] width 36 height 15
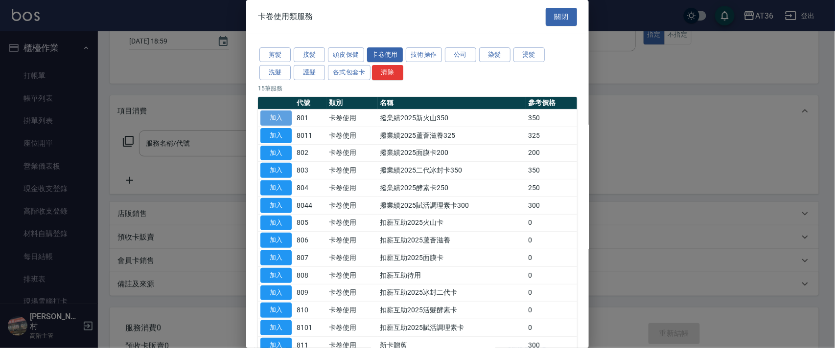
click at [283, 117] on button "加入" at bounding box center [275, 118] width 31 height 15
type input "撥業績2025新火山350(801)"
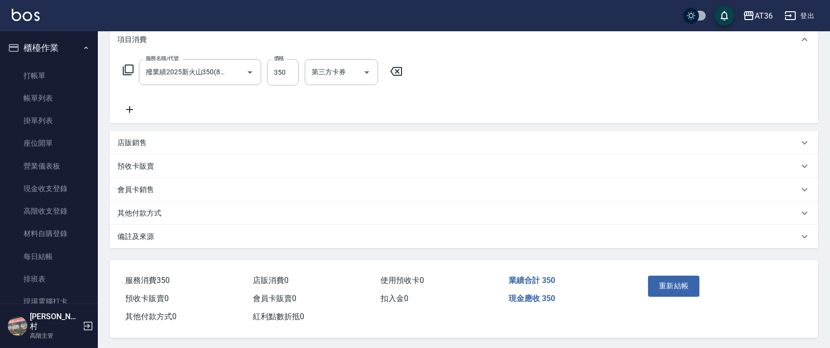
scroll to position [139, 0]
drag, startPoint x: 669, startPoint y: 281, endPoint x: 666, endPoint y: 275, distance: 5.9
click at [668, 281] on button "重新結帳" at bounding box center [674, 284] width 52 height 21
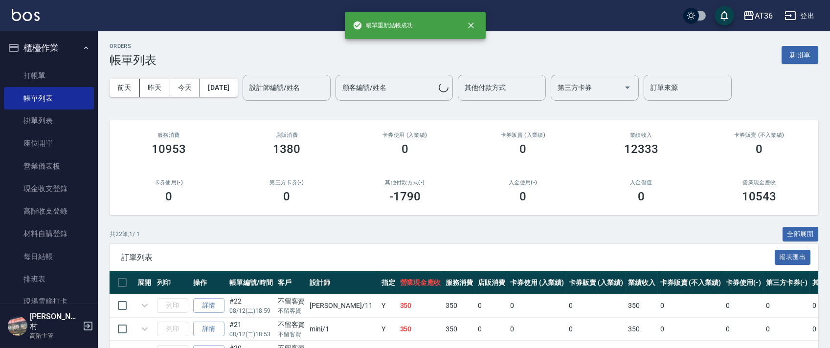
click at [47, 81] on link "打帳單" at bounding box center [49, 76] width 90 height 23
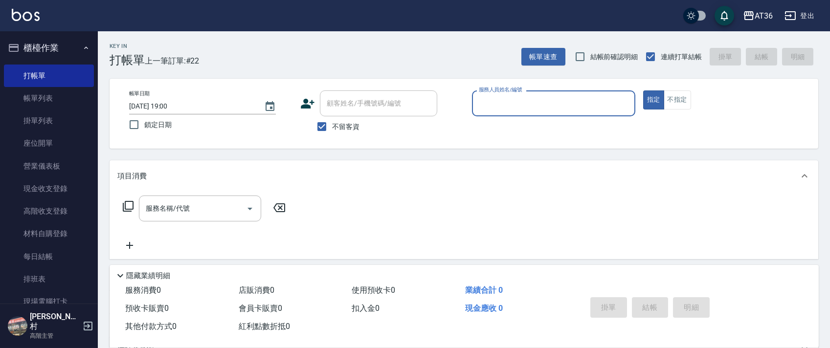
click at [497, 113] on div "服務人員姓名/編號" at bounding box center [553, 104] width 163 height 26
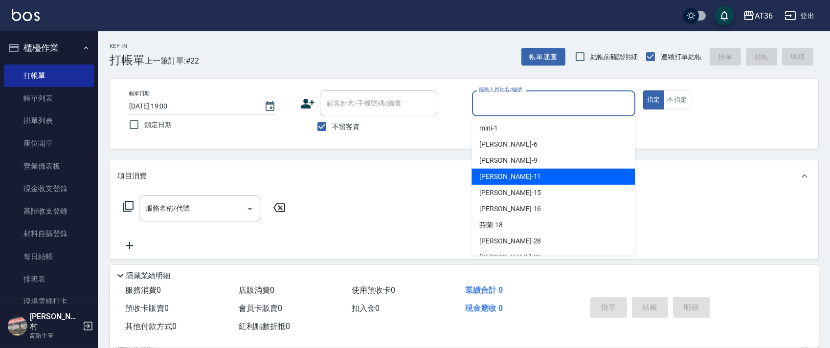
click at [495, 177] on span "[PERSON_NAME] -11" at bounding box center [510, 177] width 62 height 10
type input "[PERSON_NAME]-11"
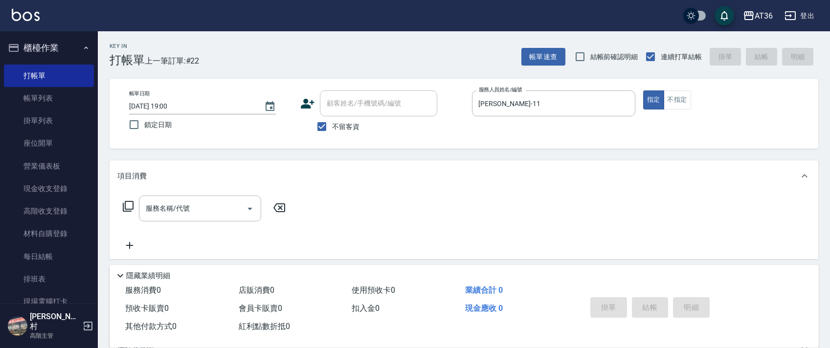
click at [130, 208] on icon at bounding box center [128, 207] width 12 height 12
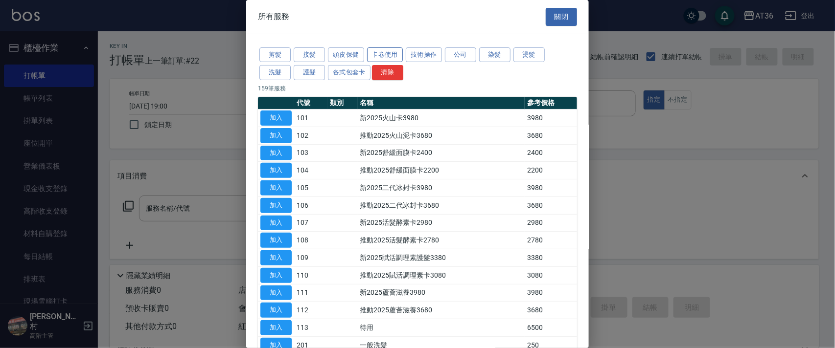
click at [383, 51] on button "卡卷使用" at bounding box center [385, 54] width 36 height 15
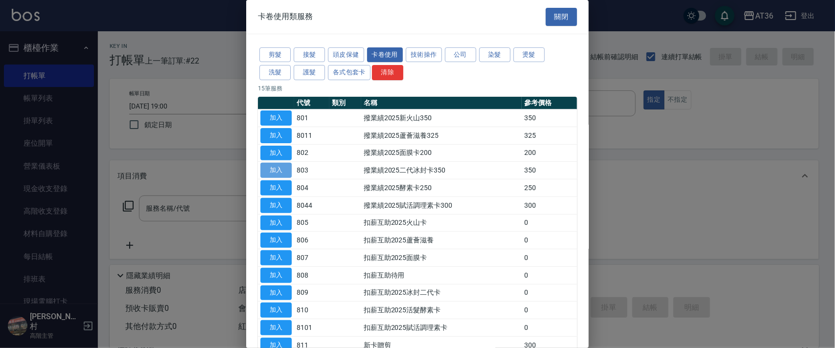
click at [280, 171] on button "加入" at bounding box center [275, 170] width 31 height 15
type input "撥業績2025二代冰封卡350(803)"
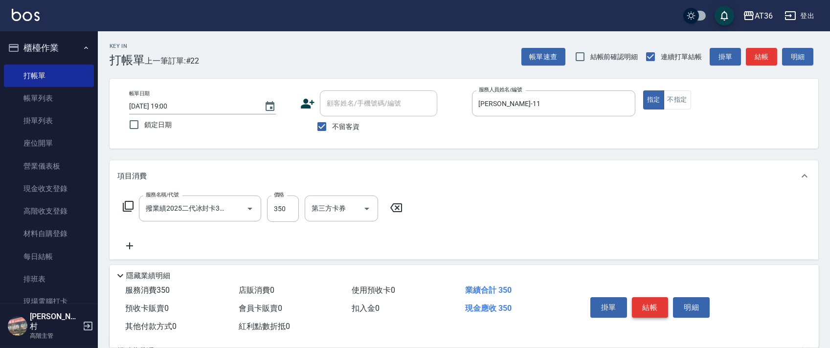
click at [652, 309] on button "結帳" at bounding box center [650, 307] width 37 height 21
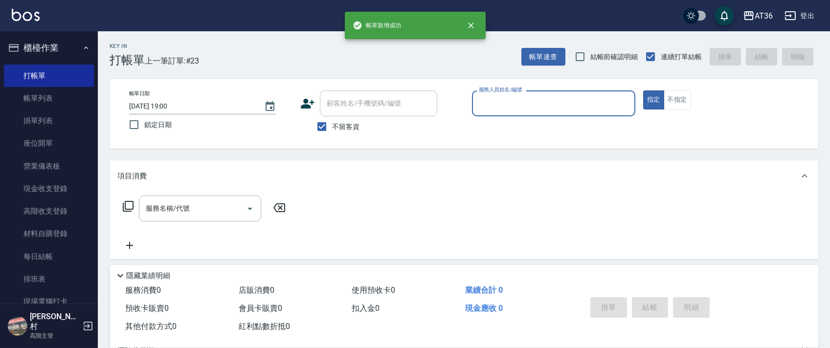
click at [477, 102] on input "服務人員姓名/編號" at bounding box center [554, 103] width 155 height 17
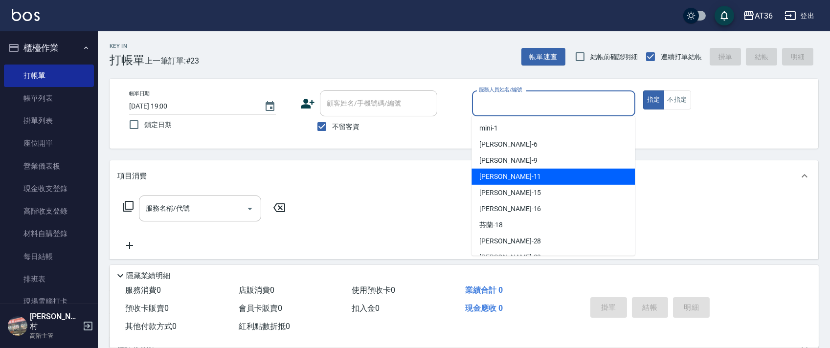
click at [503, 179] on div "[PERSON_NAME] -11" at bounding box center [553, 177] width 163 height 16
type input "[PERSON_NAME]-11"
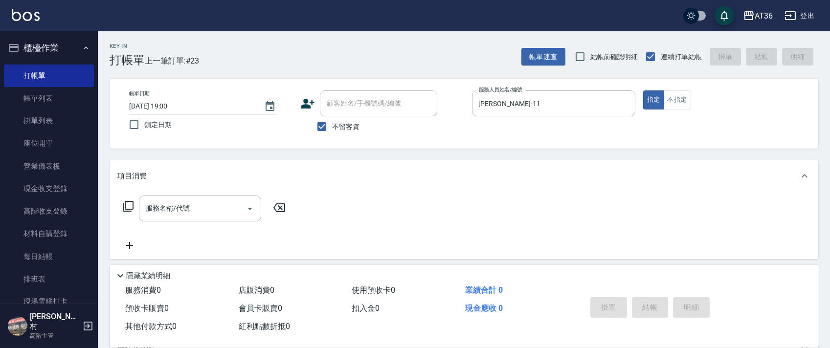
click at [130, 205] on icon at bounding box center [128, 207] width 12 height 12
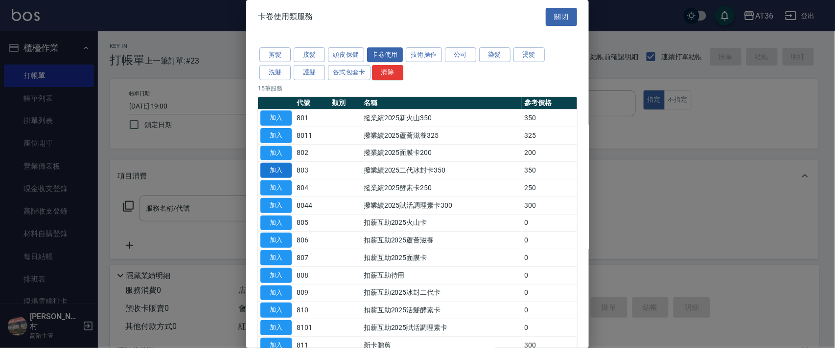
click at [284, 173] on button "加入" at bounding box center [275, 170] width 31 height 15
type input "撥業績2025二代冰封卡350(803)"
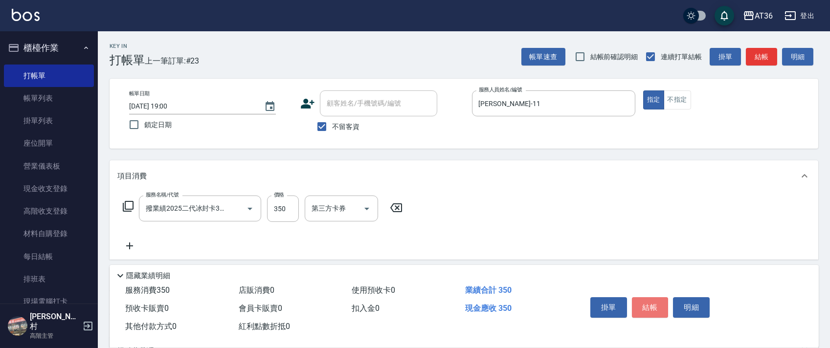
click at [656, 305] on button "結帳" at bounding box center [650, 307] width 37 height 21
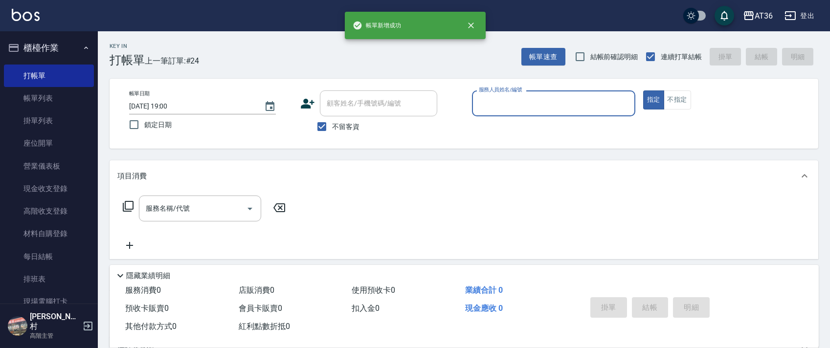
drag, startPoint x: 487, startPoint y: 100, endPoint x: 496, endPoint y: 110, distance: 13.2
click at [486, 102] on input "服務人員姓名/編號" at bounding box center [554, 103] width 155 height 17
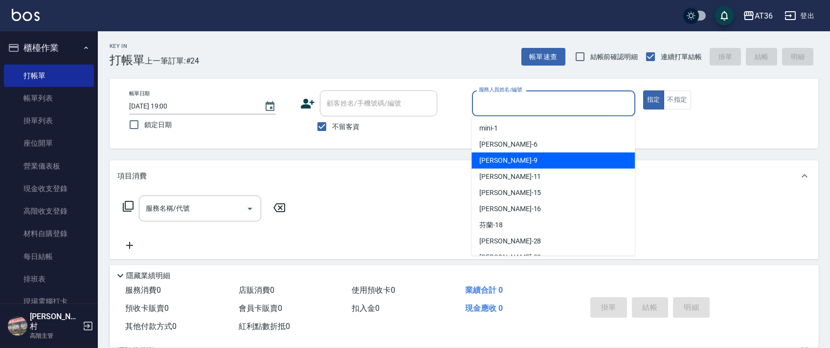
click at [520, 163] on div "美燕 -9" at bounding box center [553, 161] width 163 height 16
type input "美燕-9"
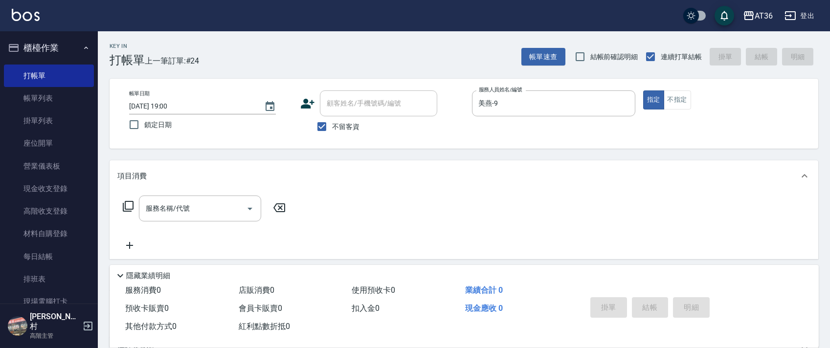
click at [127, 208] on icon at bounding box center [128, 207] width 12 height 12
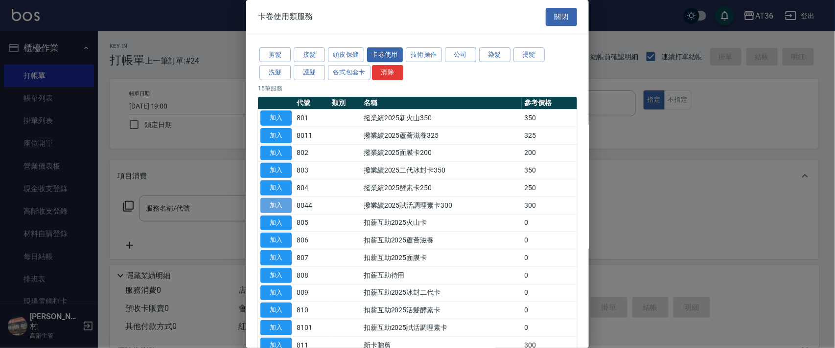
click at [268, 204] on button "加入" at bounding box center [275, 205] width 31 height 15
type input "撥業績2025賦活調理素卡300(8044)"
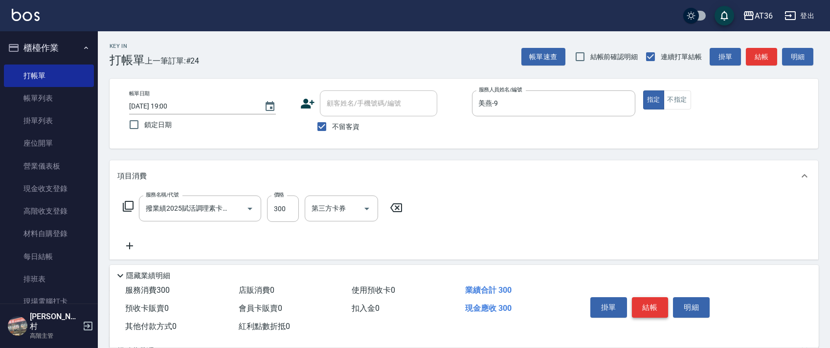
click at [652, 305] on button "結帳" at bounding box center [650, 307] width 37 height 21
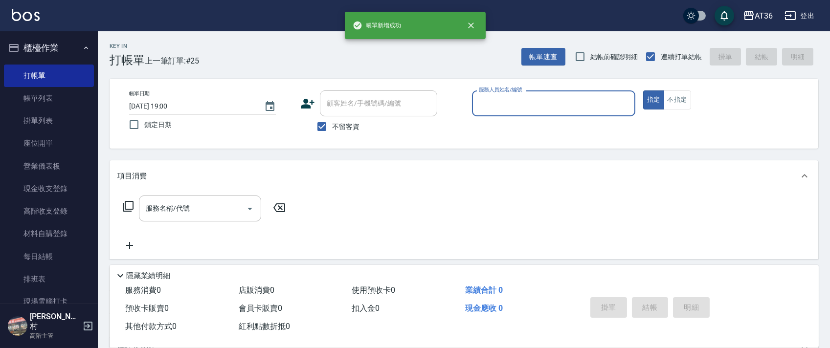
click at [501, 104] on input "服務人員姓名/編號" at bounding box center [554, 103] width 155 height 17
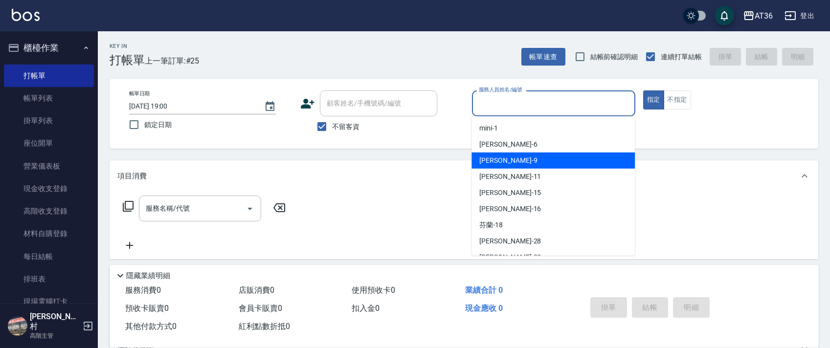
click at [516, 160] on div "美燕 -9" at bounding box center [553, 161] width 163 height 16
type input "美燕-9"
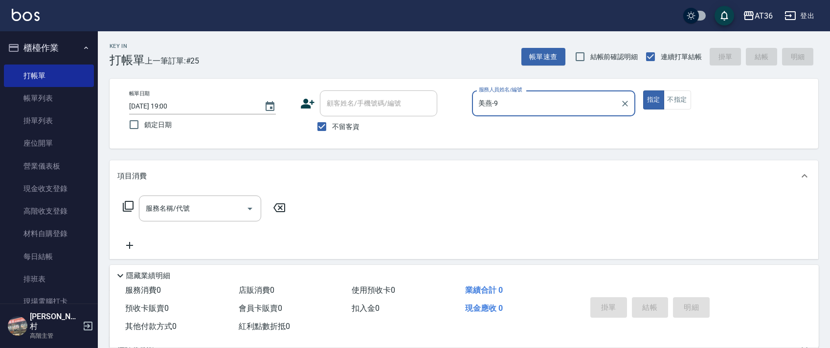
click at [128, 206] on icon at bounding box center [128, 207] width 12 height 12
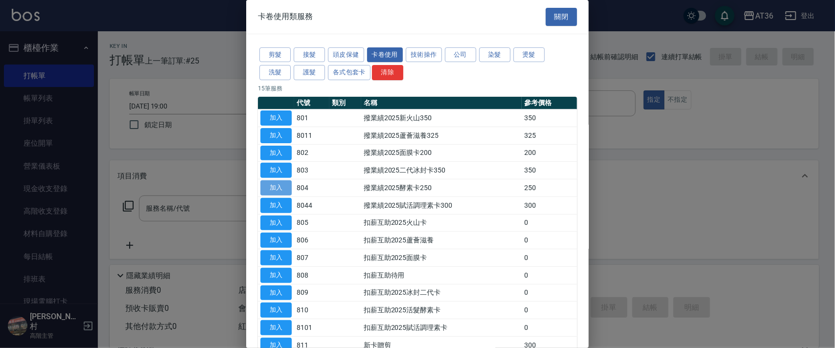
click at [282, 190] on button "加入" at bounding box center [275, 188] width 31 height 15
type input "撥業績2025酵素卡250(804)"
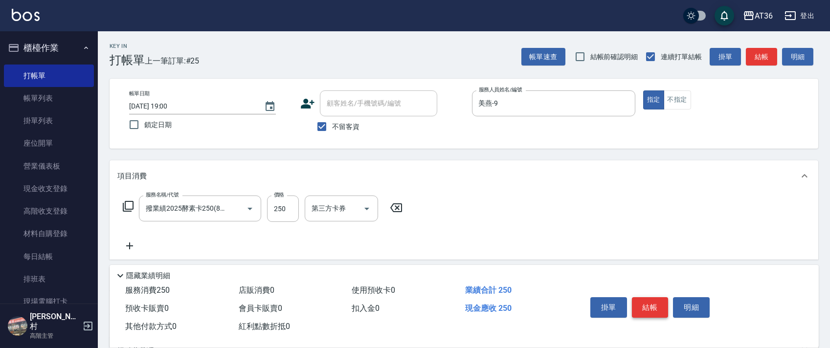
click at [648, 309] on button "結帳" at bounding box center [650, 307] width 37 height 21
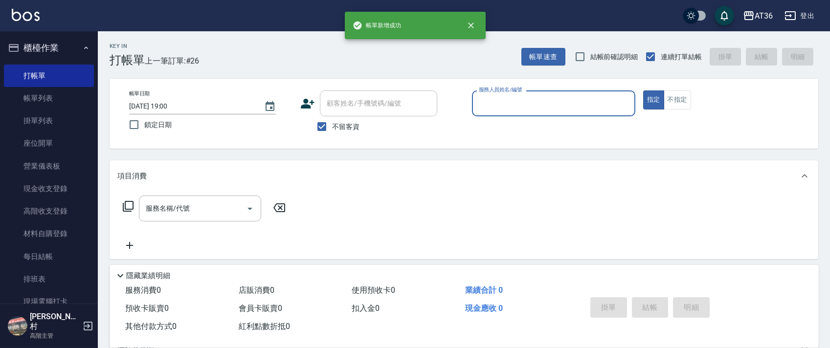
drag, startPoint x: 486, startPoint y: 99, endPoint x: 497, endPoint y: 106, distance: 13.0
click at [486, 100] on input "服務人員姓名/編號" at bounding box center [554, 103] width 155 height 17
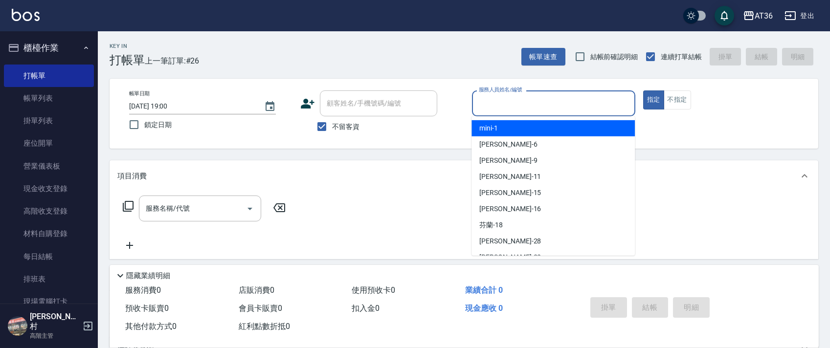
click at [498, 127] on div "mini -1" at bounding box center [553, 128] width 163 height 16
type input "mini-1"
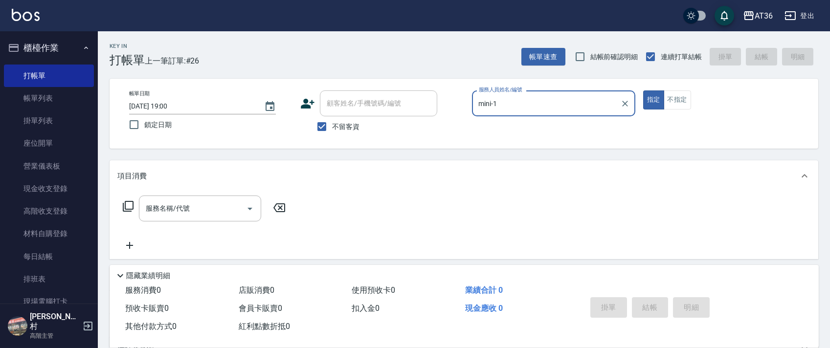
click at [126, 207] on icon at bounding box center [128, 207] width 12 height 12
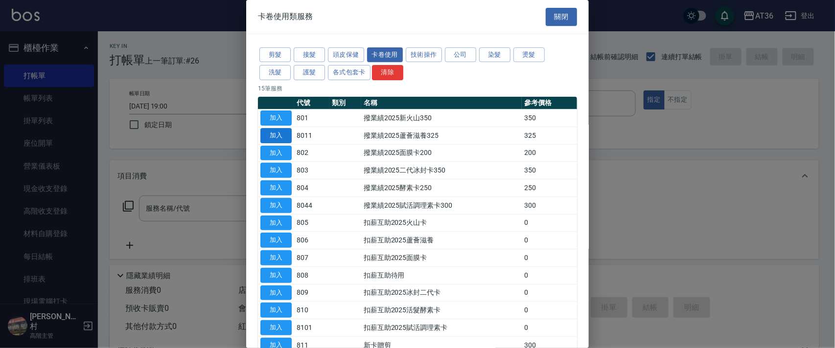
click at [274, 136] on button "加入" at bounding box center [275, 135] width 31 height 15
type input "撥業績2025蘆薈滋養325(8011)"
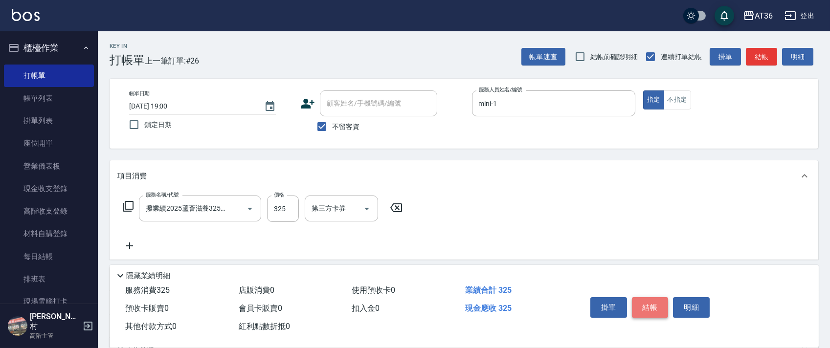
click at [643, 306] on button "結帳" at bounding box center [650, 307] width 37 height 21
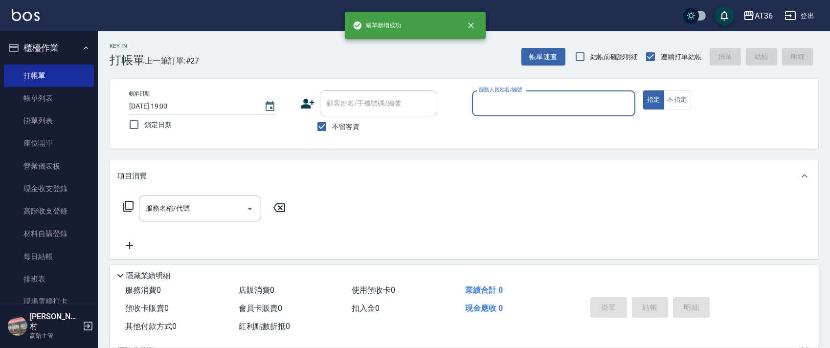
click at [503, 109] on input "服務人員姓名/編號" at bounding box center [554, 103] width 155 height 17
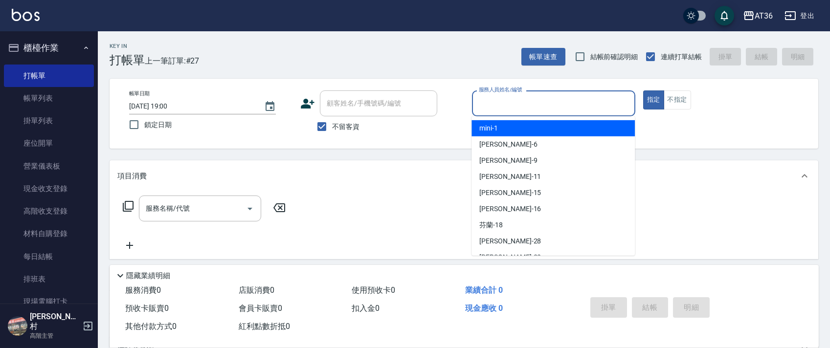
drag, startPoint x: 530, startPoint y: 126, endPoint x: 813, endPoint y: 153, distance: 284.5
click at [530, 127] on div "mini -1" at bounding box center [553, 128] width 163 height 16
type input "mini-1"
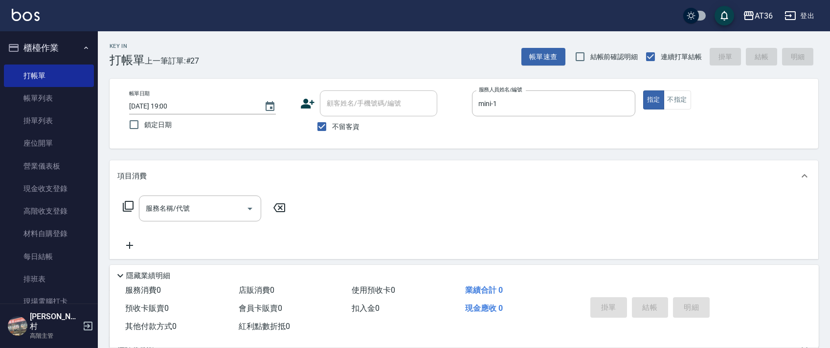
click at [131, 204] on icon at bounding box center [128, 207] width 12 height 12
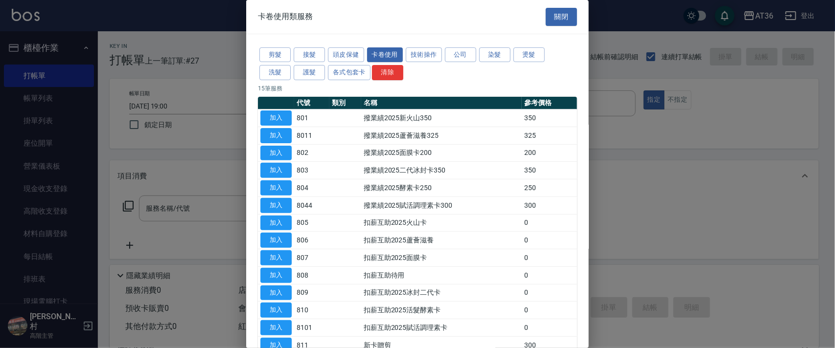
click at [280, 121] on button "加入" at bounding box center [275, 118] width 31 height 15
type input "撥業績2025新火山350(801)"
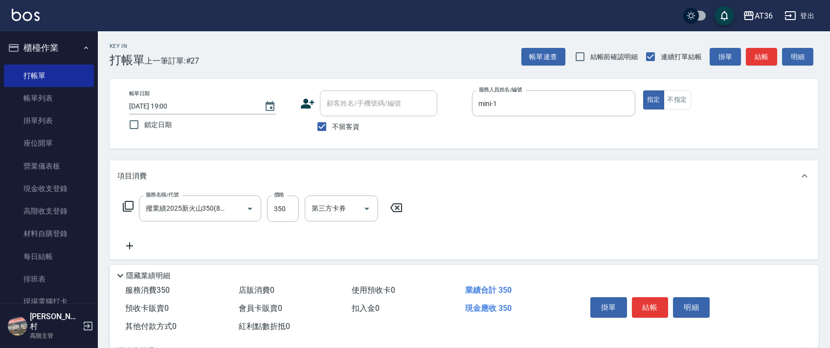
click at [647, 308] on button "結帳" at bounding box center [650, 307] width 37 height 21
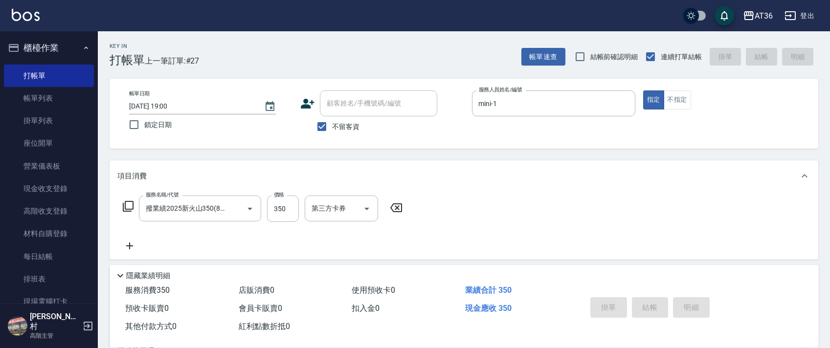
type input "[DATE] 19:01"
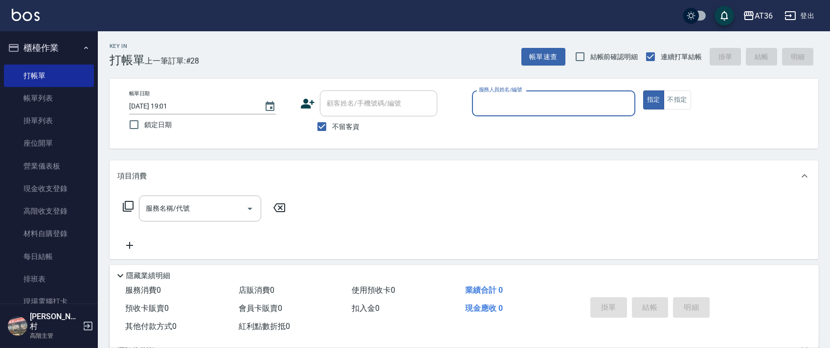
drag, startPoint x: 486, startPoint y: 101, endPoint x: 493, endPoint y: 109, distance: 10.4
click at [485, 103] on input "服務人員姓名/編號" at bounding box center [554, 103] width 155 height 17
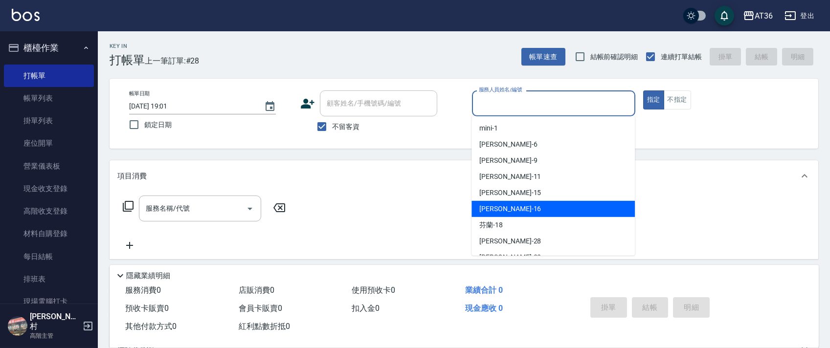
drag, startPoint x: 508, startPoint y: 205, endPoint x: 576, endPoint y: 188, distance: 70.0
click at [507, 205] on div "[PERSON_NAME] -16" at bounding box center [553, 209] width 163 height 16
type input "[PERSON_NAME]-16"
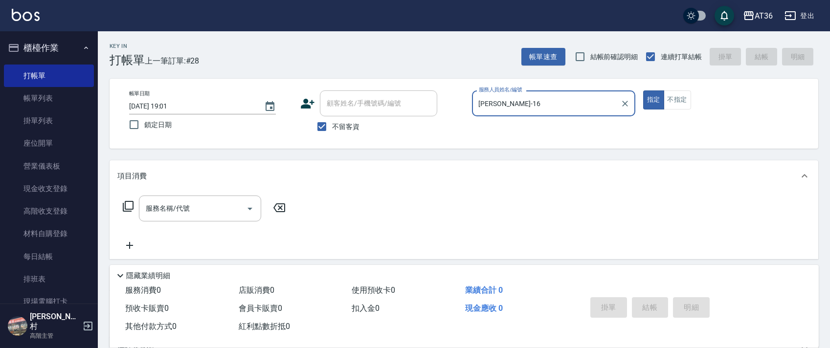
click at [128, 211] on icon at bounding box center [128, 206] width 11 height 11
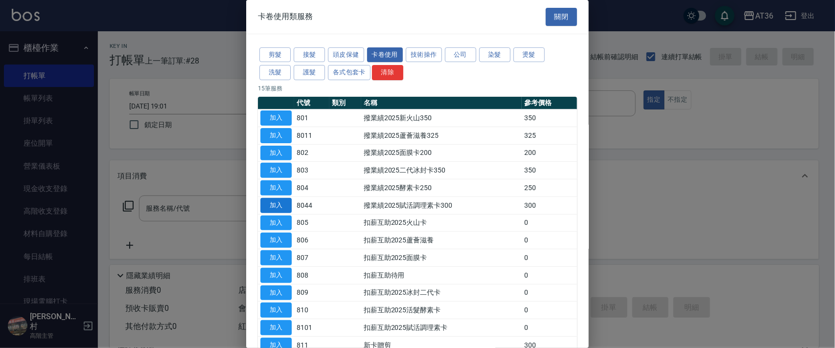
click at [283, 203] on button "加入" at bounding box center [275, 205] width 31 height 15
type input "撥業績2025賦活調理素卡300(8044)"
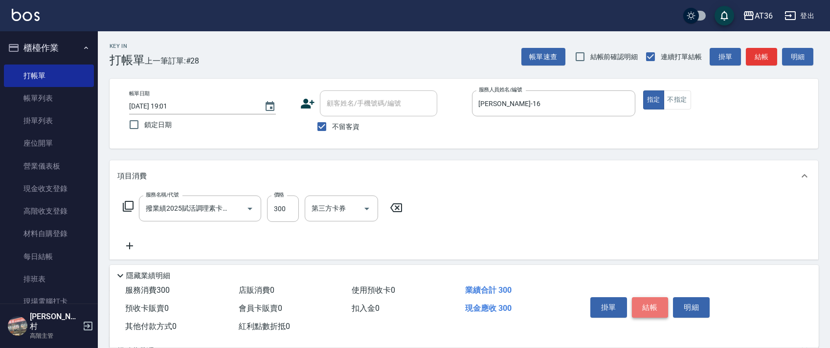
click at [647, 304] on button "結帳" at bounding box center [650, 307] width 37 height 21
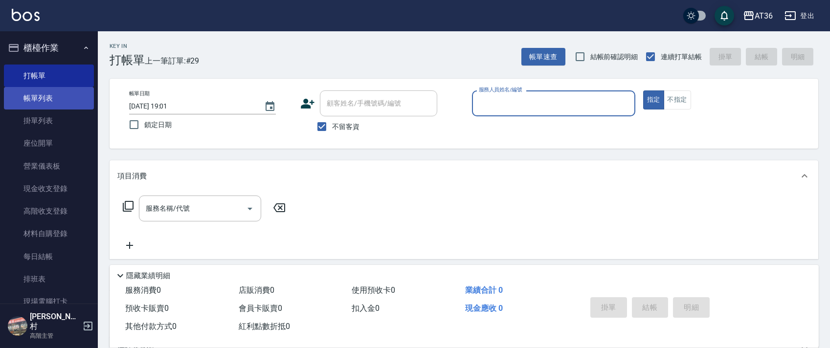
click at [61, 96] on link "帳單列表" at bounding box center [49, 98] width 90 height 23
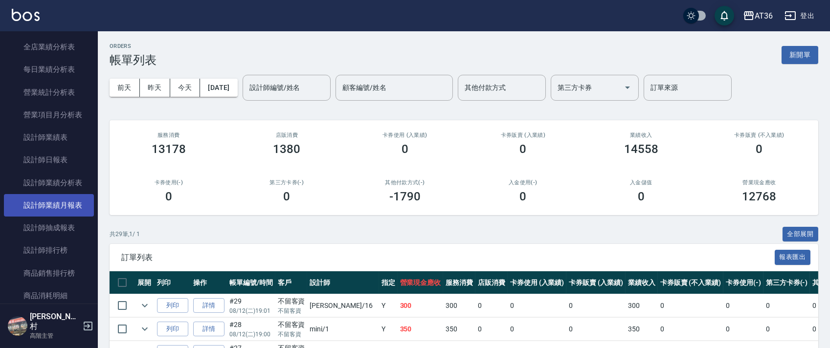
scroll to position [587, 0]
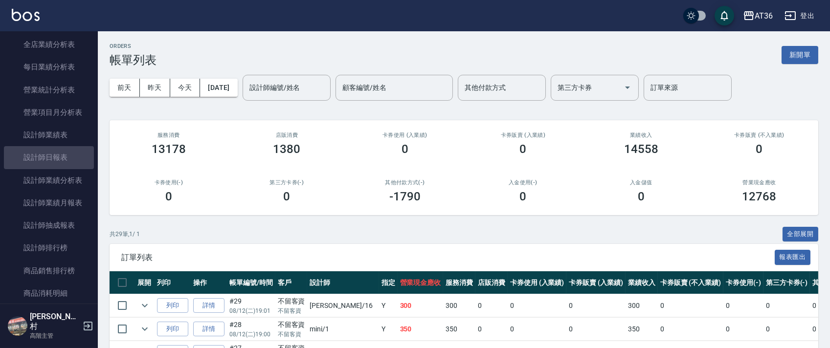
drag, startPoint x: 54, startPoint y: 158, endPoint x: 818, endPoint y: 233, distance: 767.9
click at [53, 158] on link "設計師日報表" at bounding box center [49, 157] width 90 height 23
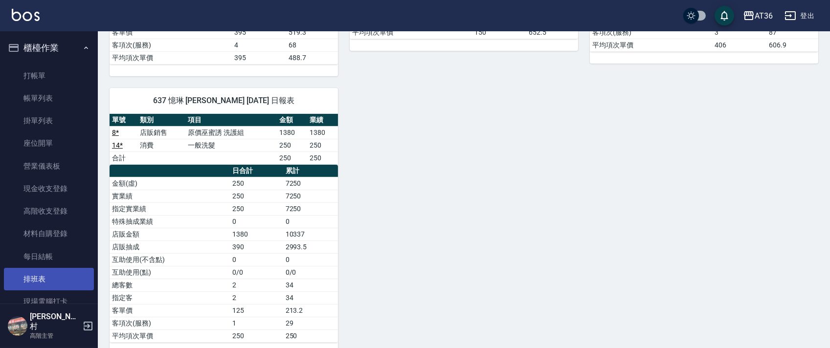
click at [61, 281] on link "排班表" at bounding box center [49, 279] width 90 height 23
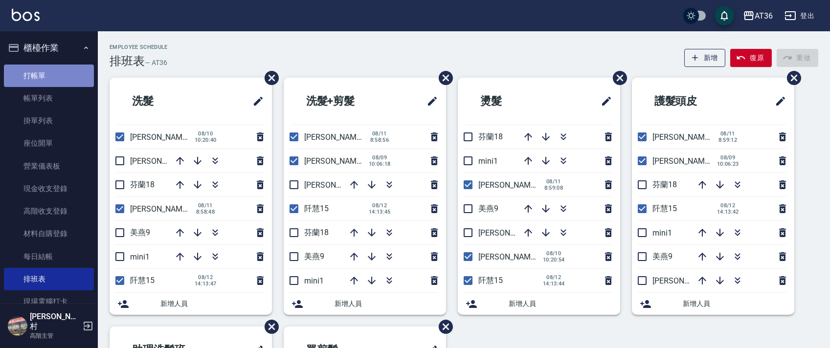
click at [57, 86] on link "打帳單" at bounding box center [49, 76] width 90 height 23
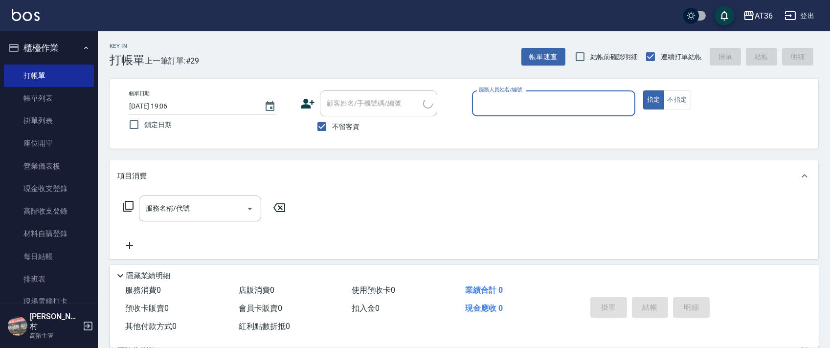
click at [491, 108] on input "服務人員姓名/編號" at bounding box center [554, 103] width 155 height 17
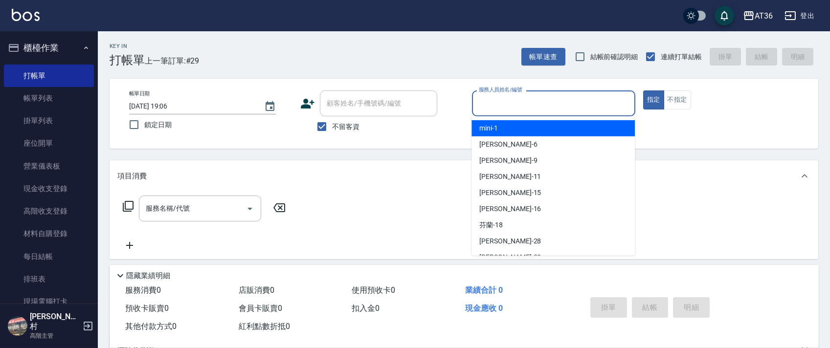
click at [502, 132] on div "mini -1" at bounding box center [553, 128] width 163 height 16
type input "mini-1"
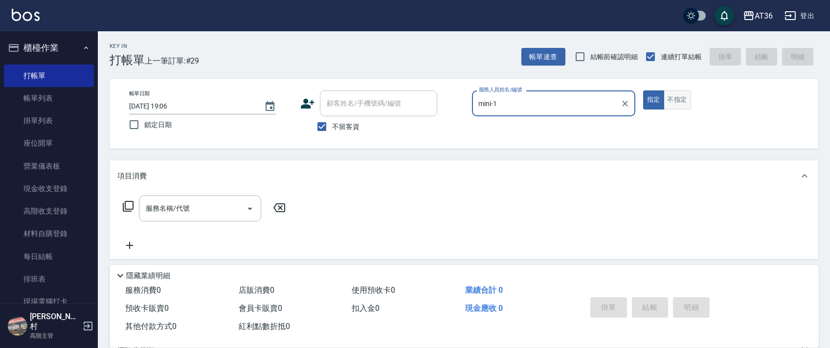
click at [676, 106] on button "不指定" at bounding box center [677, 100] width 27 height 19
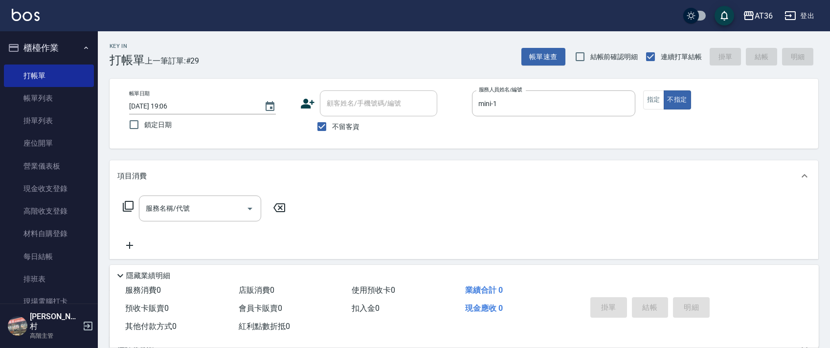
click at [126, 205] on icon at bounding box center [128, 207] width 12 height 12
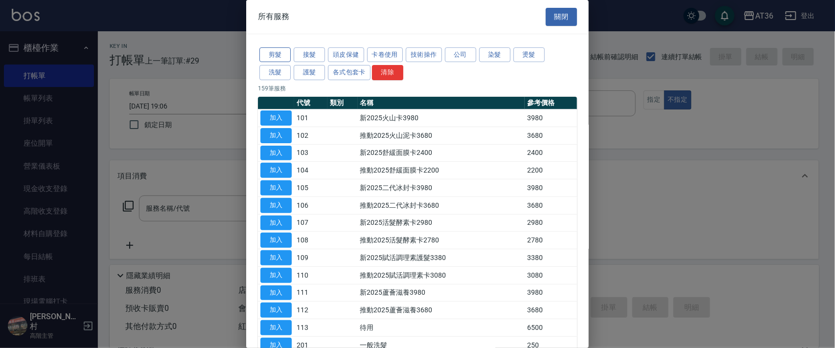
click at [271, 56] on button "剪髮" at bounding box center [274, 54] width 31 height 15
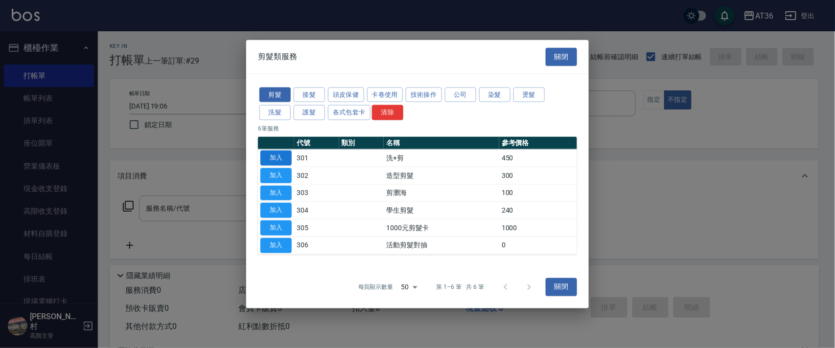
click at [280, 153] on button "加入" at bounding box center [275, 158] width 31 height 15
type input "洗+剪(301)"
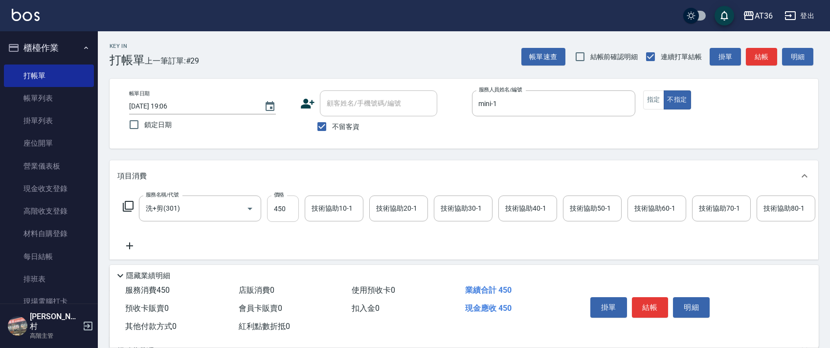
click at [279, 208] on input "450" at bounding box center [283, 209] width 32 height 26
type input "468"
click at [509, 208] on div "技術協助40-1 技術協助40-1" at bounding box center [528, 209] width 59 height 26
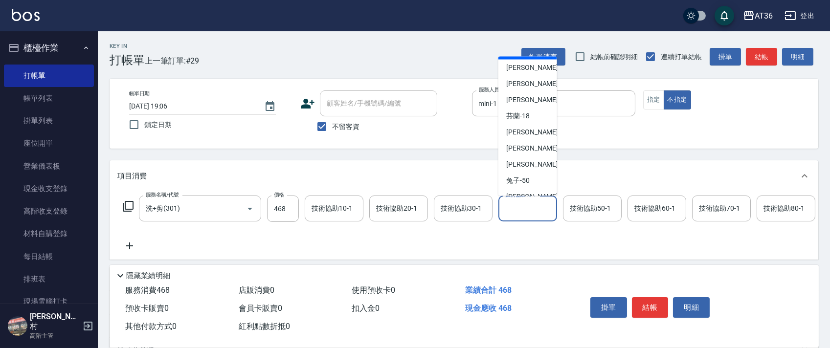
scroll to position [127, 0]
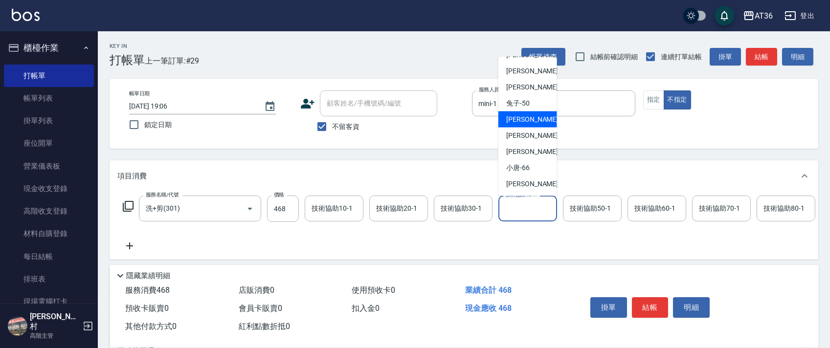
click at [523, 122] on span "[PERSON_NAME] -55" at bounding box center [537, 119] width 62 height 10
type input "[PERSON_NAME]-55"
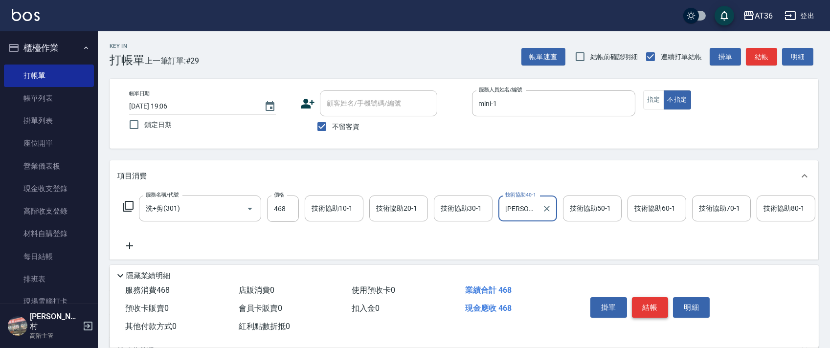
click at [645, 303] on button "結帳" at bounding box center [650, 307] width 37 height 21
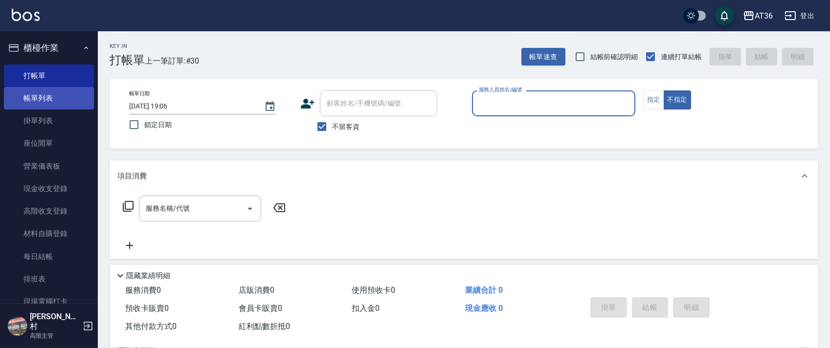
drag, startPoint x: 59, startPoint y: 101, endPoint x: 79, endPoint y: 101, distance: 20.1
click at [59, 101] on link "帳單列表" at bounding box center [49, 98] width 90 height 23
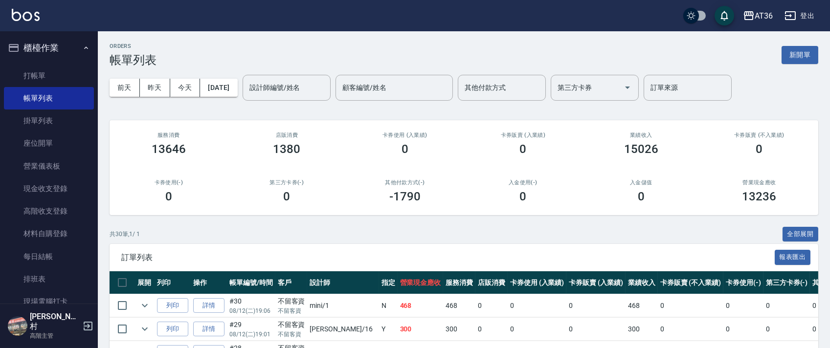
scroll to position [326, 0]
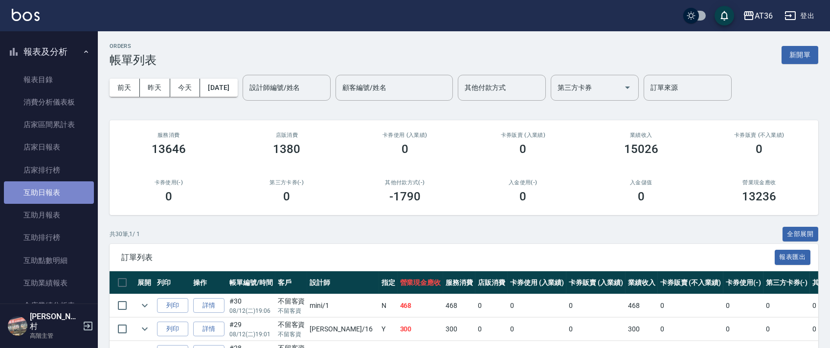
click at [59, 189] on link "互助日報表" at bounding box center [49, 193] width 90 height 23
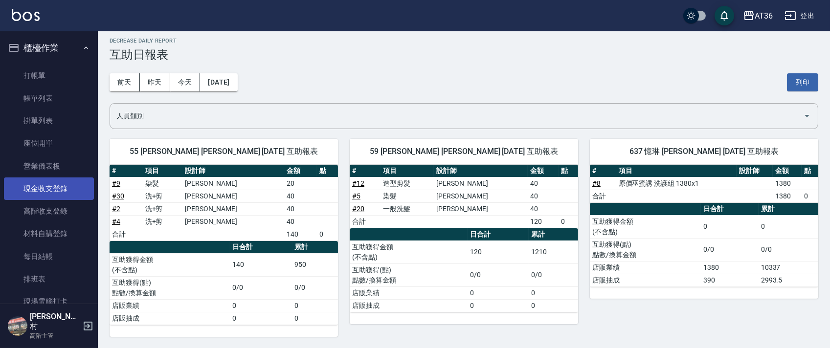
click at [66, 193] on link "現金收支登錄" at bounding box center [49, 189] width 90 height 23
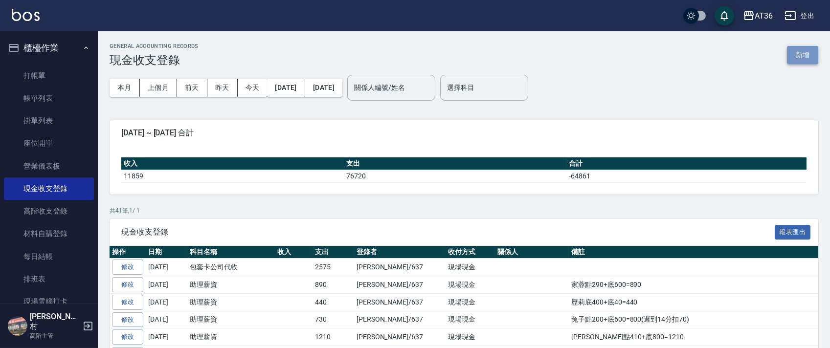
click at [805, 56] on button "新增" at bounding box center [802, 55] width 31 height 18
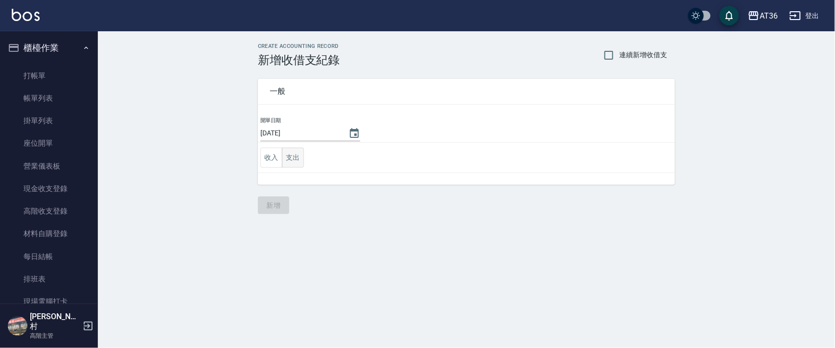
click at [293, 159] on button "支出" at bounding box center [293, 158] width 22 height 20
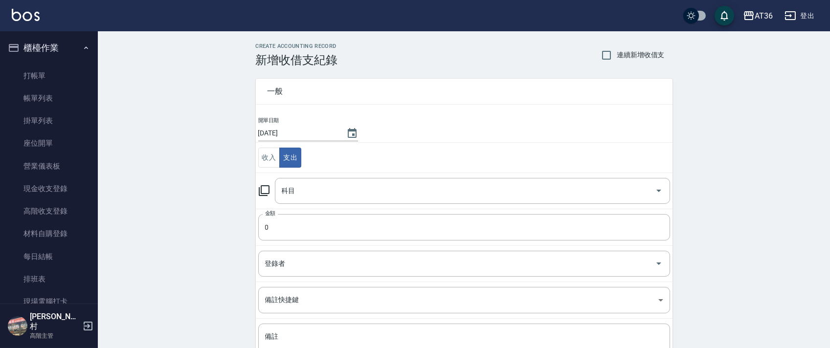
click at [294, 191] on div "科目 科目" at bounding box center [472, 191] width 395 height 26
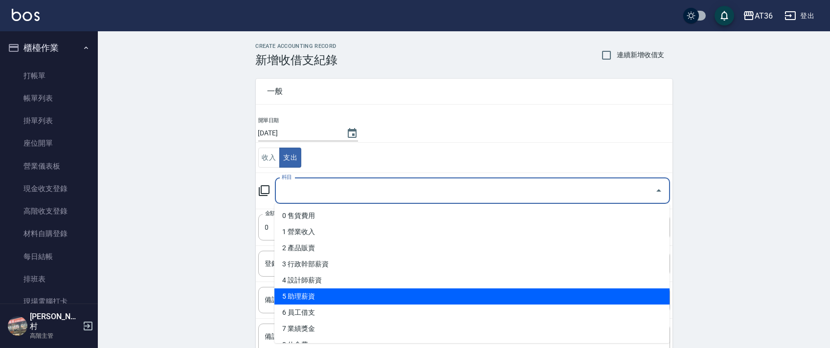
click at [325, 298] on li "5 助理薪資" at bounding box center [471, 297] width 395 height 16
type input "5 助理薪資"
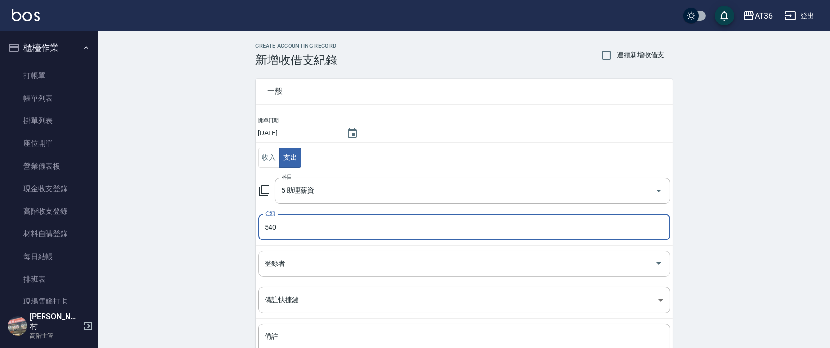
type input "540"
click at [281, 263] on div "登錄者 登錄者" at bounding box center [464, 264] width 412 height 26
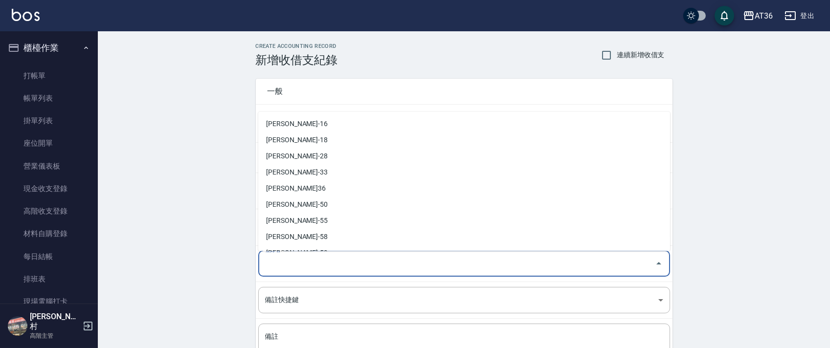
scroll to position [159, 0]
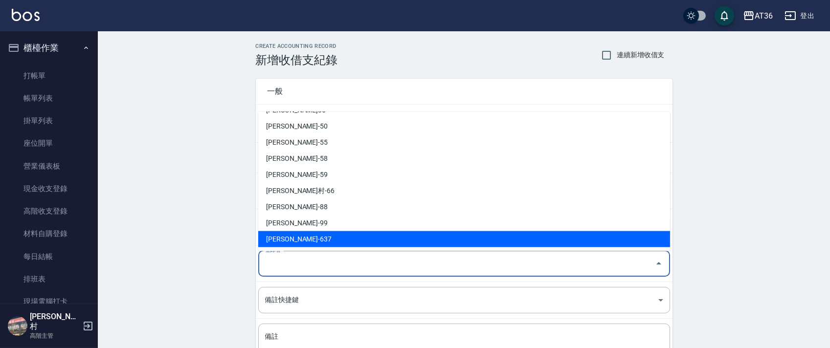
click at [287, 244] on li "[PERSON_NAME]-637" at bounding box center [464, 239] width 412 height 16
type input "[PERSON_NAME]-637"
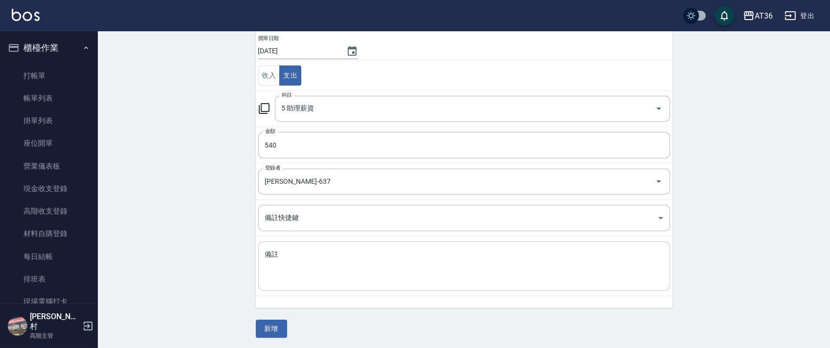
scroll to position [83, 0]
drag, startPoint x: 290, startPoint y: 270, endPoint x: 341, endPoint y: 241, distance: 59.2
click at [292, 270] on textarea "備註" at bounding box center [464, 265] width 398 height 33
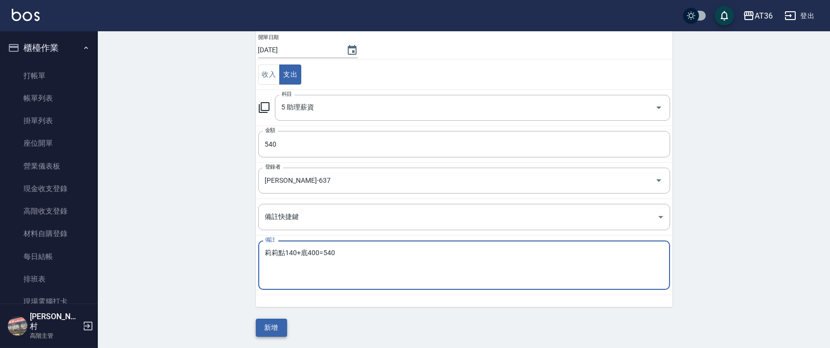
type textarea "莉莉點140+底400=540"
click at [269, 333] on button "新增" at bounding box center [271, 328] width 31 height 18
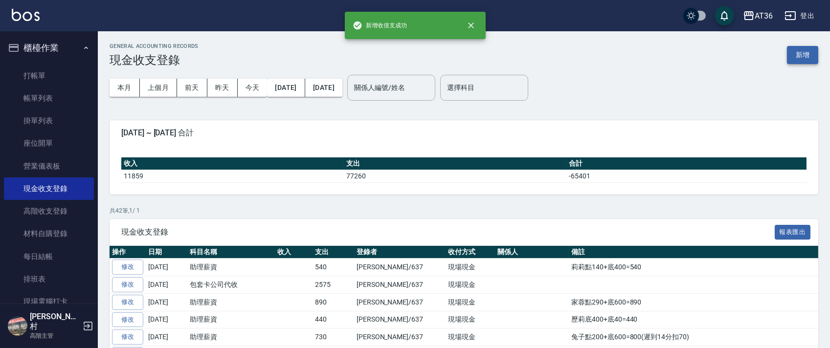
click at [796, 51] on button "新增" at bounding box center [802, 55] width 31 height 18
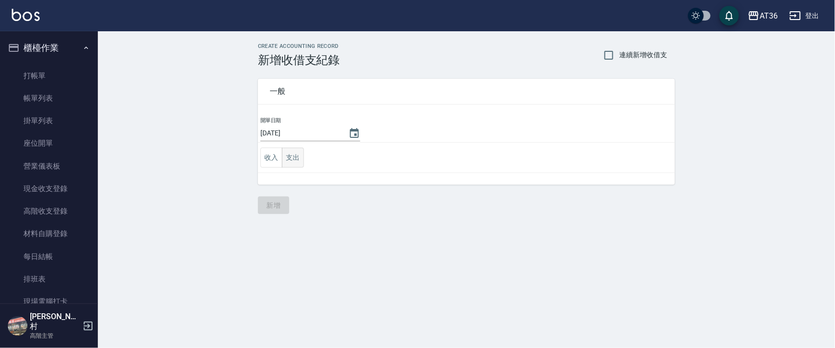
click at [294, 160] on button "支出" at bounding box center [293, 158] width 22 height 20
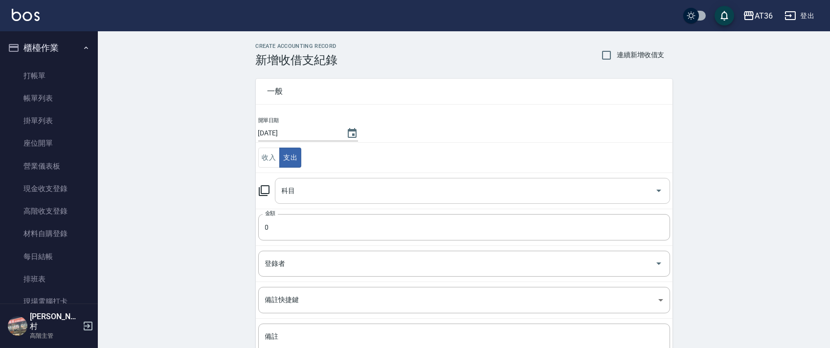
click at [292, 191] on div "科目 科目" at bounding box center [472, 191] width 395 height 26
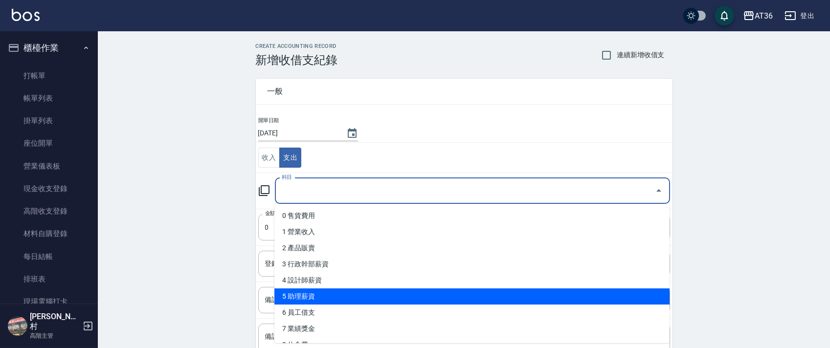
click at [317, 294] on li "5 助理薪資" at bounding box center [471, 297] width 395 height 16
type input "5 助理薪資"
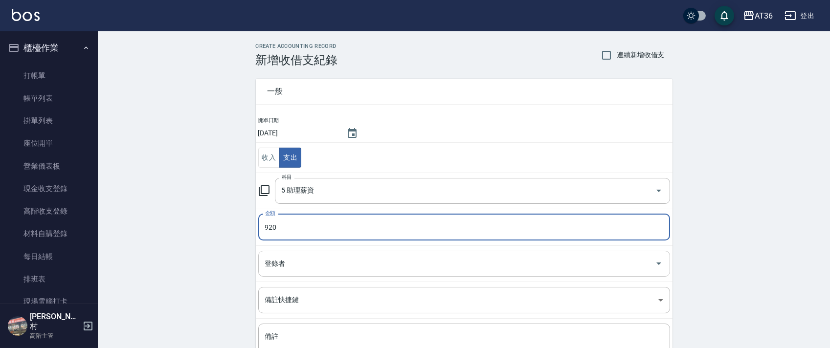
type input "920"
click at [280, 260] on div "登錄者 登錄者" at bounding box center [464, 264] width 412 height 26
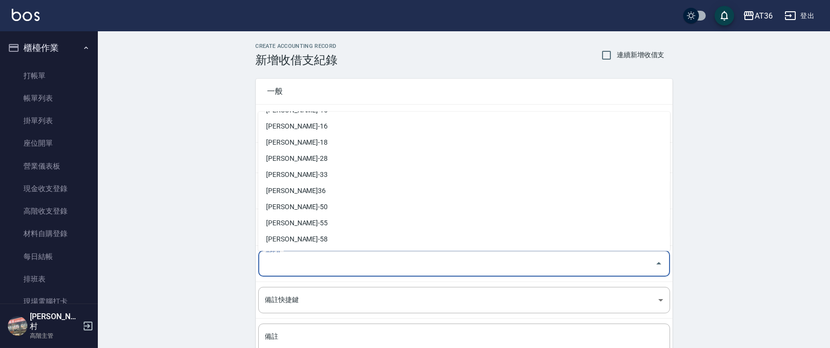
scroll to position [159, 0]
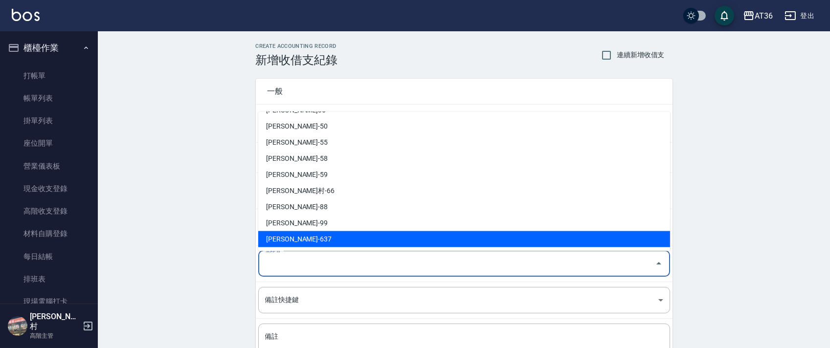
click at [299, 238] on li "[PERSON_NAME]-637" at bounding box center [464, 239] width 412 height 16
type input "[PERSON_NAME]-637"
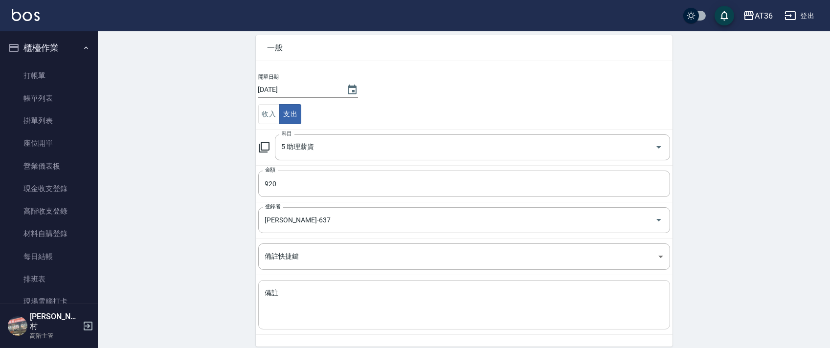
scroll to position [83, 0]
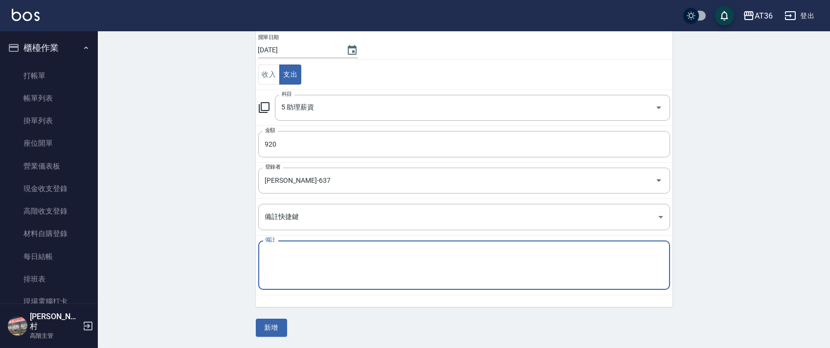
click at [296, 263] on textarea "備註" at bounding box center [464, 265] width 398 height 33
type textarea "[PERSON_NAME]點120+底800=920"
click at [265, 328] on button "新增" at bounding box center [271, 328] width 31 height 18
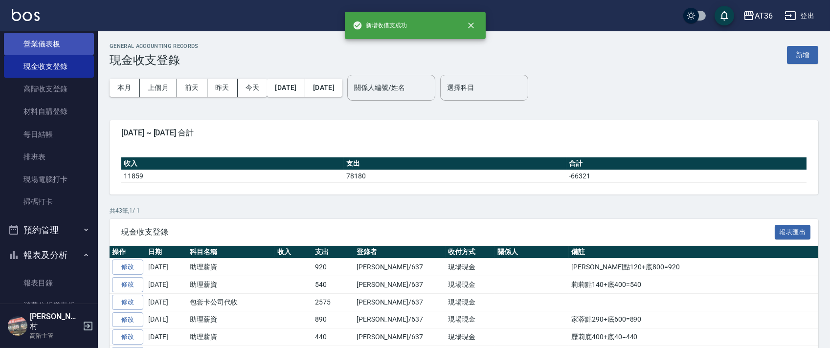
scroll to position [261, 0]
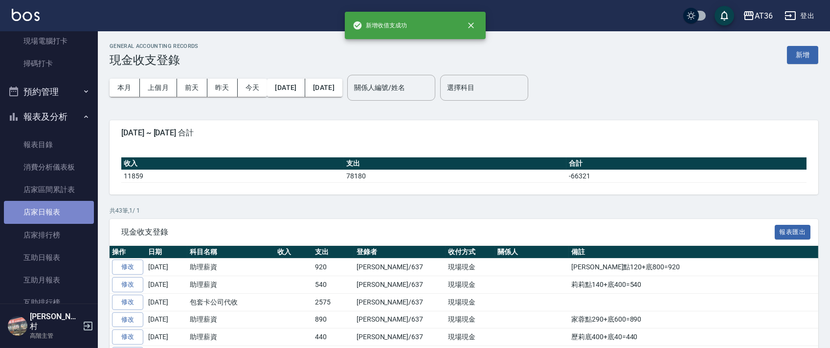
click at [56, 212] on link "店家日報表" at bounding box center [49, 212] width 90 height 23
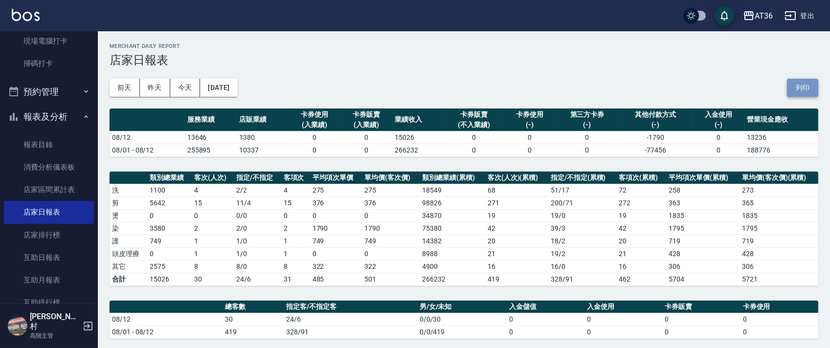
click at [810, 80] on button "列印" at bounding box center [802, 88] width 31 height 18
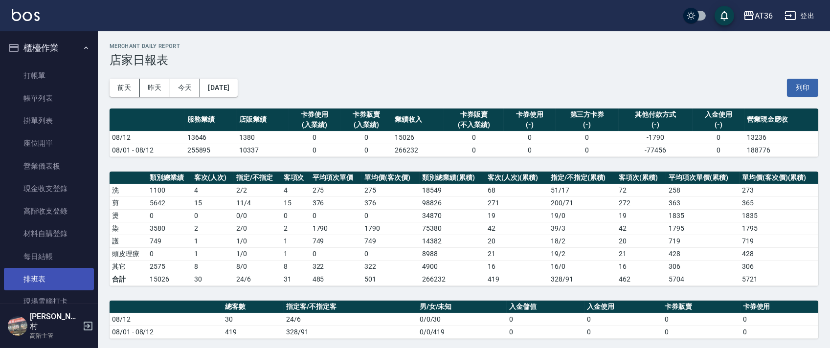
click at [37, 278] on link "排班表" at bounding box center [49, 279] width 90 height 23
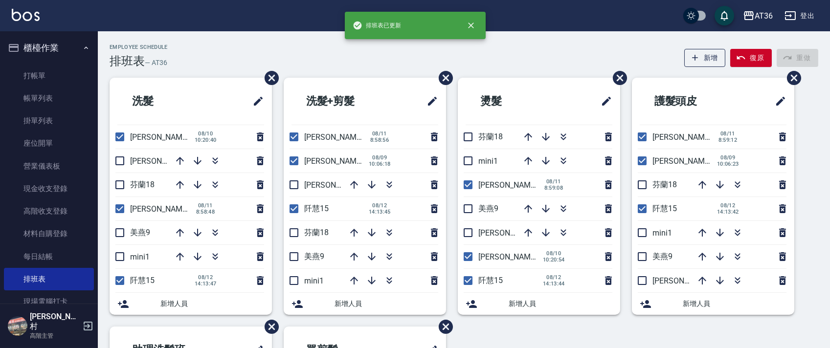
drag, startPoint x: 373, startPoint y: 56, endPoint x: 386, endPoint y: 60, distance: 13.3
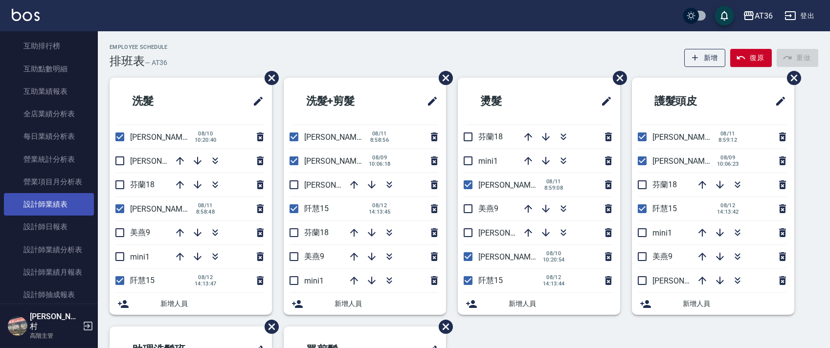
scroll to position [522, 0]
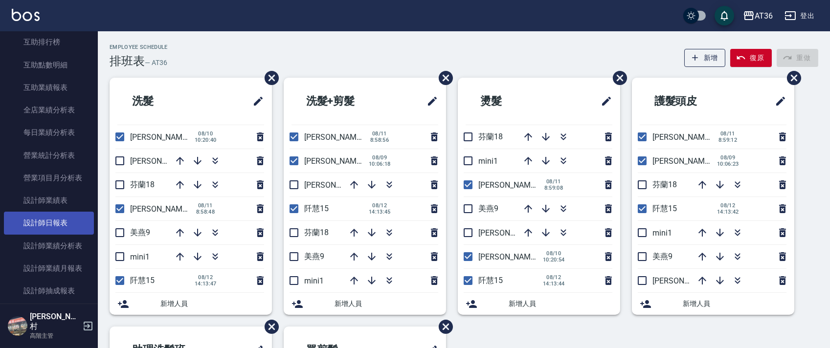
click at [52, 226] on link "設計師日報表" at bounding box center [49, 223] width 90 height 23
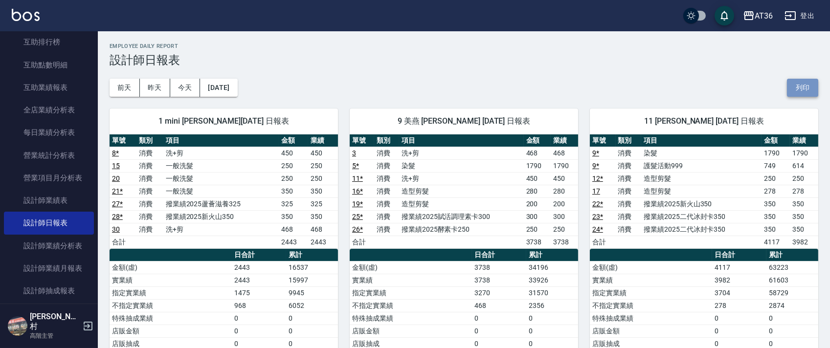
click at [793, 89] on button "列印" at bounding box center [802, 88] width 31 height 18
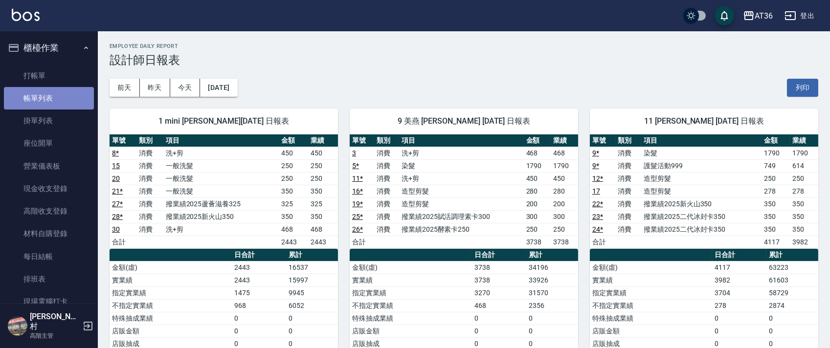
click at [61, 101] on link "帳單列表" at bounding box center [49, 98] width 90 height 23
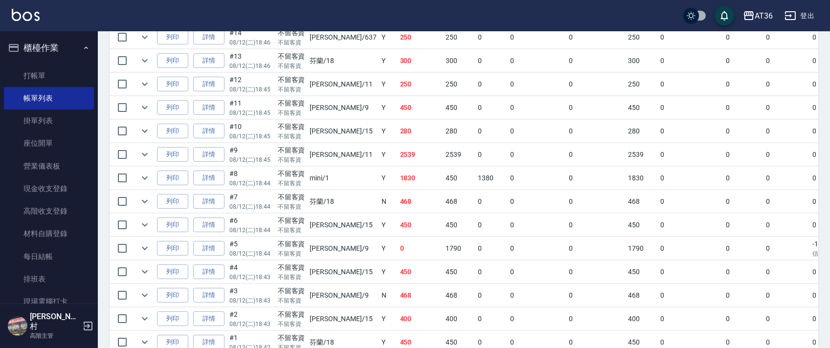
scroll to position [701, 0]
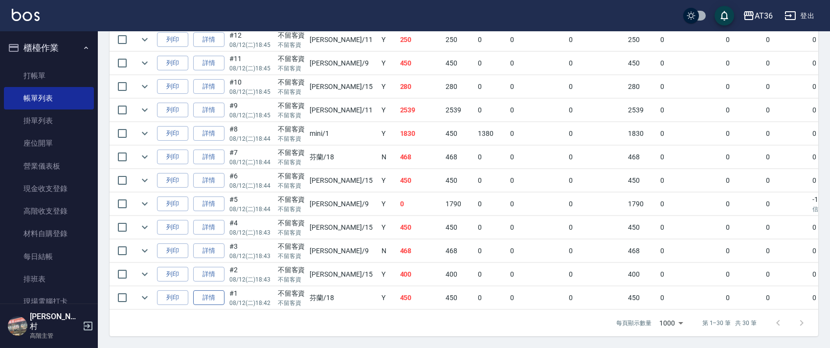
click at [207, 291] on link "詳情" at bounding box center [208, 298] width 31 height 15
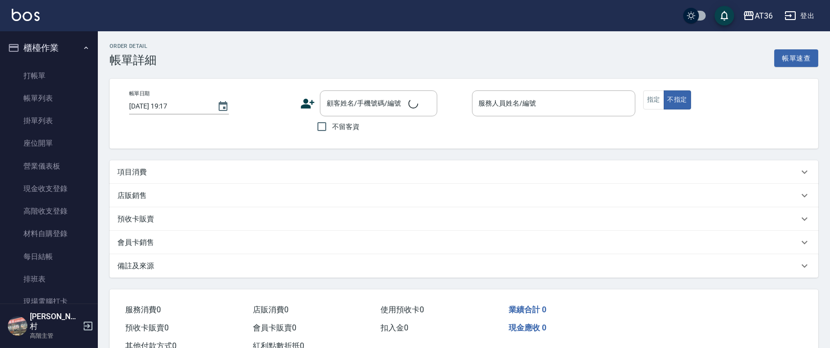
type input "[DATE] 18:42"
checkbox input "true"
type input "芬蘭-18"
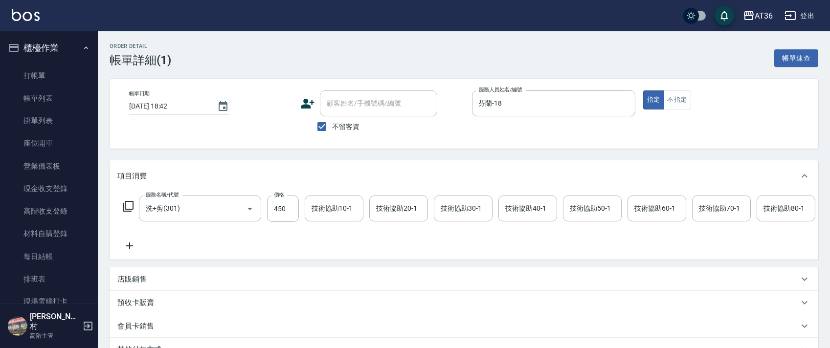
type input "洗+剪(301)"
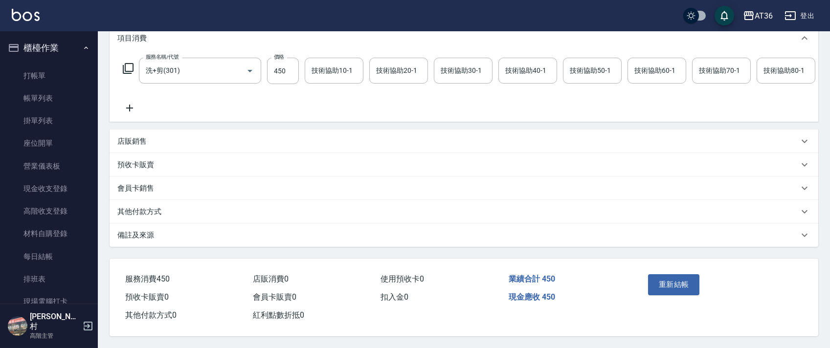
click at [158, 217] on p "其他付款方式" at bounding box center [139, 212] width 44 height 10
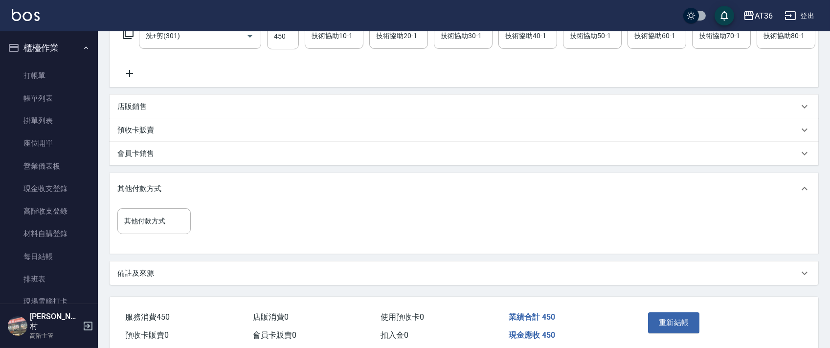
scroll to position [224, 0]
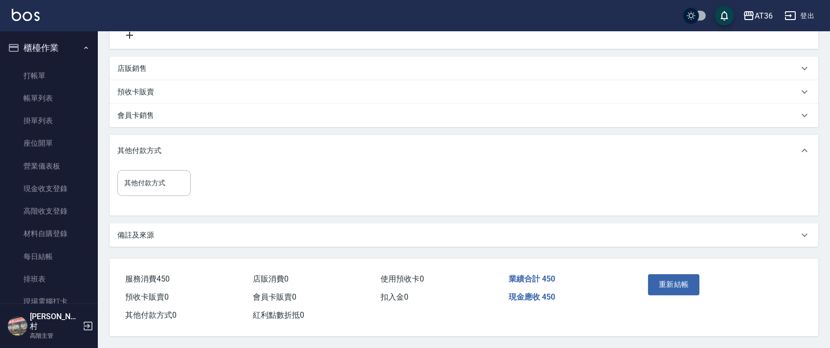
drag, startPoint x: 167, startPoint y: 179, endPoint x: 191, endPoint y: 200, distance: 31.6
click at [166, 180] on input "其他付款方式" at bounding box center [154, 183] width 65 height 17
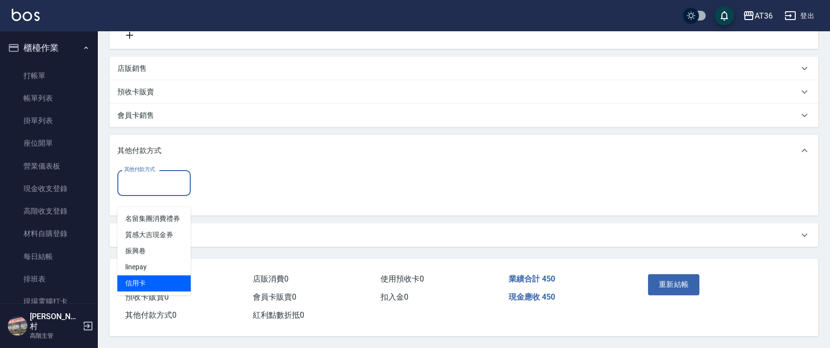
click at [144, 275] on span "信用卡" at bounding box center [153, 283] width 73 height 16
type input "信用卡"
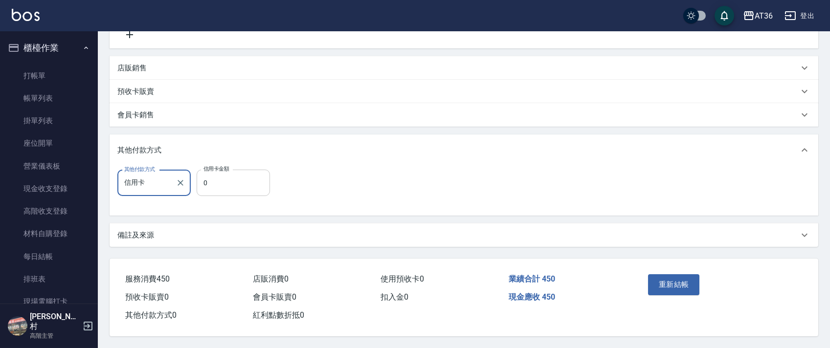
click at [200, 182] on input "0" at bounding box center [233, 183] width 73 height 26
type input "450"
click at [658, 276] on button "重新結帳" at bounding box center [674, 284] width 52 height 21
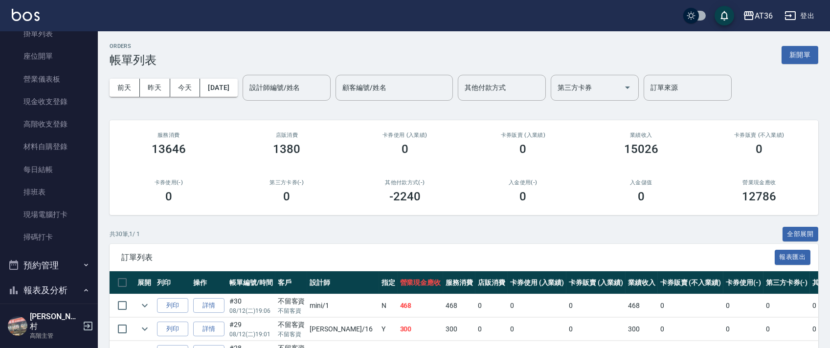
scroll to position [261, 0]
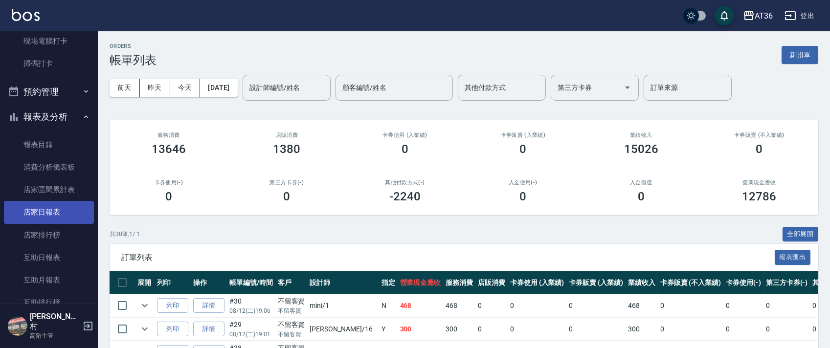
click at [48, 210] on link "店家日報表" at bounding box center [49, 212] width 90 height 23
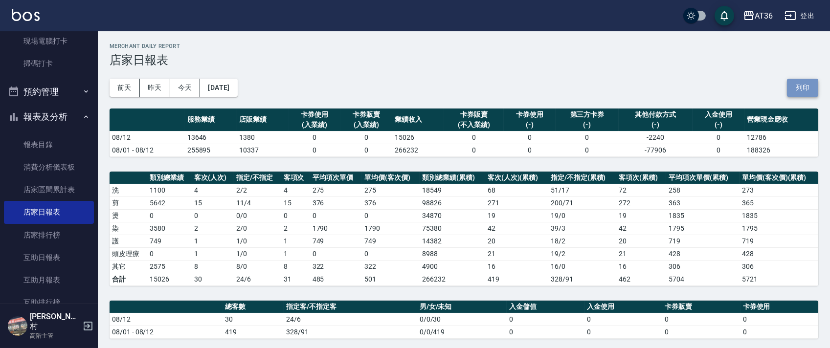
click at [804, 92] on button "列印" at bounding box center [802, 88] width 31 height 18
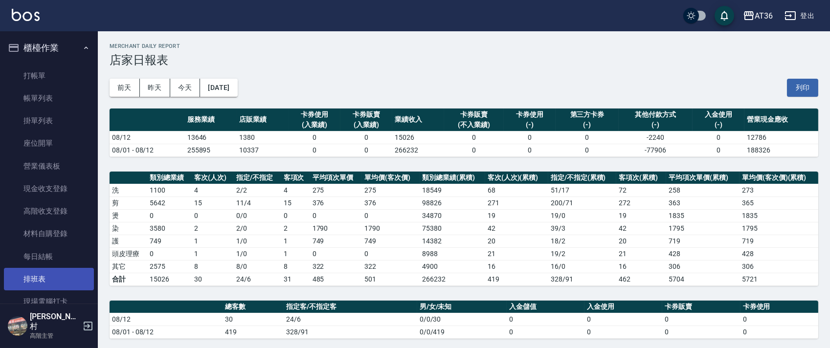
click at [62, 276] on link "排班表" at bounding box center [49, 279] width 90 height 23
